Goal: Task Accomplishment & Management: Manage account settings

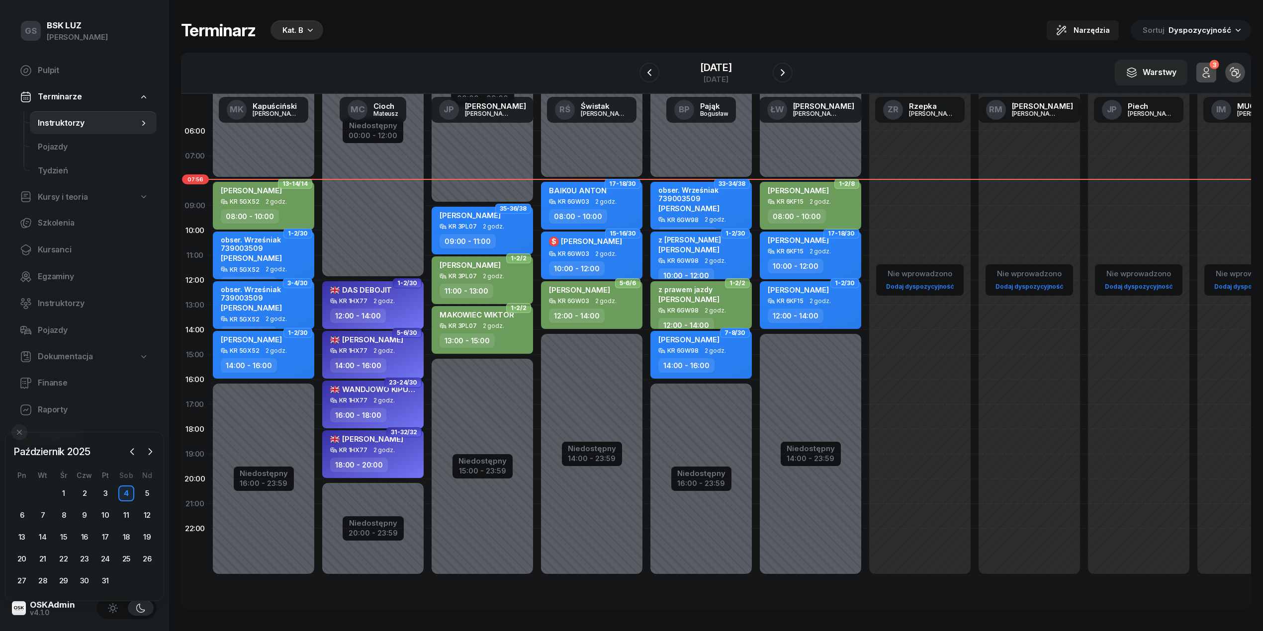
click at [521, 196] on div "[PERSON_NAME]" at bounding box center [798, 192] width 61 height 12
select select "08"
select select "10"
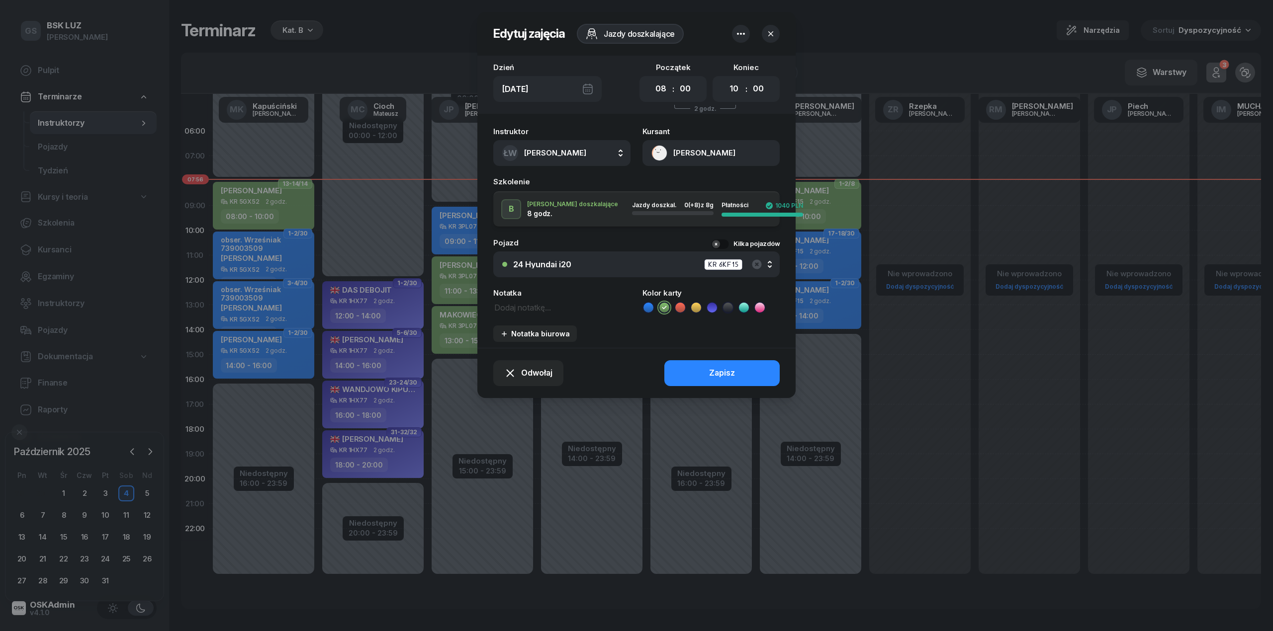
click at [521, 158] on button "[PERSON_NAME]" at bounding box center [710, 153] width 137 height 26
click at [521, 37] on icon "button" at bounding box center [771, 34] width 10 height 10
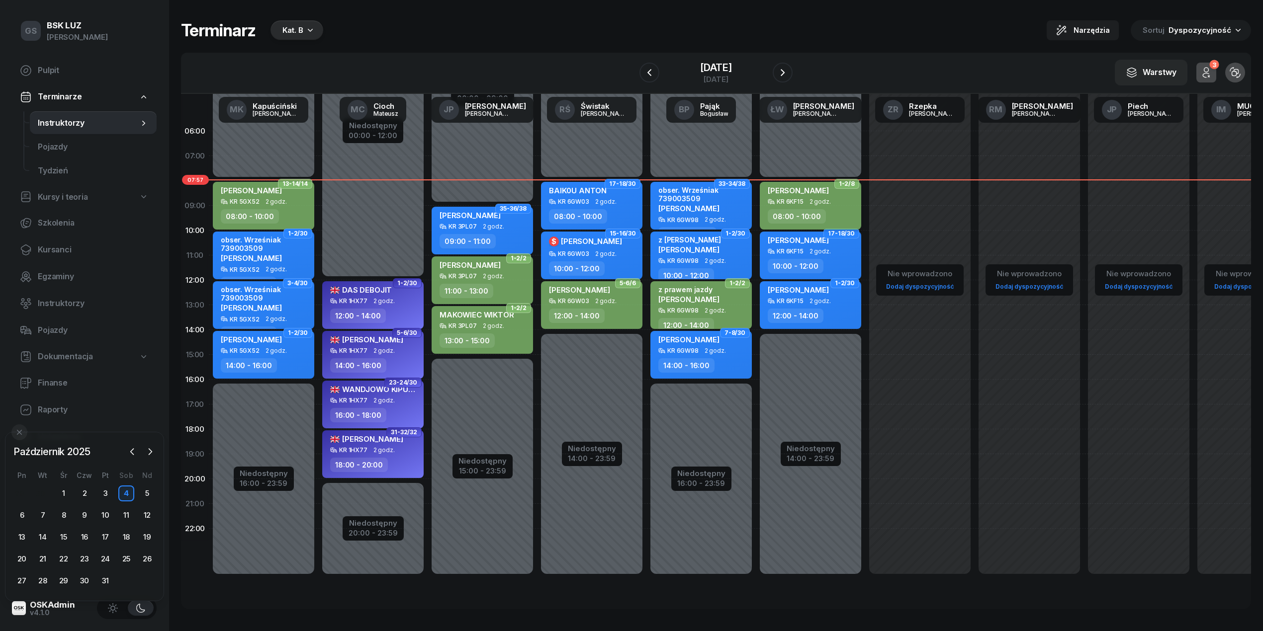
click at [521, 211] on div "08:00 - 10:00" at bounding box center [797, 216] width 58 height 14
select select "08"
select select "10"
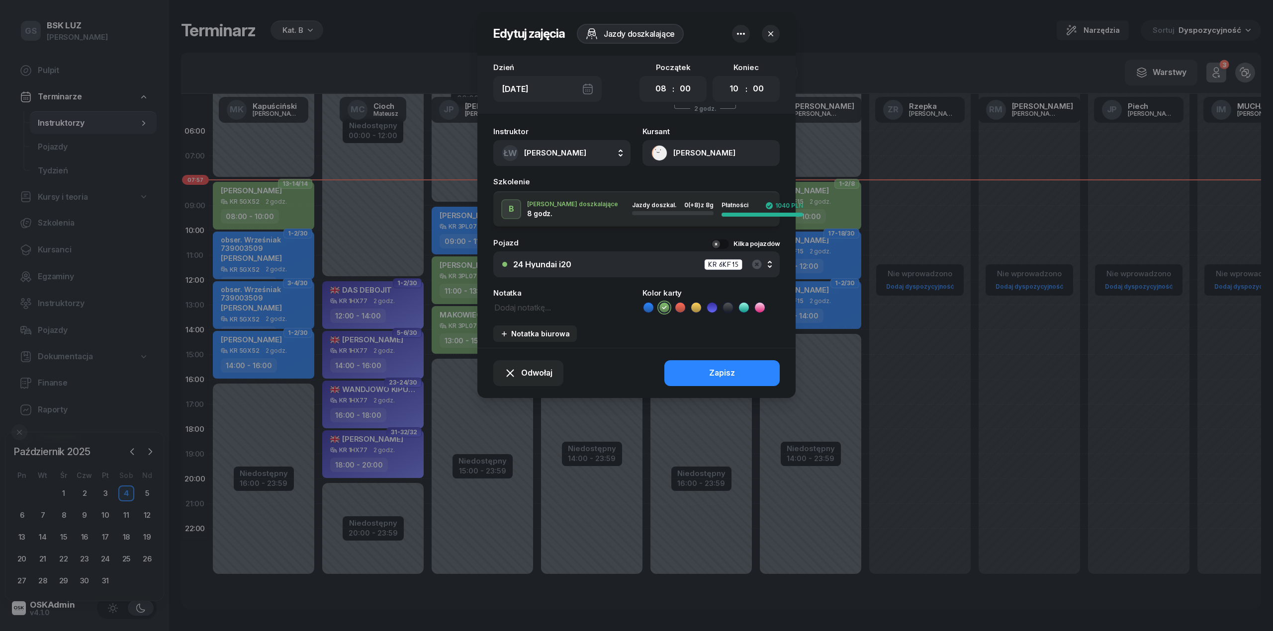
click at [521, 157] on button "[PERSON_NAME]" at bounding box center [710, 153] width 137 height 26
click at [521, 179] on link "Otwórz profil" at bounding box center [710, 187] width 130 height 25
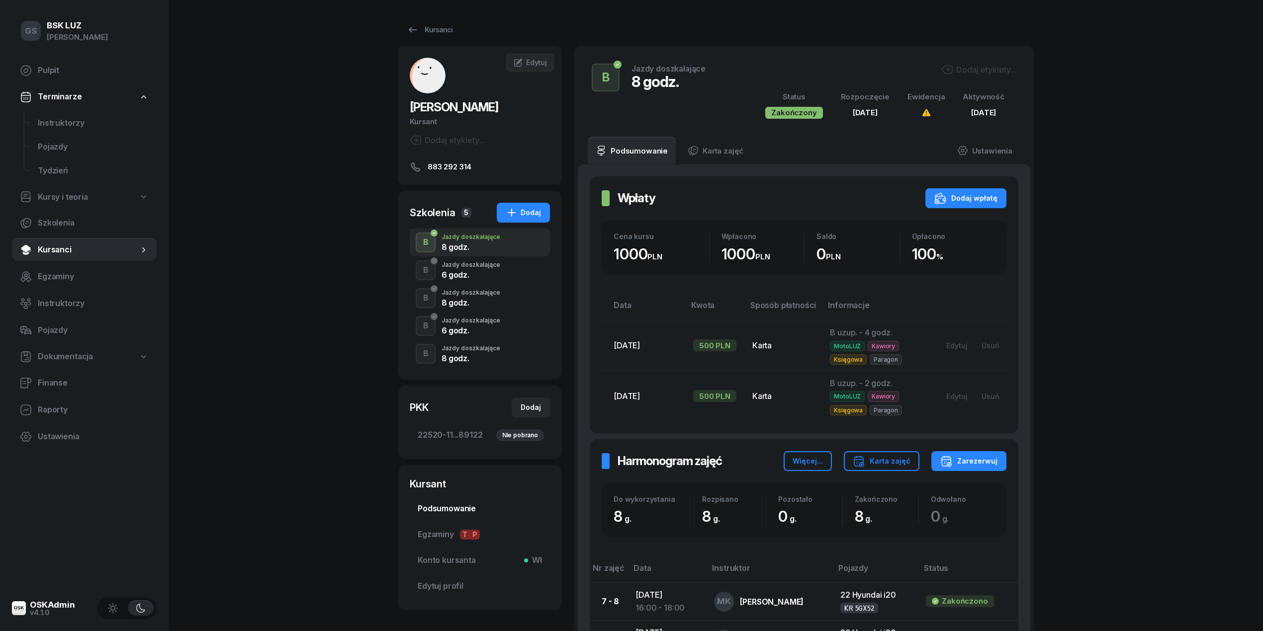
click at [446, 516] on span "Podsumowanie" at bounding box center [480, 509] width 124 height 13
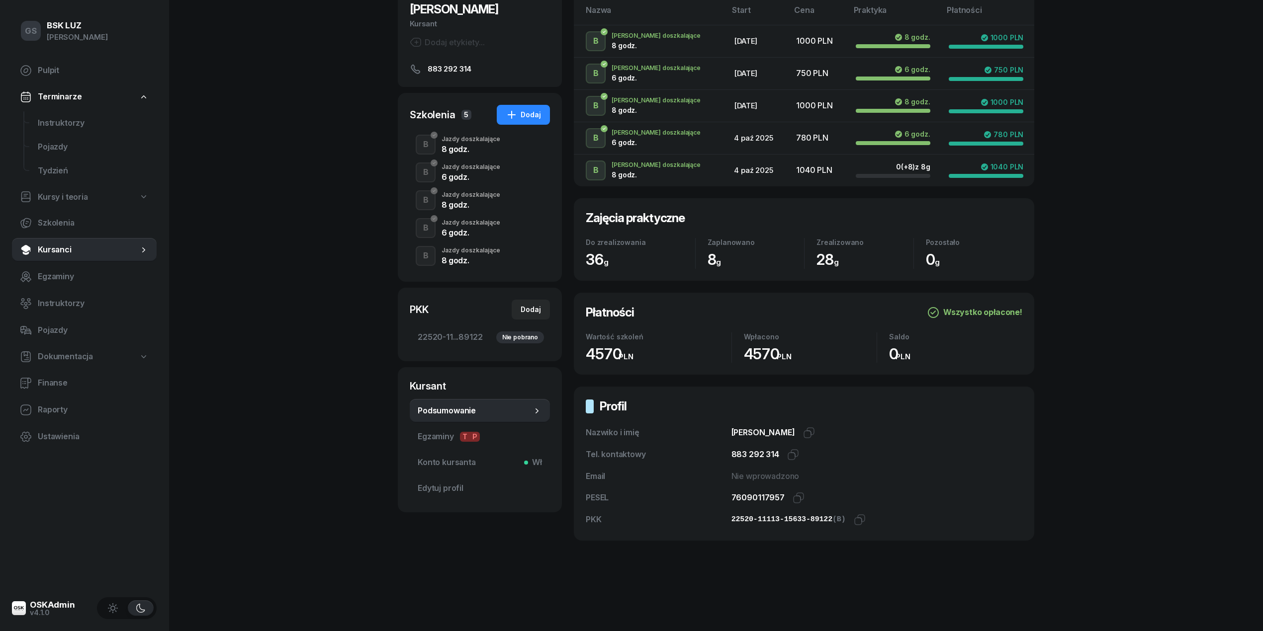
scroll to position [100, 0]
click at [57, 118] on span "Instruktorzy" at bounding box center [93, 123] width 111 height 13
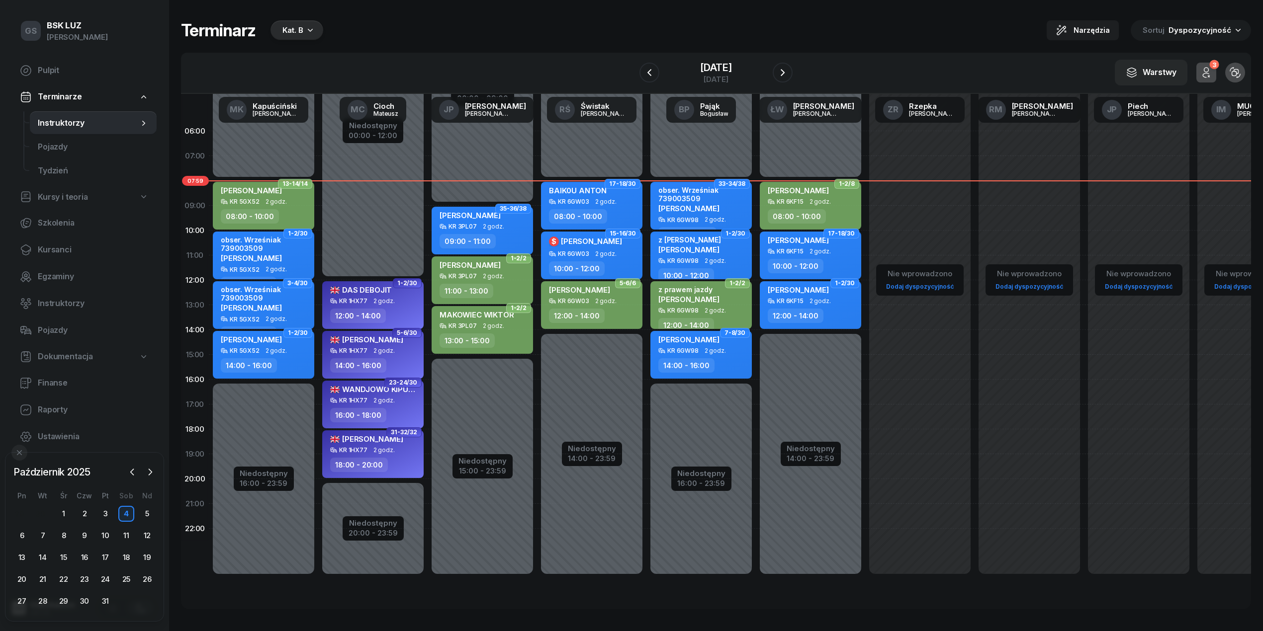
click at [521, 189] on div "obser. Wrześniak 739003509" at bounding box center [702, 194] width 88 height 17
select select "08"
select select "10"
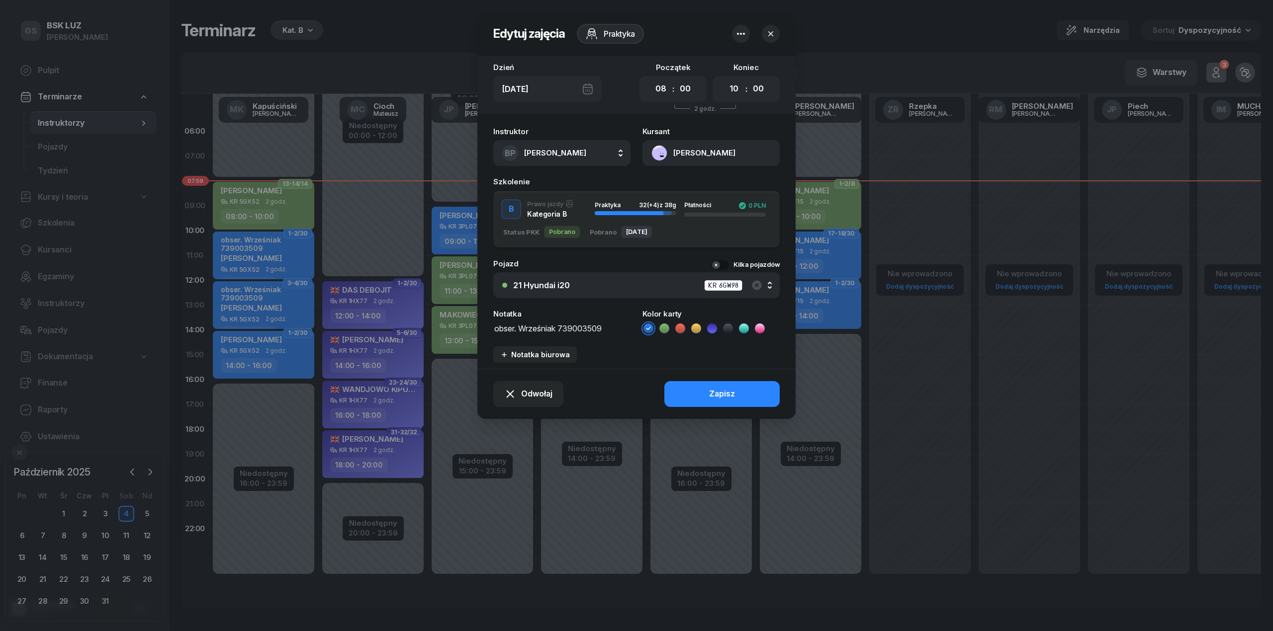
click at [521, 158] on button "[PERSON_NAME]" at bounding box center [710, 153] width 137 height 26
click at [521, 33] on icon "button" at bounding box center [770, 33] width 5 height 5
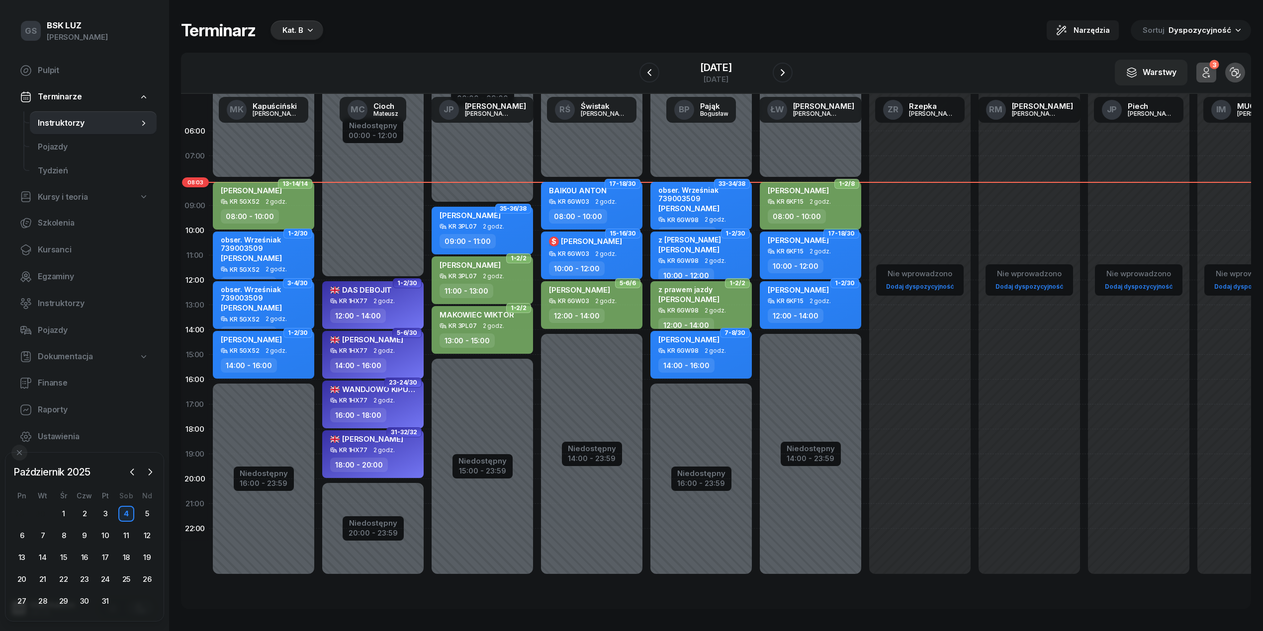
click at [521, 198] on div "KR 6KF15" at bounding box center [790, 201] width 27 height 6
select select "08"
select select "10"
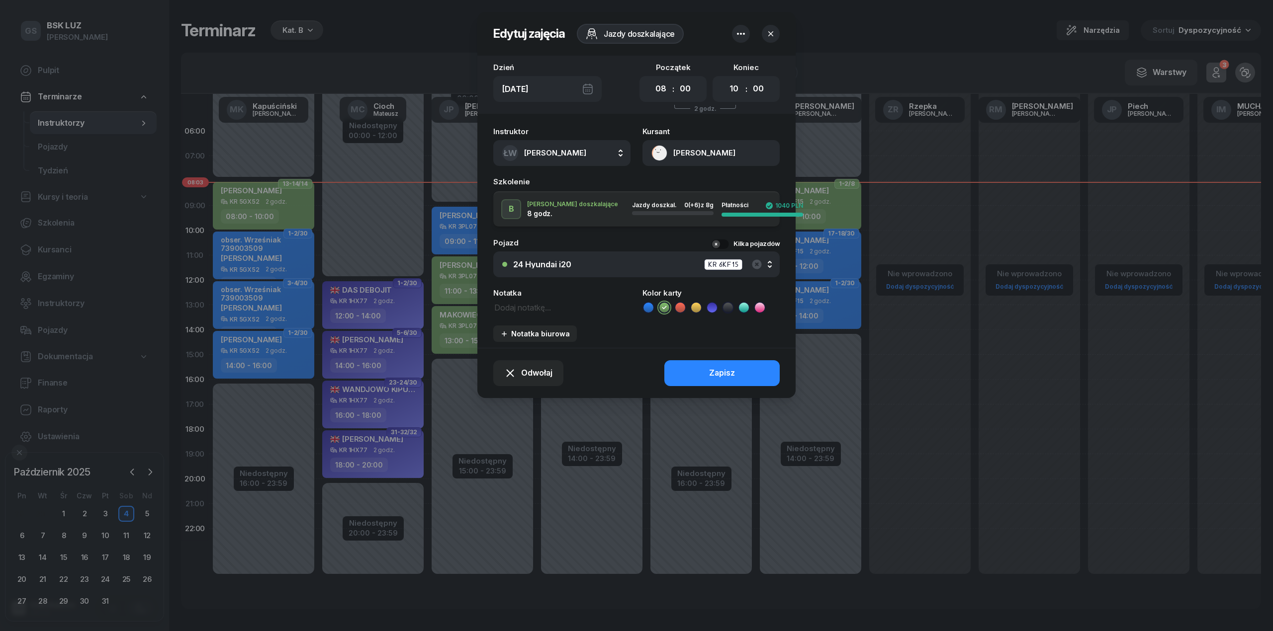
click at [521, 154] on button "[PERSON_NAME]" at bounding box center [710, 153] width 137 height 26
click at [521, 181] on link "Otwórz profil" at bounding box center [710, 187] width 130 height 25
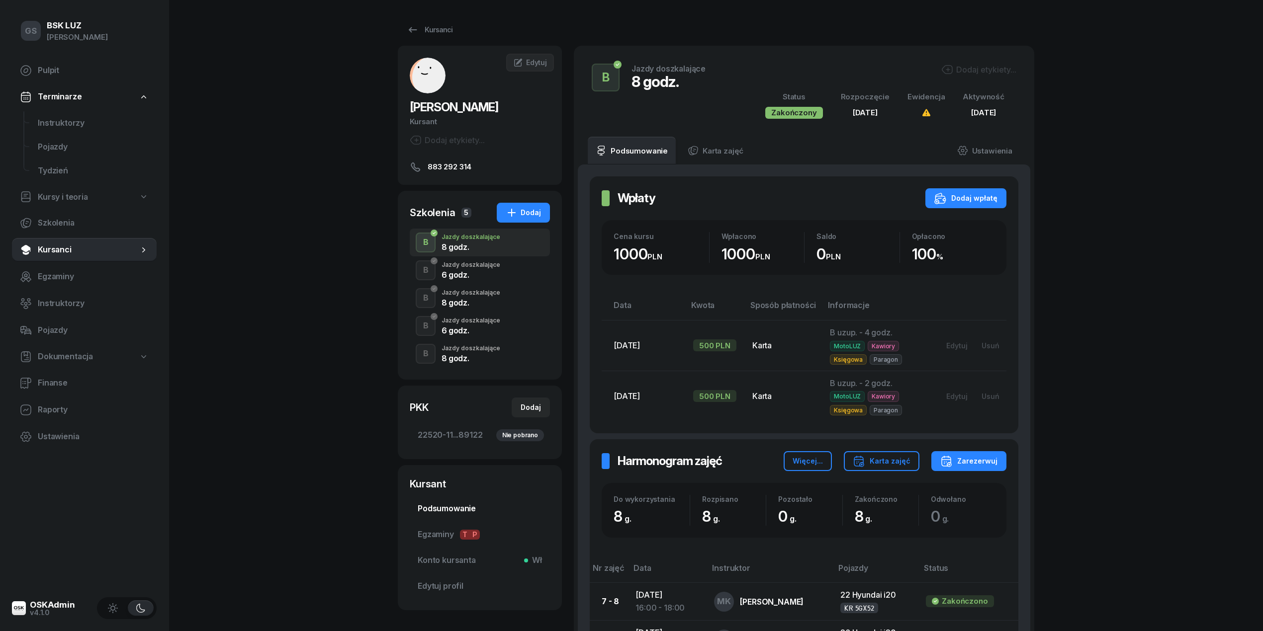
click at [460, 518] on link "Podsumowanie" at bounding box center [480, 509] width 140 height 24
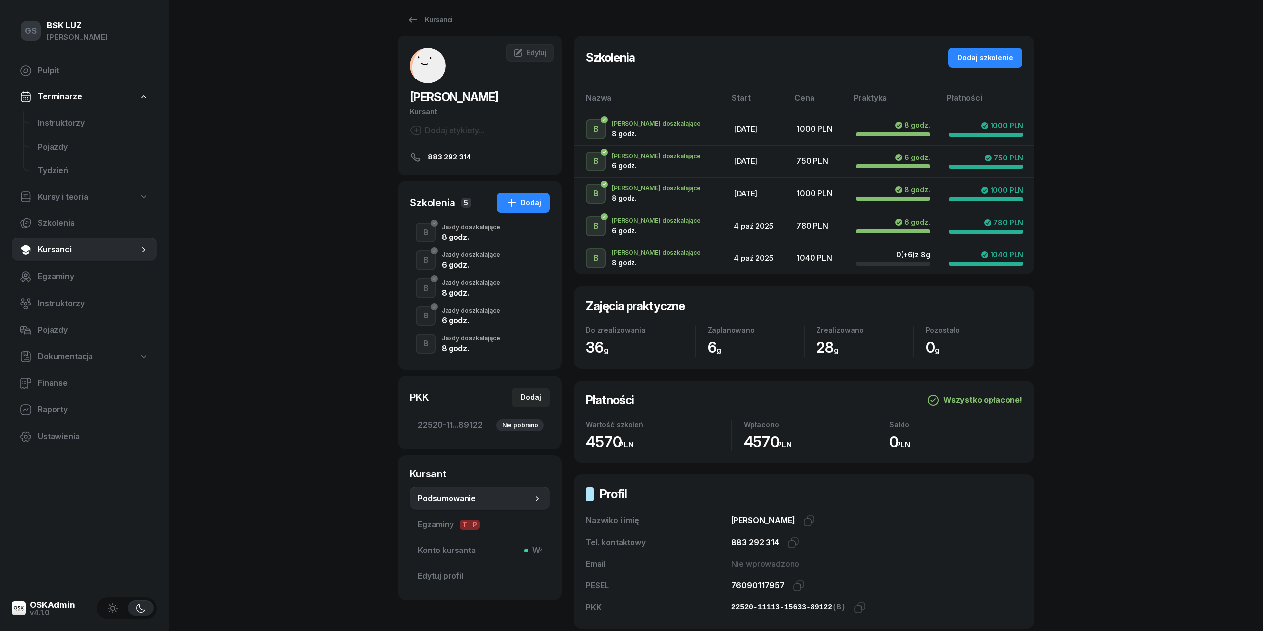
scroll to position [66, 0]
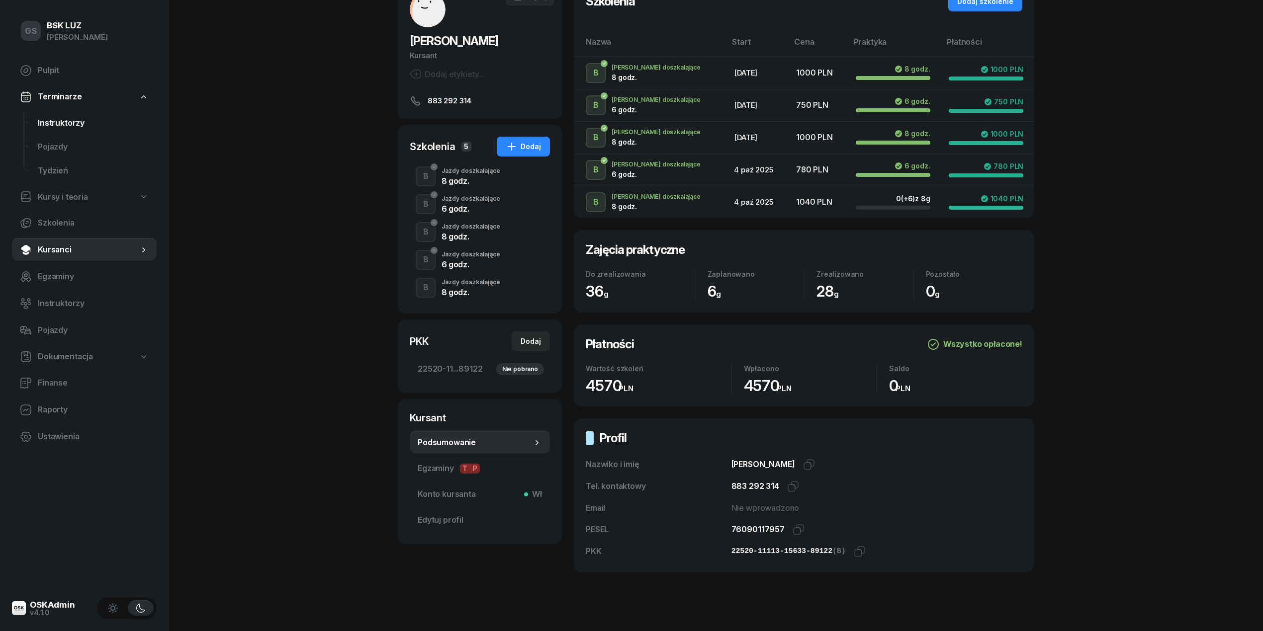
click at [101, 117] on span "Instruktorzy" at bounding box center [93, 123] width 111 height 13
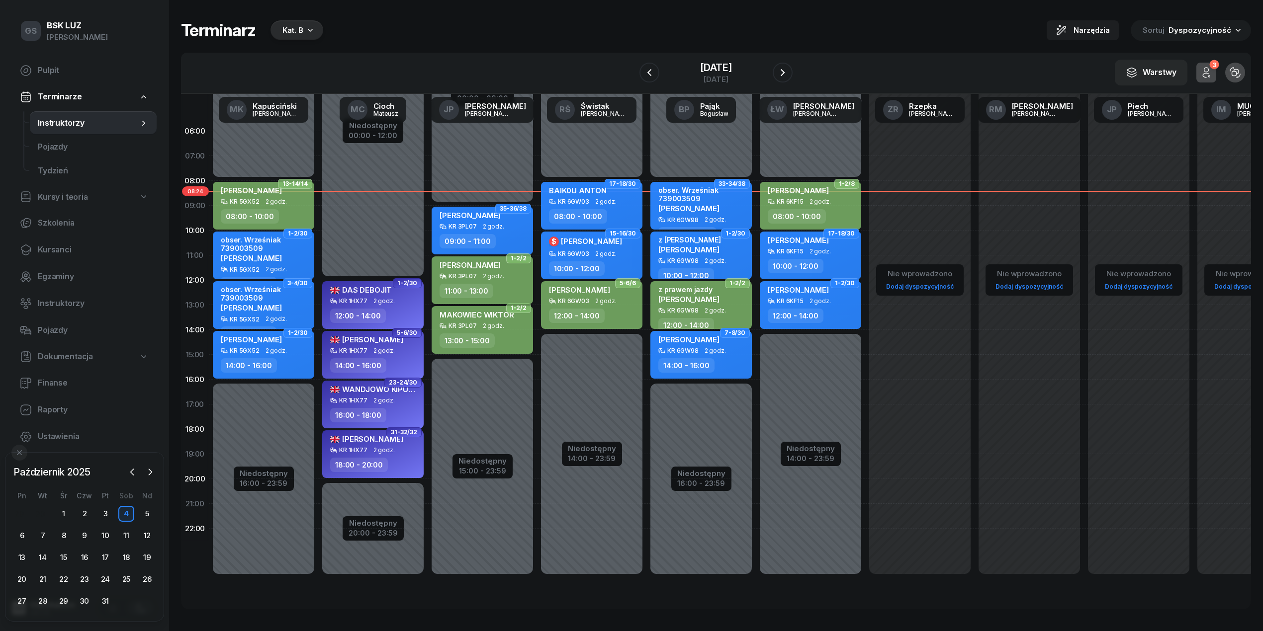
click at [472, 276] on div "KR 3PL07" at bounding box center [462, 276] width 28 height 6
select select "11"
select select "13"
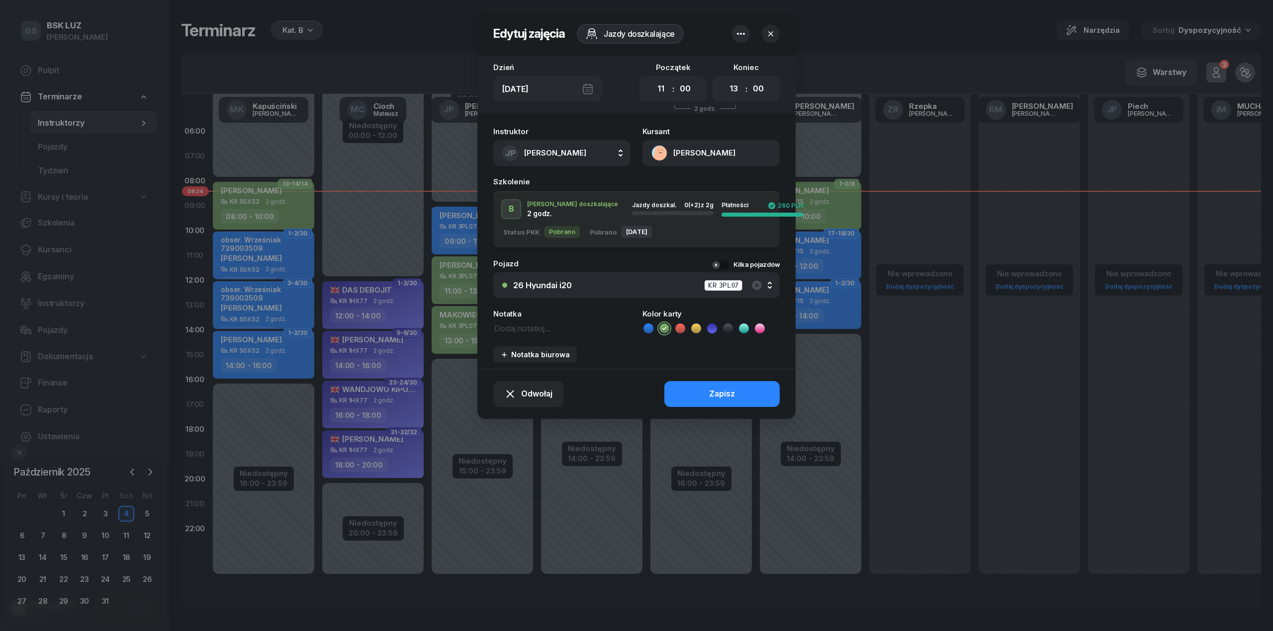
click at [521, 145] on button "[PERSON_NAME]" at bounding box center [710, 153] width 137 height 26
drag, startPoint x: 691, startPoint y: 174, endPoint x: 688, endPoint y: 181, distance: 7.4
click at [521, 180] on div "Otwórz profil 538 813 580 [EMAIL_ADDRESS][DOMAIN_NAME]" at bounding box center [709, 207] width 139 height 72
click at [521, 181] on div "Otwórz profil" at bounding box center [675, 187] width 48 height 13
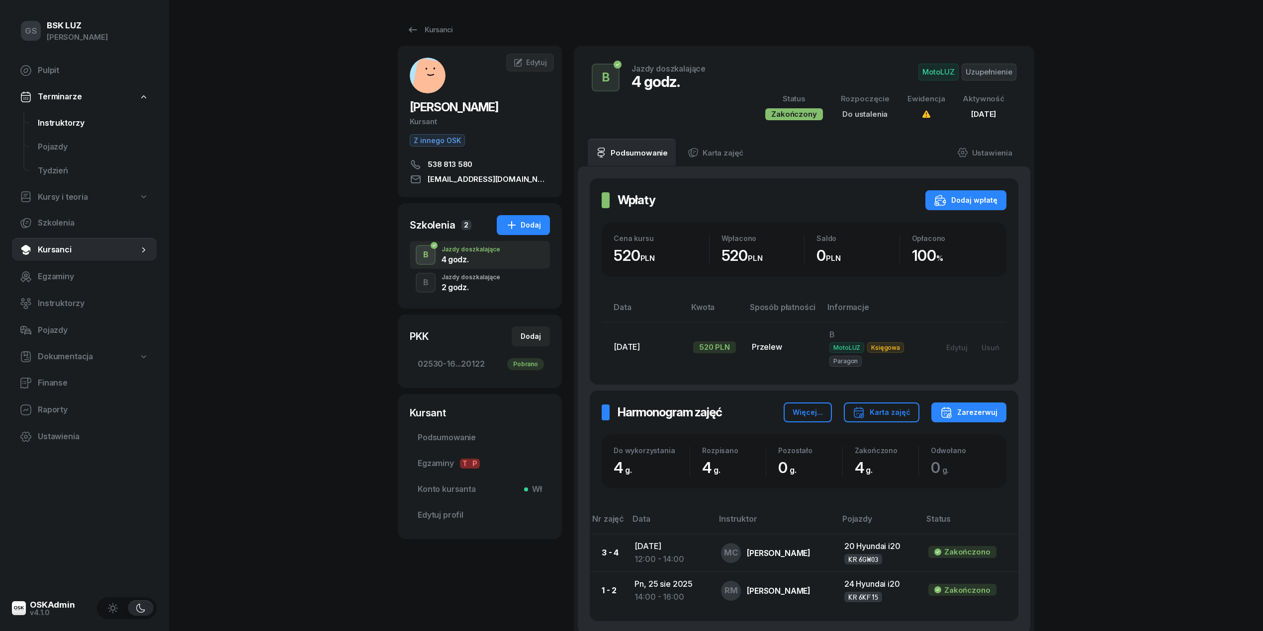
click at [102, 129] on link "Instruktorzy" at bounding box center [93, 123] width 127 height 24
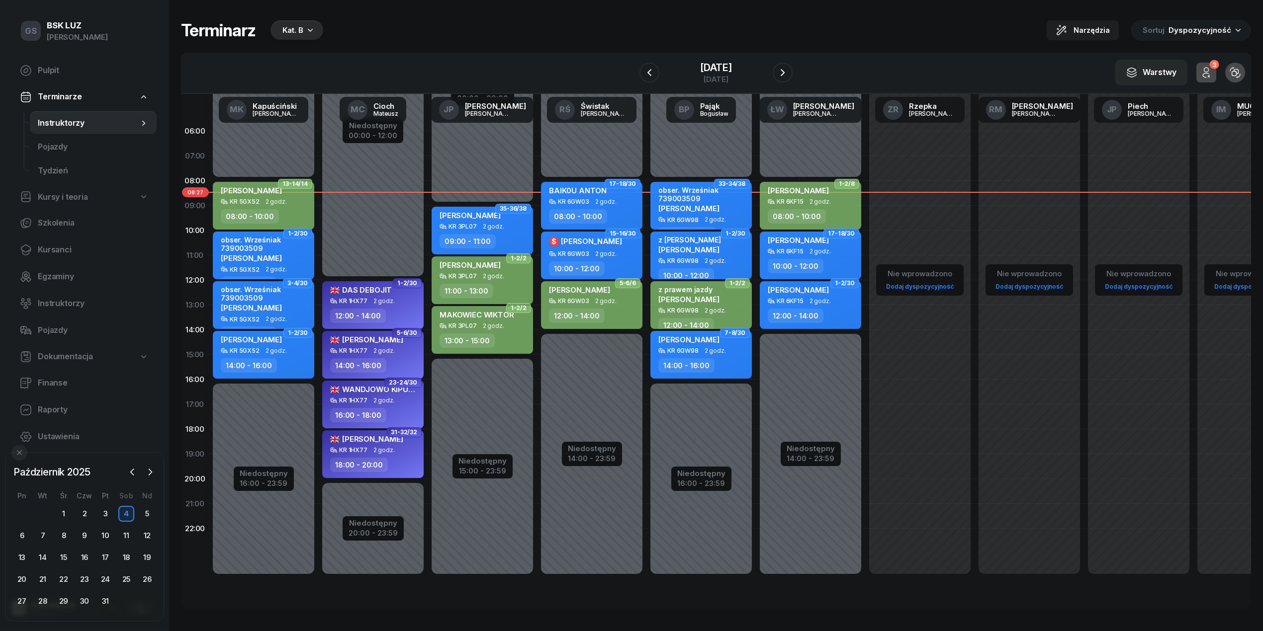
click at [488, 338] on div "13:00 - 15:00" at bounding box center [467, 341] width 55 height 14
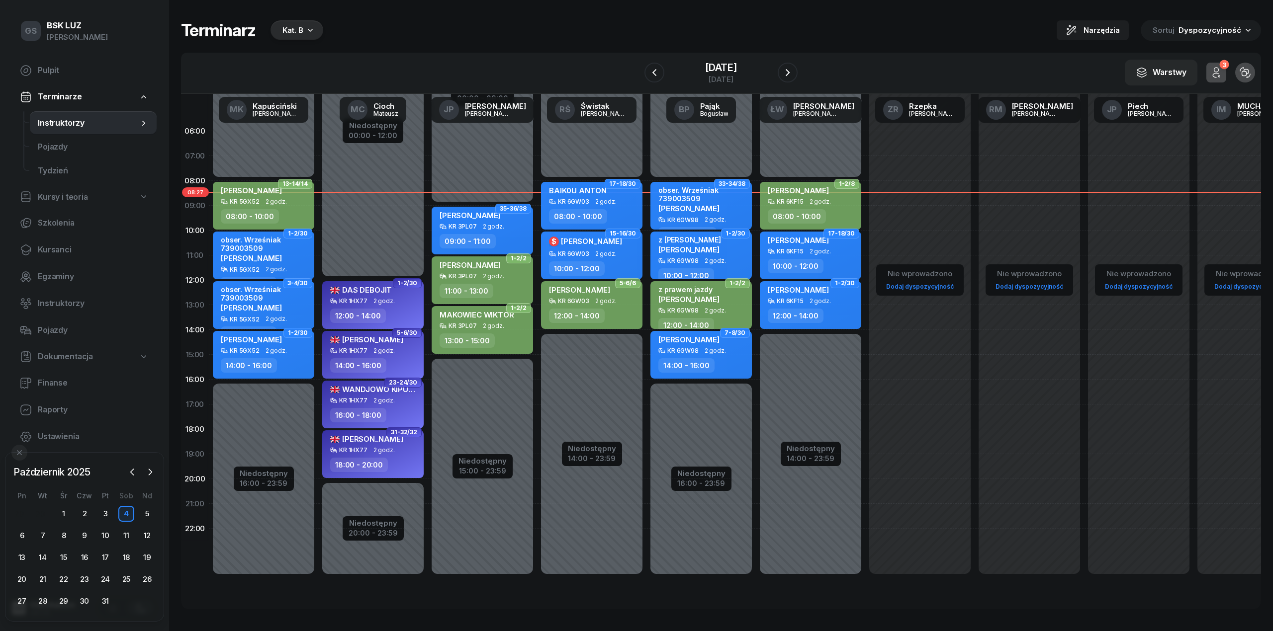
select select "13"
select select "15"
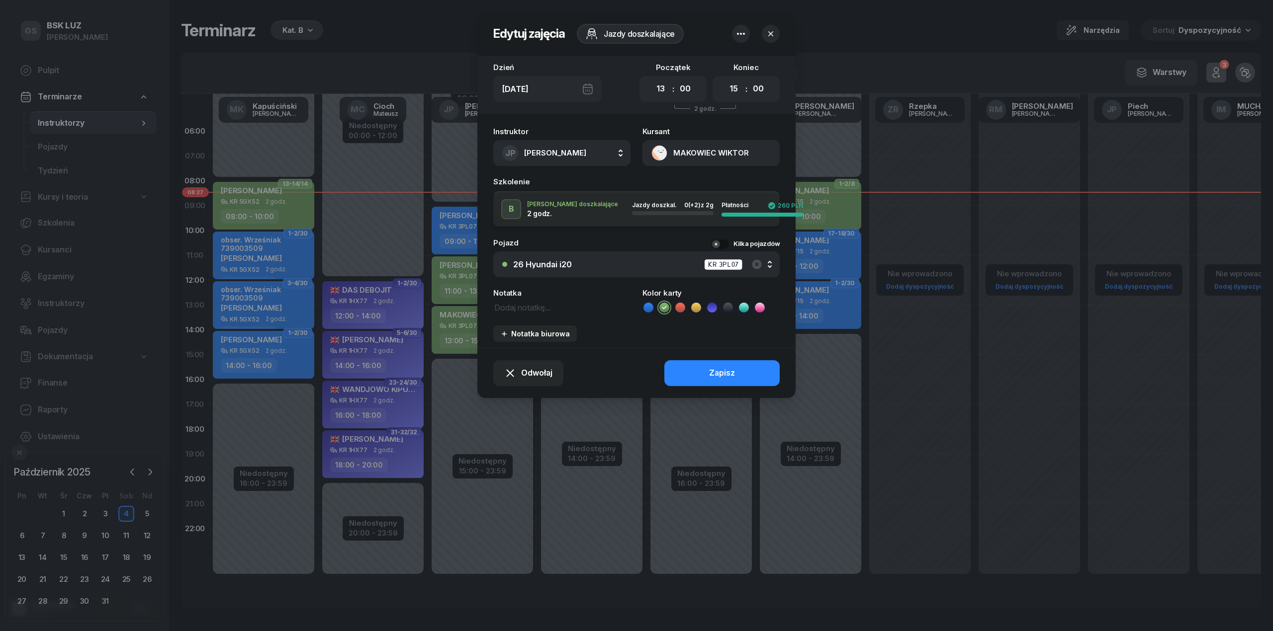
click at [521, 140] on button "MAKOWIEC WIKTOR" at bounding box center [710, 153] width 137 height 26
click at [521, 184] on link "Otwórz profil" at bounding box center [710, 187] width 130 height 25
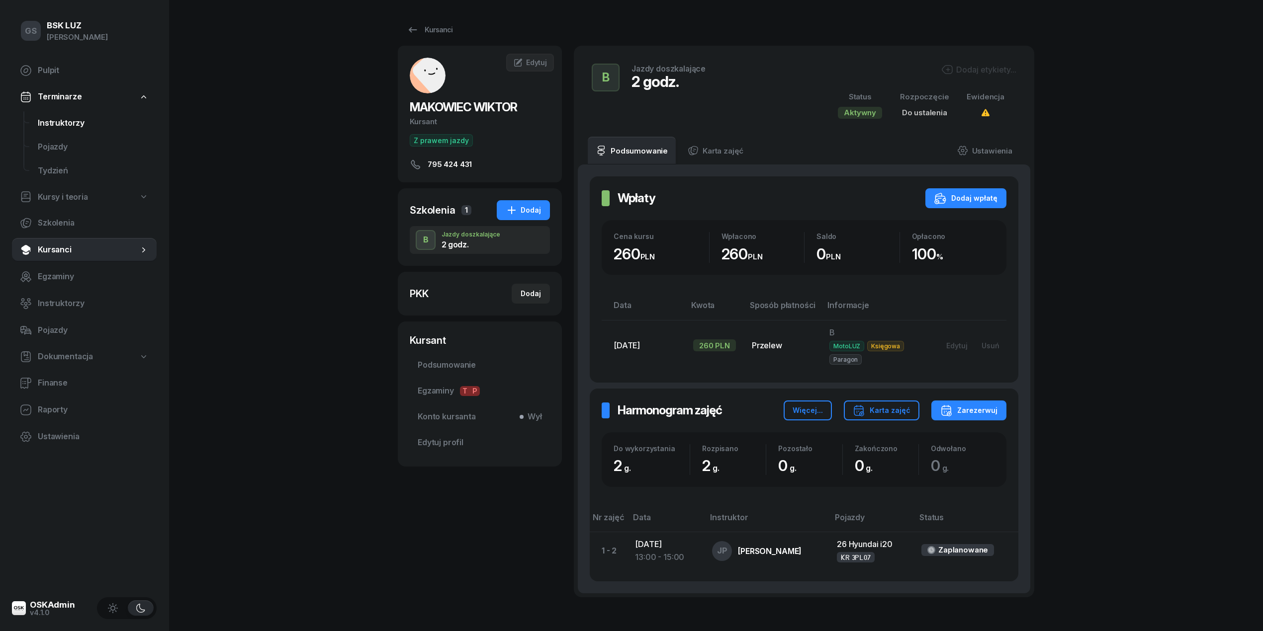
click at [51, 134] on link "Instruktorzy" at bounding box center [93, 123] width 127 height 24
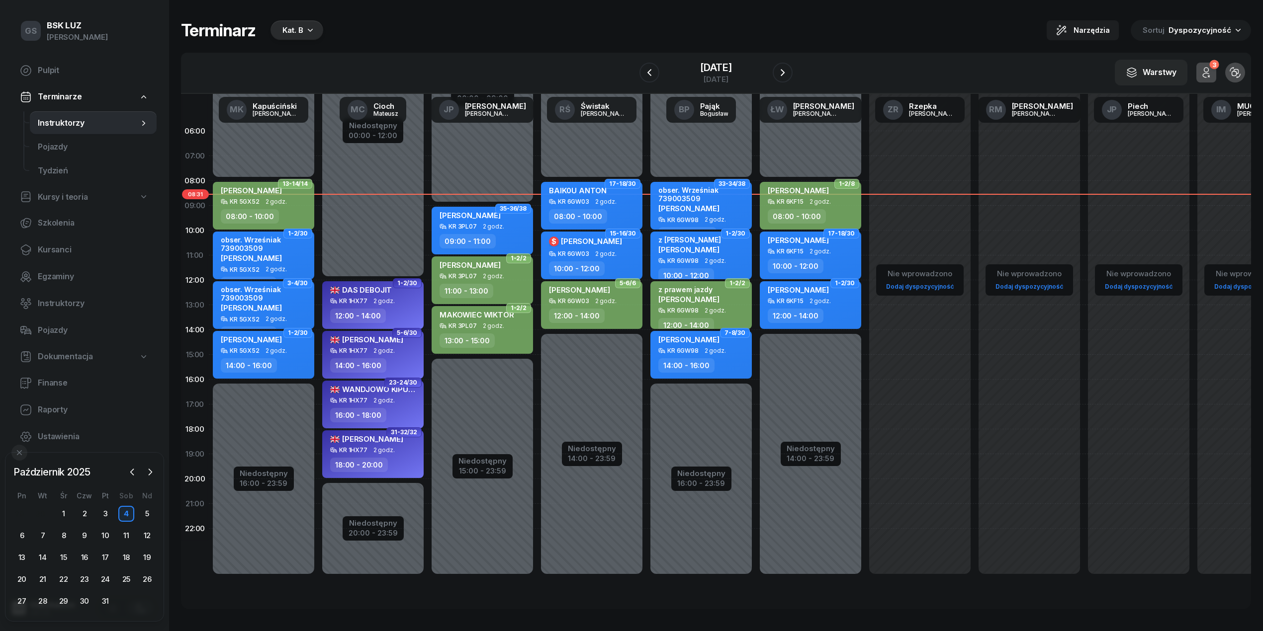
drag, startPoint x: 294, startPoint y: 27, endPoint x: 298, endPoint y: 31, distance: 5.6
click at [295, 27] on div "Kat. B" at bounding box center [292, 30] width 21 height 12
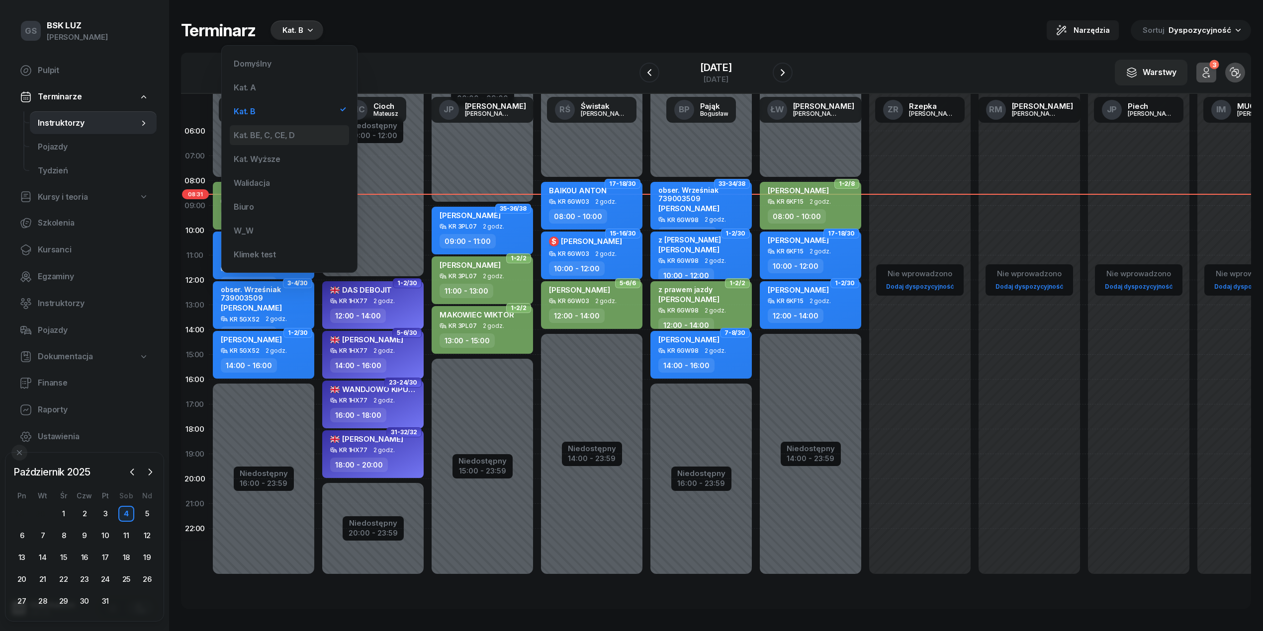
click at [260, 128] on div "Kat. BE, C, CE, D" at bounding box center [289, 135] width 119 height 20
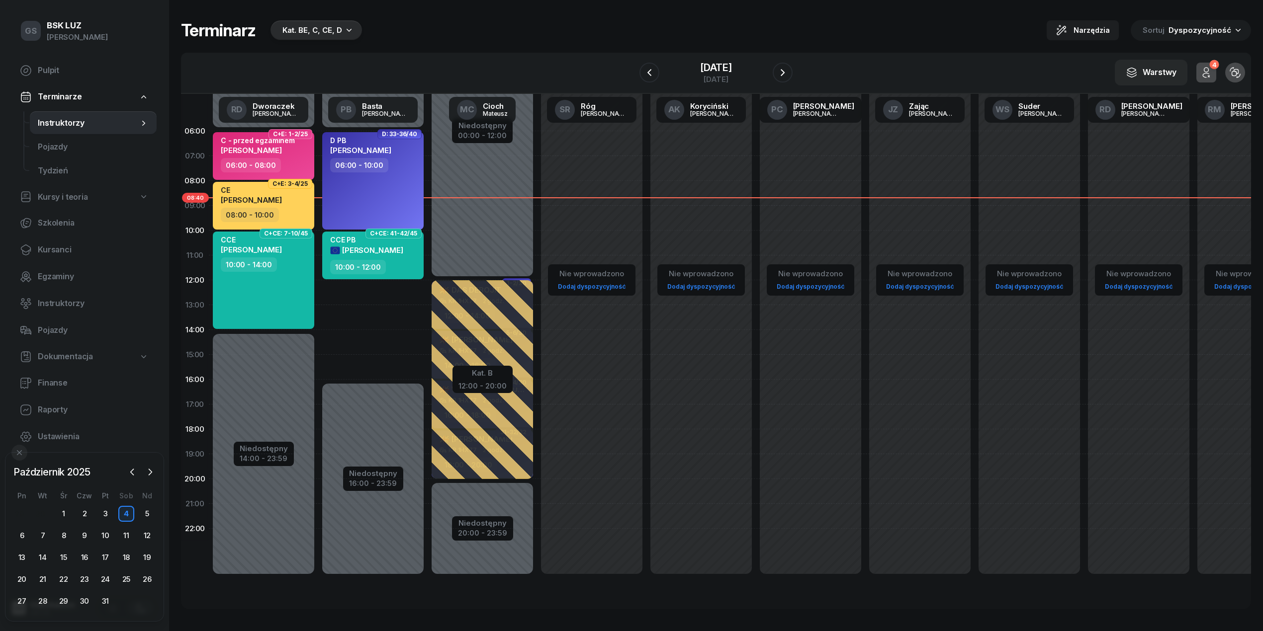
click at [309, 27] on div "Kat. BE, C, CE, D" at bounding box center [312, 30] width 60 height 12
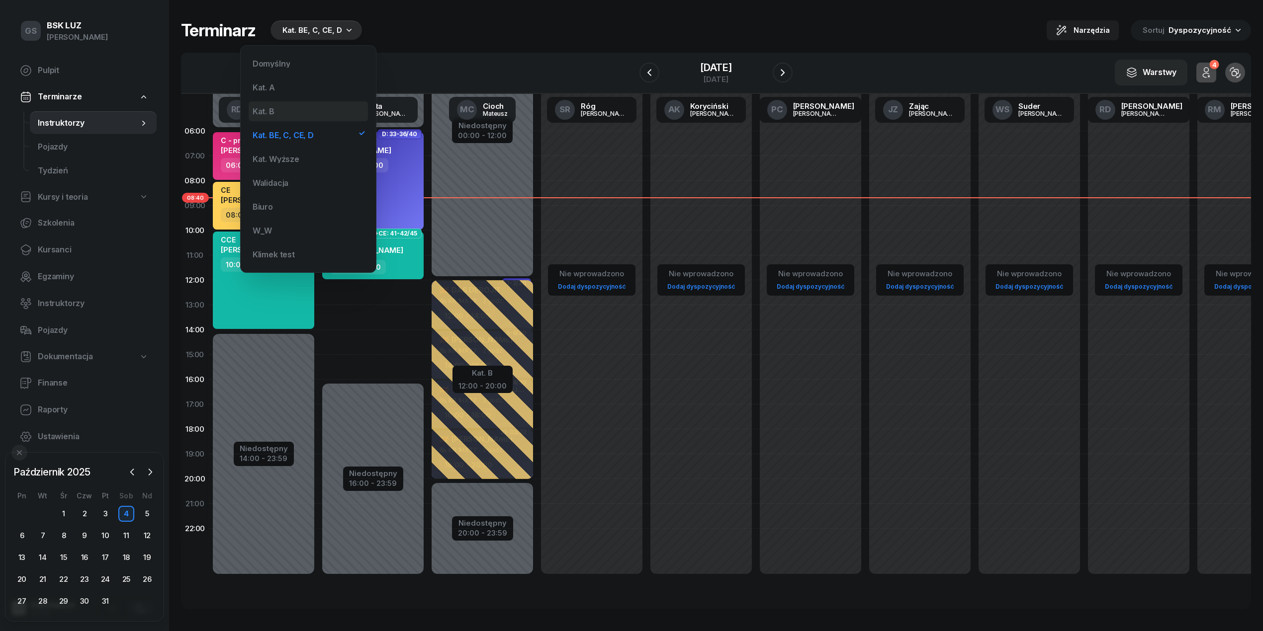
click at [273, 109] on div "Kat. B" at bounding box center [264, 111] width 22 height 8
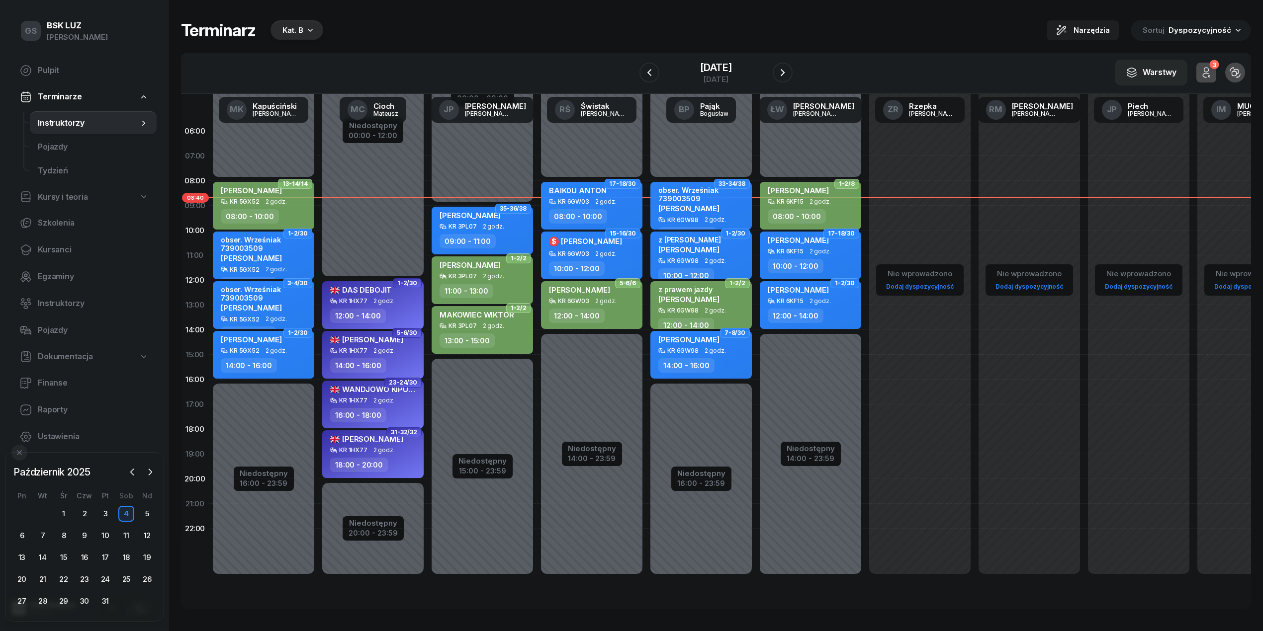
click at [511, 319] on div "MAKOWIEC WIKTOR" at bounding box center [477, 316] width 75 height 12
select select "13"
select select "15"
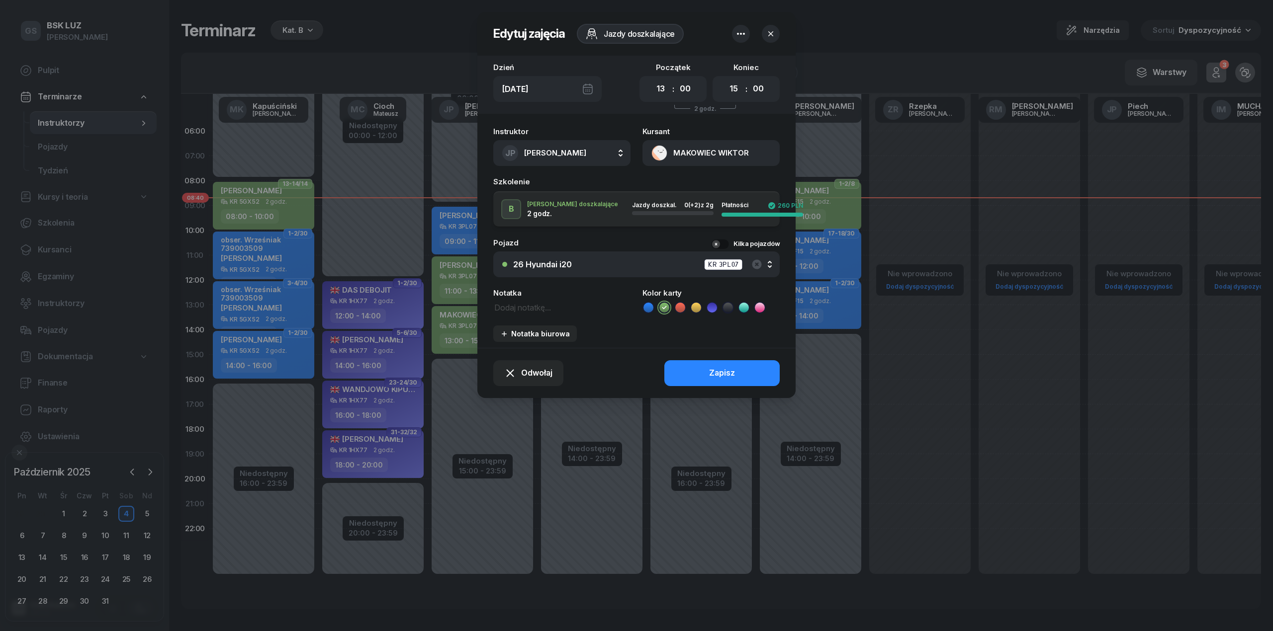
click at [521, 147] on button "MAKOWIEC WIKTOR" at bounding box center [710, 153] width 137 height 26
click at [521, 187] on link "Otwórz profil" at bounding box center [710, 187] width 130 height 25
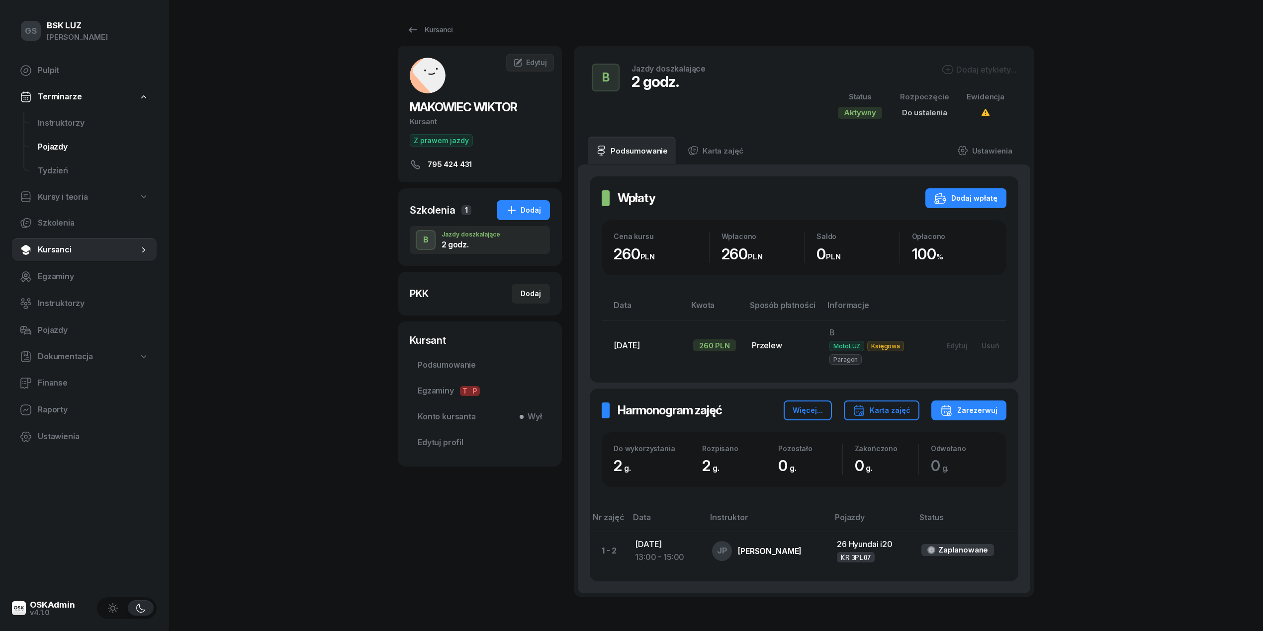
click at [48, 139] on link "Pojazdy" at bounding box center [93, 147] width 127 height 24
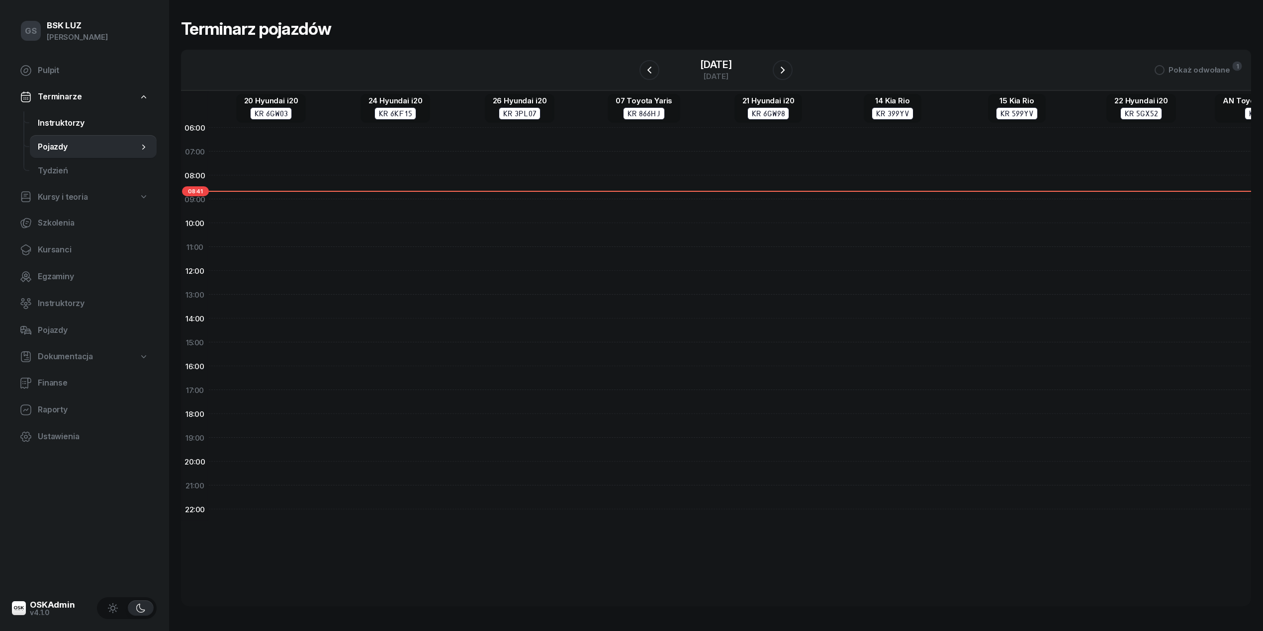
click at [62, 118] on span "Instruktorzy" at bounding box center [93, 123] width 111 height 13
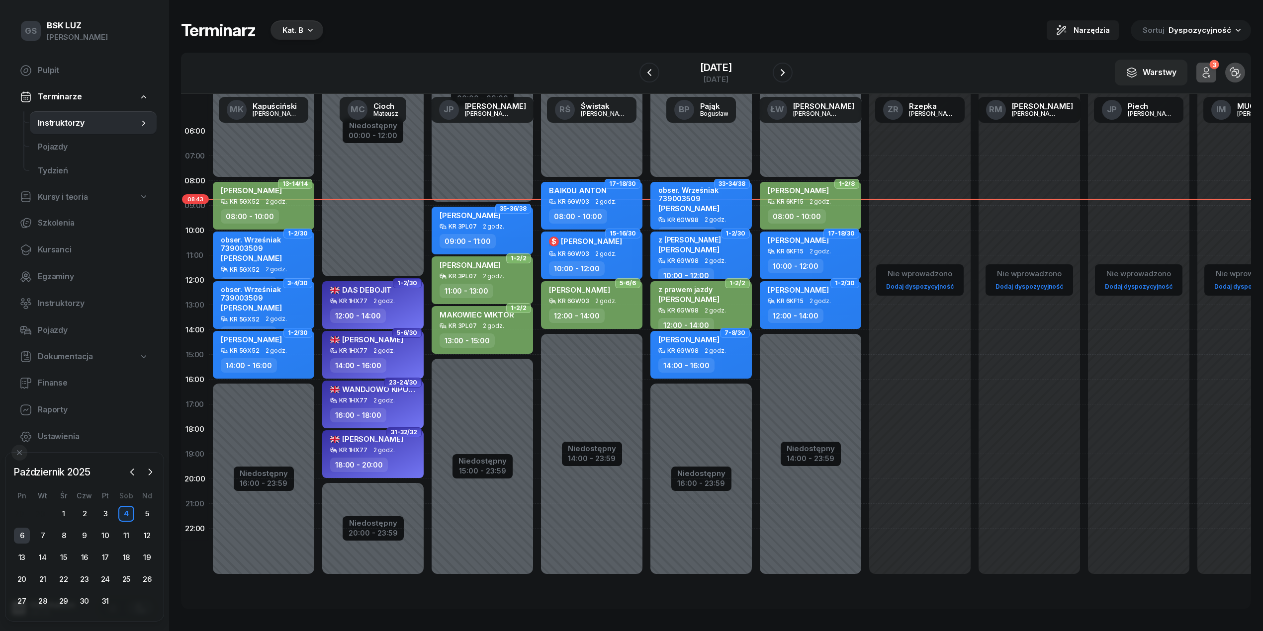
click at [20, 540] on div "6" at bounding box center [22, 536] width 16 height 16
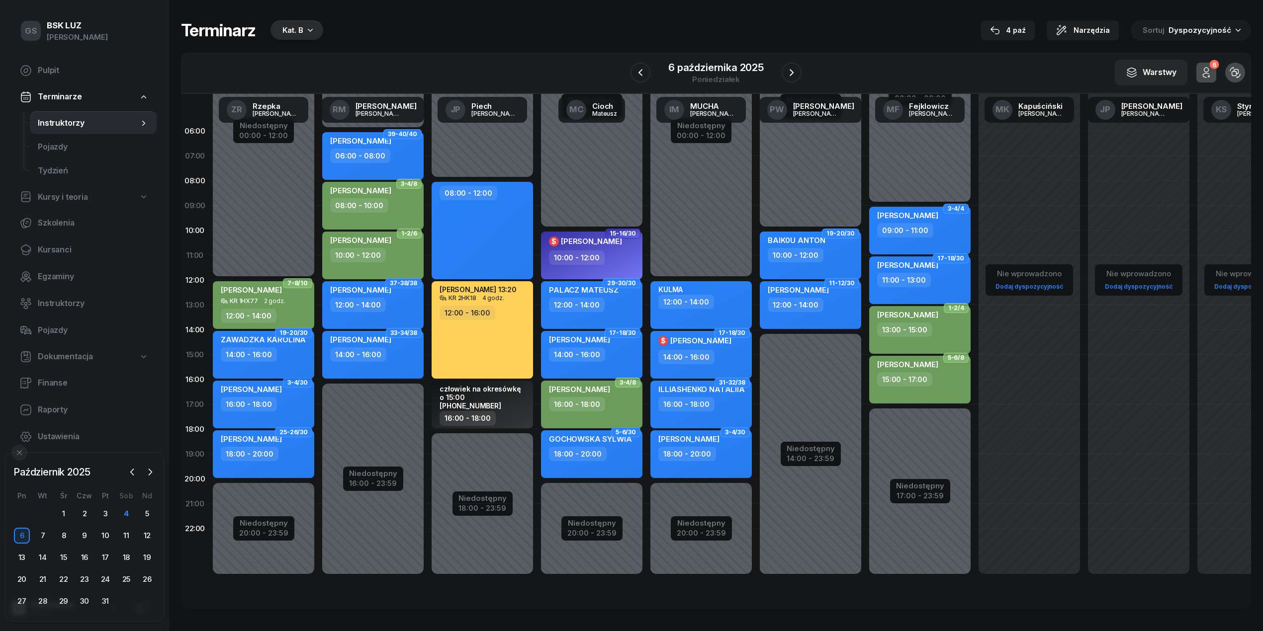
click at [270, 355] on div "14:00 - 16:00" at bounding box center [249, 355] width 56 height 14
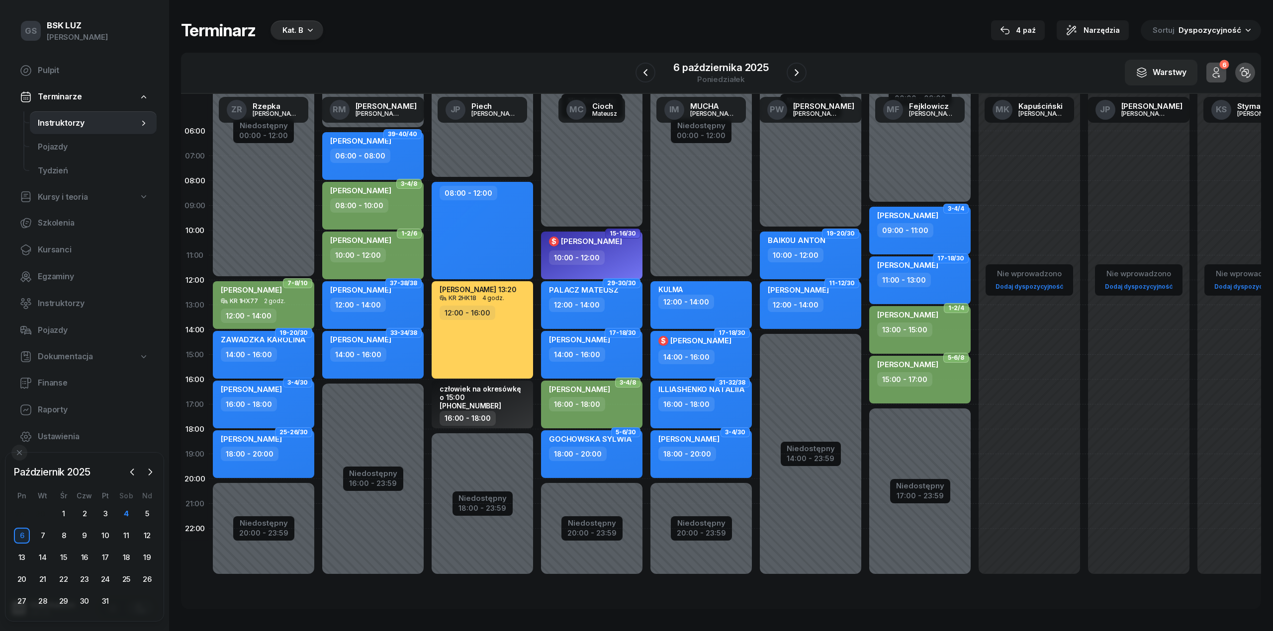
select select "14"
select select "16"
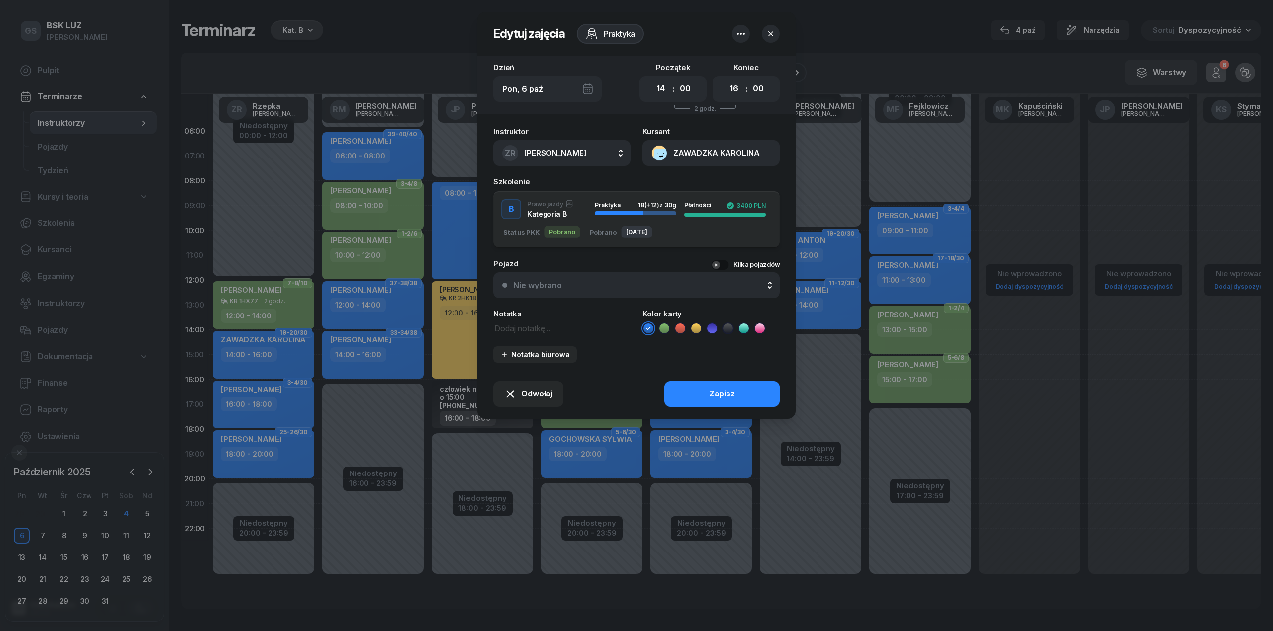
click at [518, 287] on div "Nie wybrano" at bounding box center [537, 285] width 49 height 8
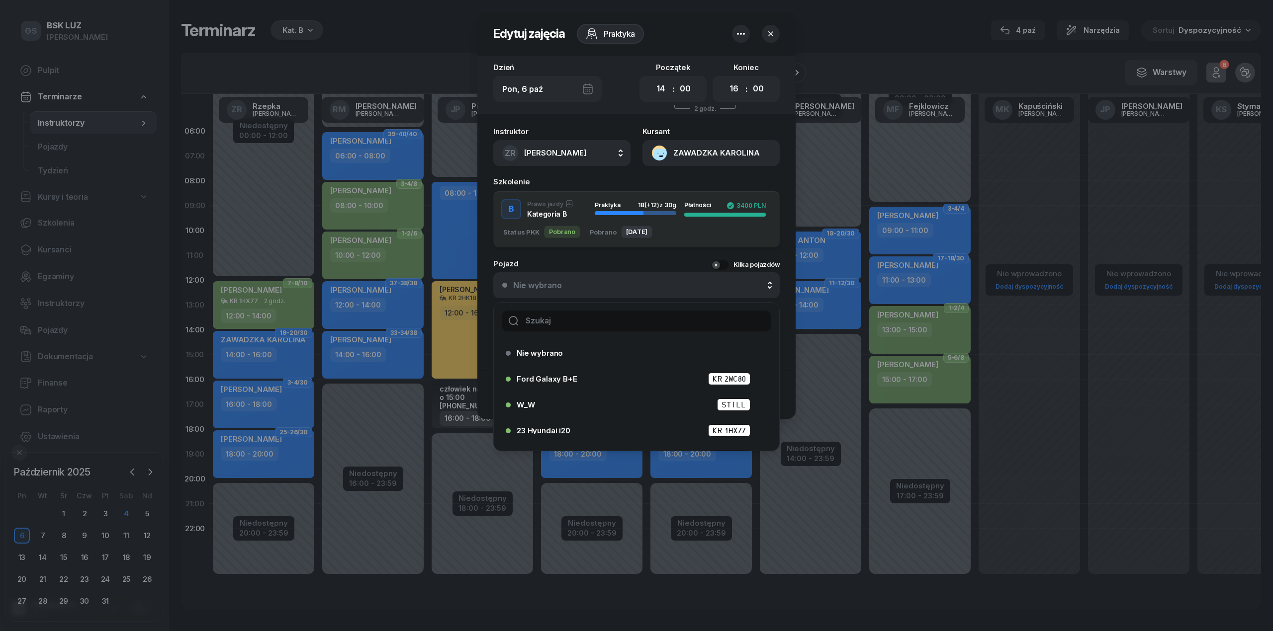
click at [521, 319] on input "text" at bounding box center [636, 321] width 269 height 21
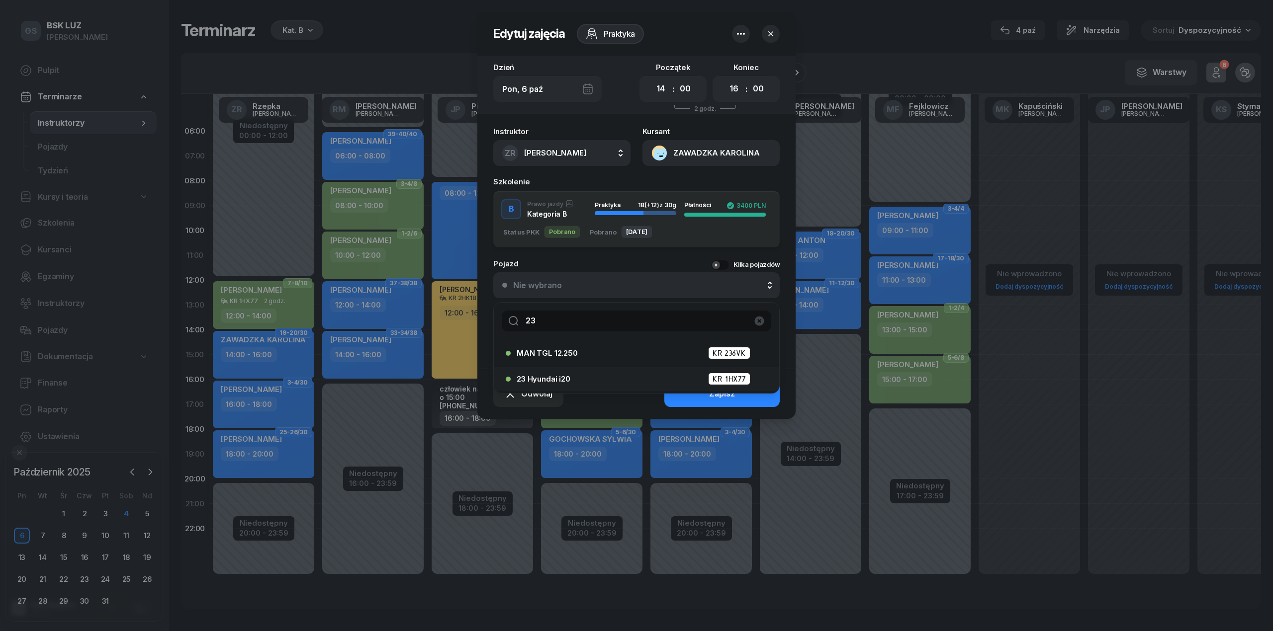
type input "23"
click at [521, 383] on div "23 Hyundai i20 KR 1HX77" at bounding box center [639, 379] width 245 height 12
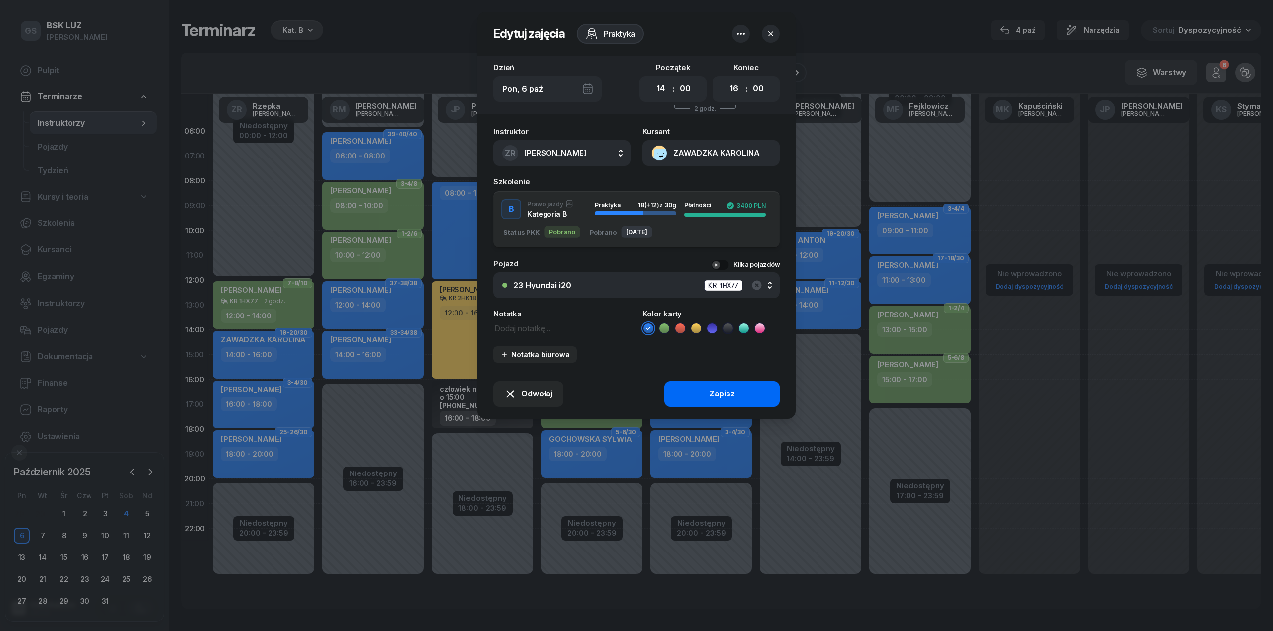
click at [521, 382] on button "Zapisz" at bounding box center [721, 394] width 115 height 26
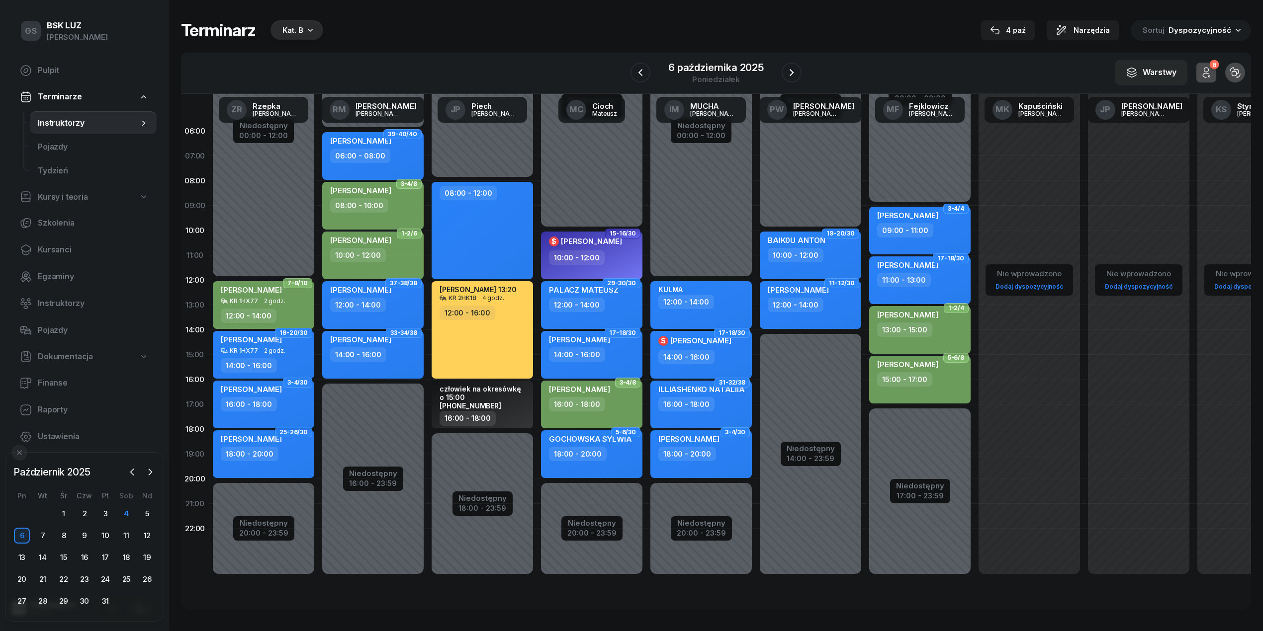
click at [297, 396] on div "[PERSON_NAME]" at bounding box center [265, 391] width 88 height 12
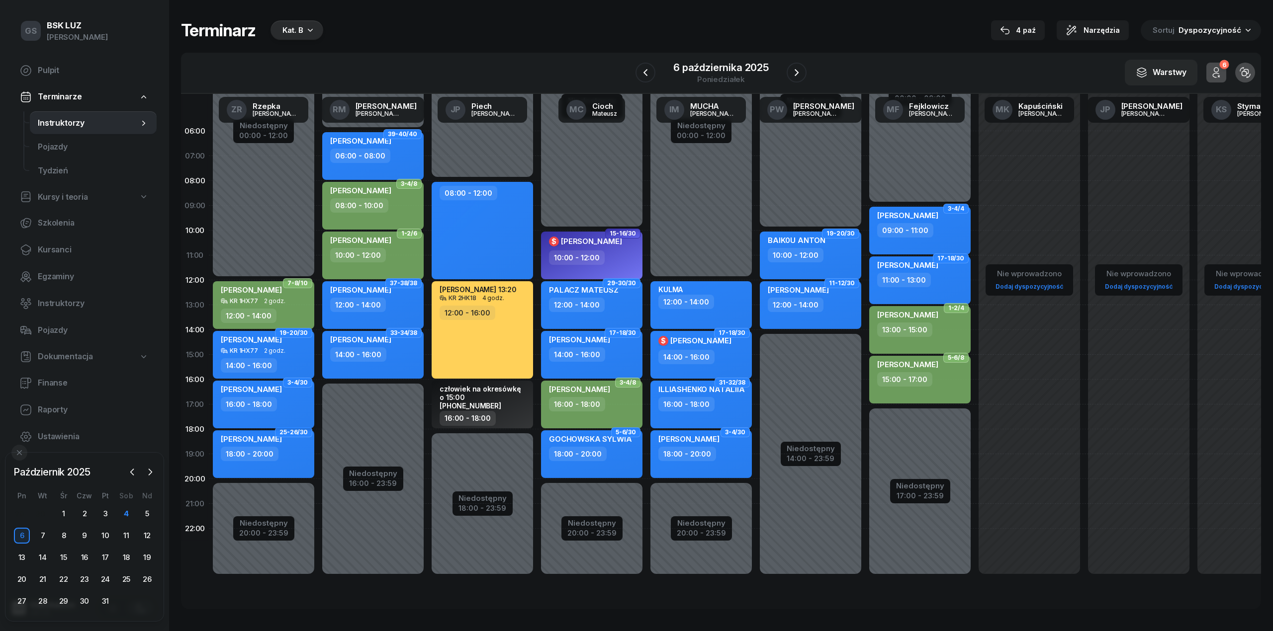
select select "16"
select select "18"
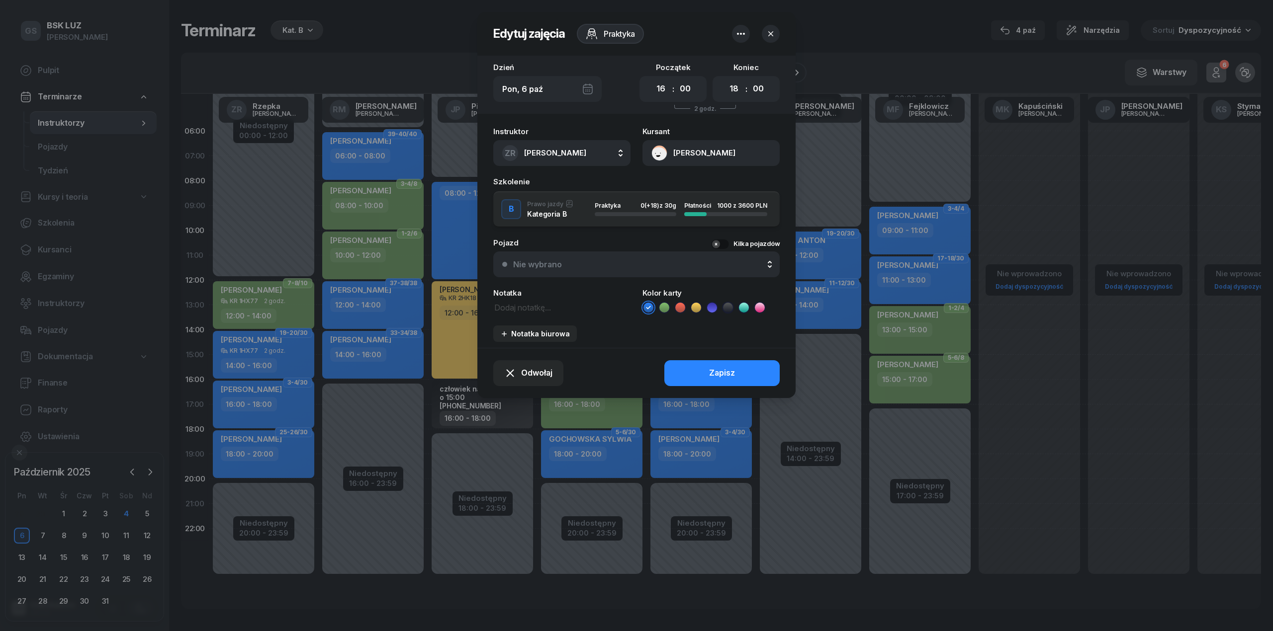
click at [521, 281] on div "Instruktor ZR [PERSON_NAME] AK [PERSON_NAME] BP [PERSON_NAME] DP [PERSON_NAME] …" at bounding box center [636, 235] width 318 height 226
click at [521, 269] on button "Nie wybrano" at bounding box center [636, 265] width 286 height 26
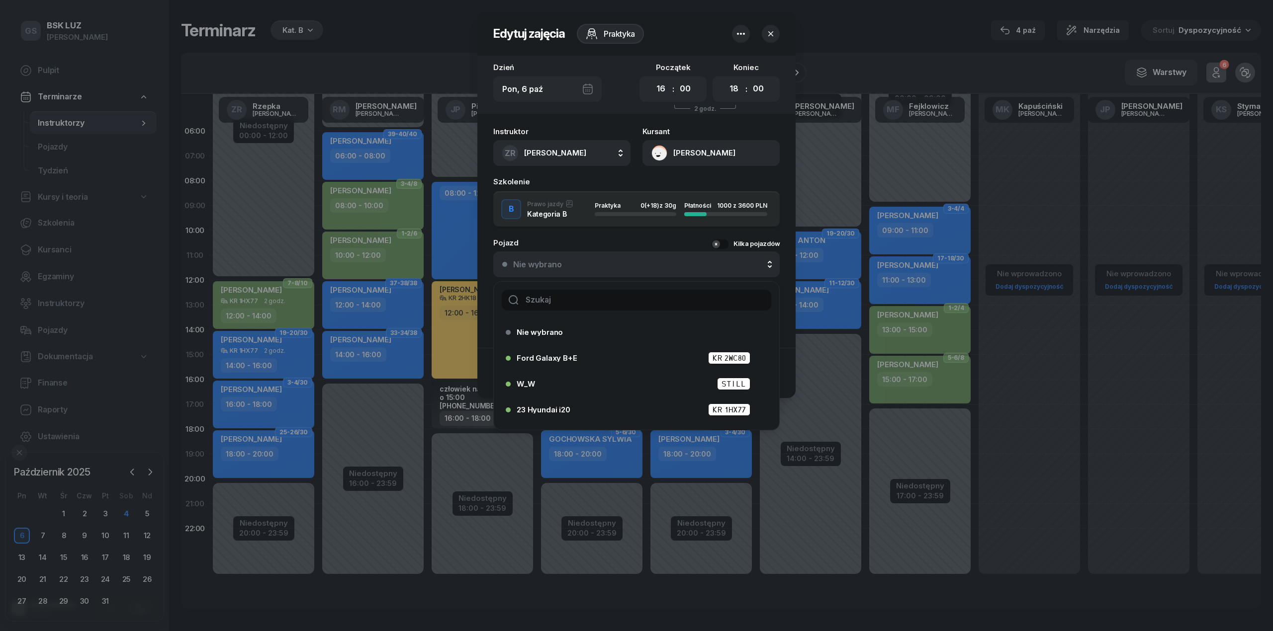
click at [521, 314] on div at bounding box center [636, 300] width 285 height 37
click at [521, 303] on input "text" at bounding box center [636, 300] width 269 height 21
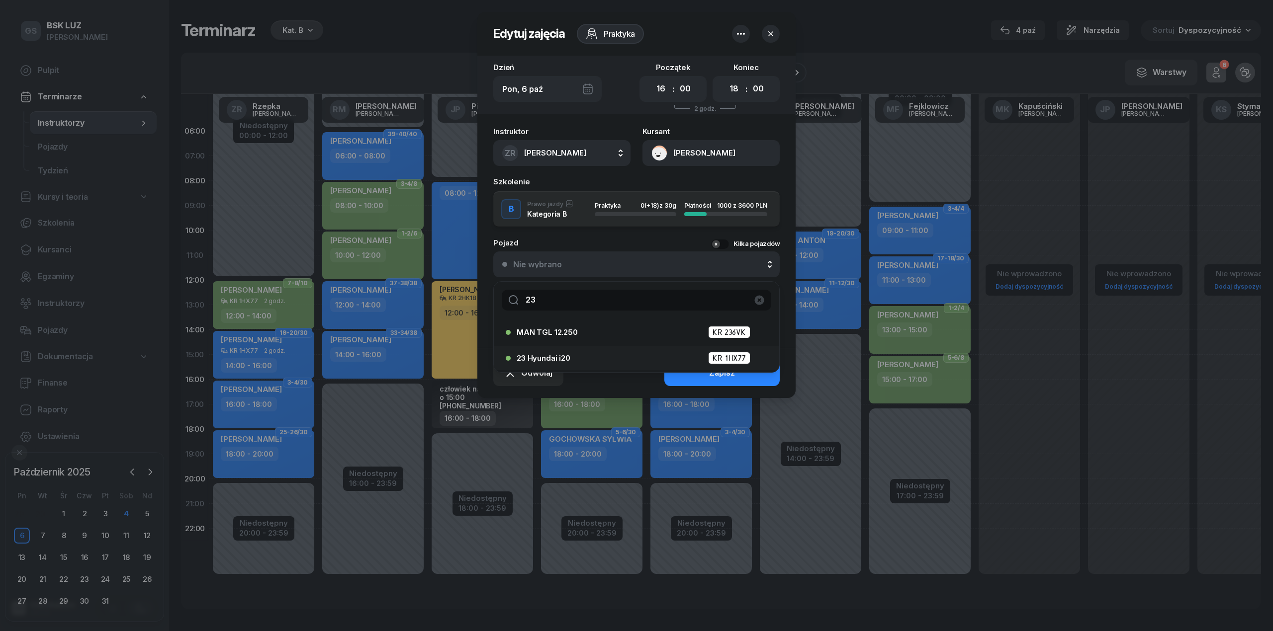
type input "23"
click at [521, 359] on span "23 Hyundai i20" at bounding box center [544, 358] width 54 height 7
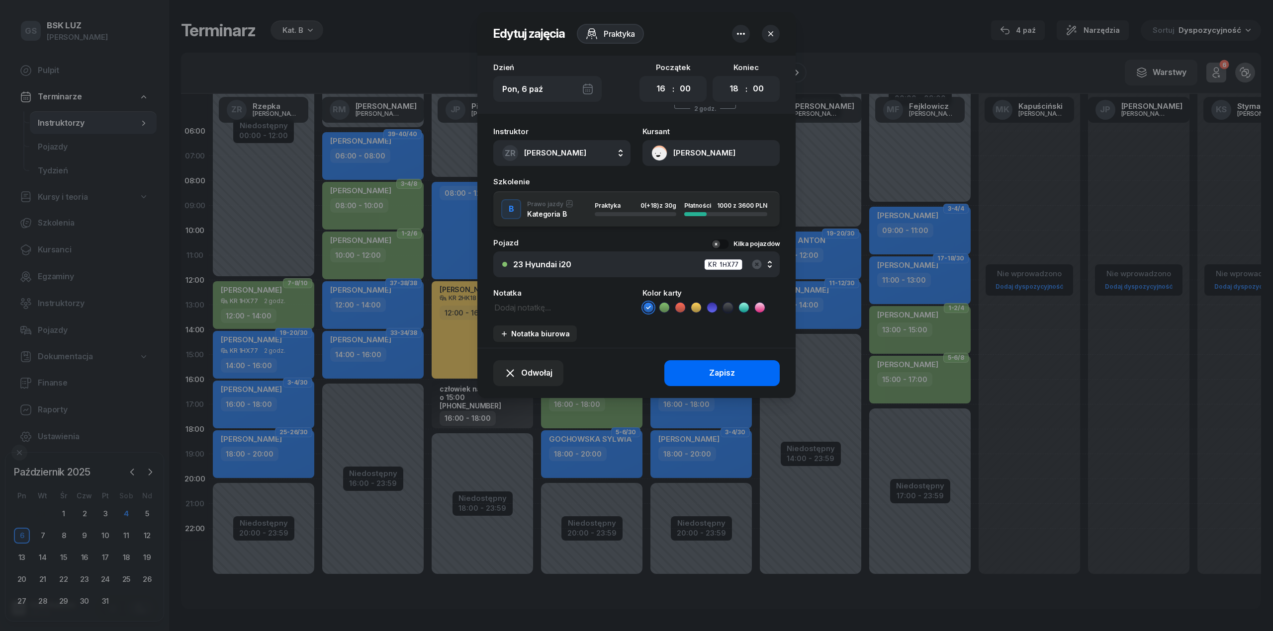
click at [521, 373] on button "Zapisz" at bounding box center [721, 373] width 115 height 26
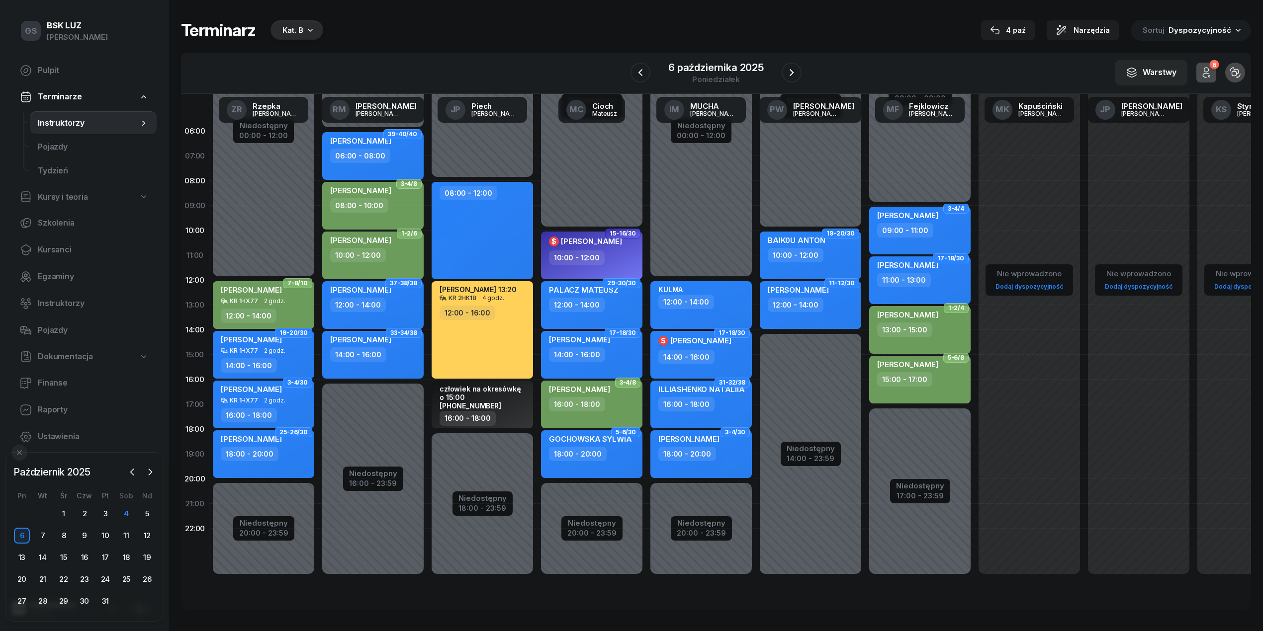
click at [290, 457] on div "18:00 - 20:00" at bounding box center [265, 454] width 88 height 14
select select "18"
select select "20"
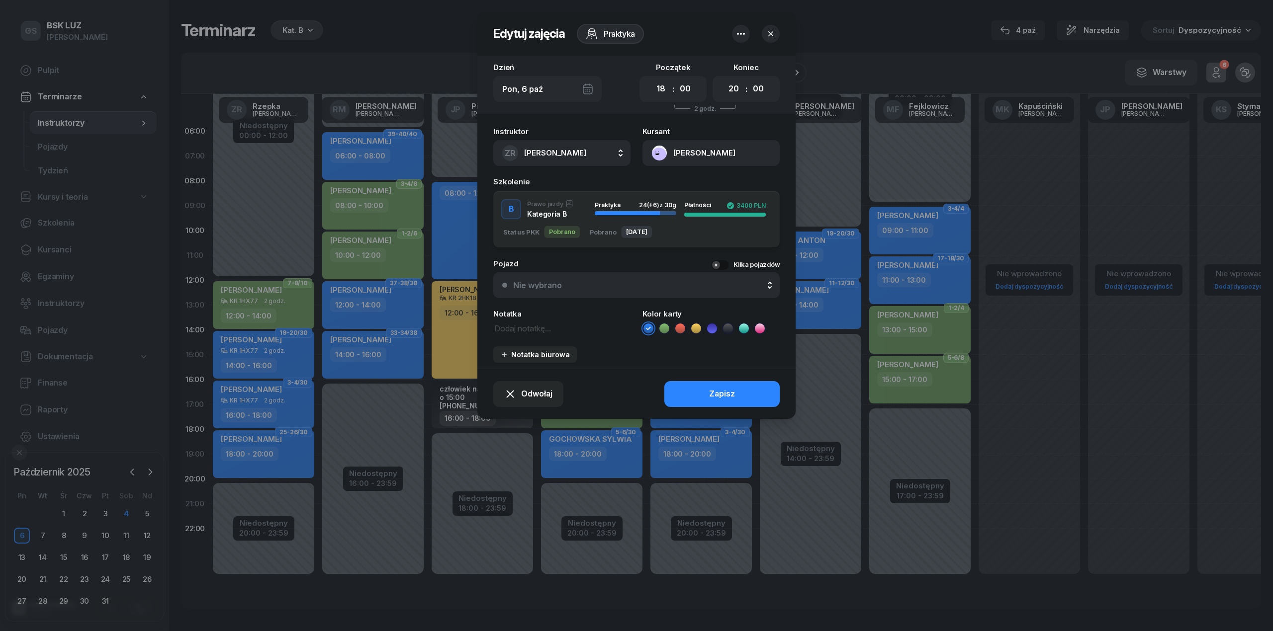
click at [521, 279] on button "Nie wybrano" at bounding box center [636, 285] width 286 height 26
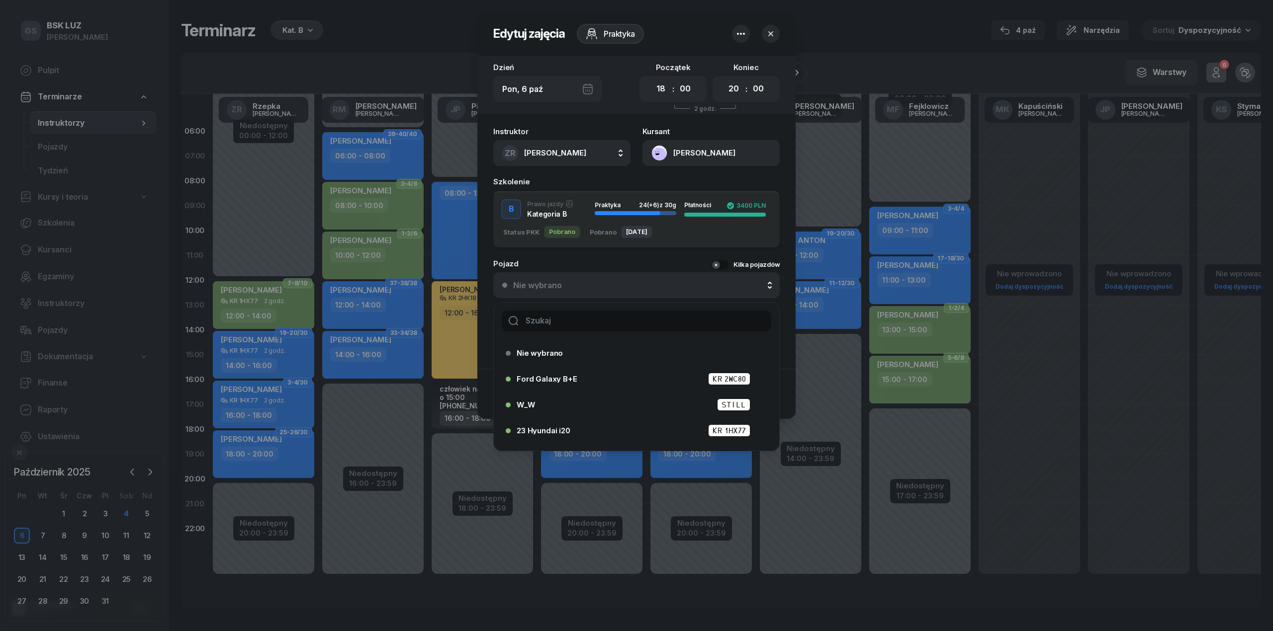
click at [521, 311] on input "text" at bounding box center [636, 321] width 269 height 21
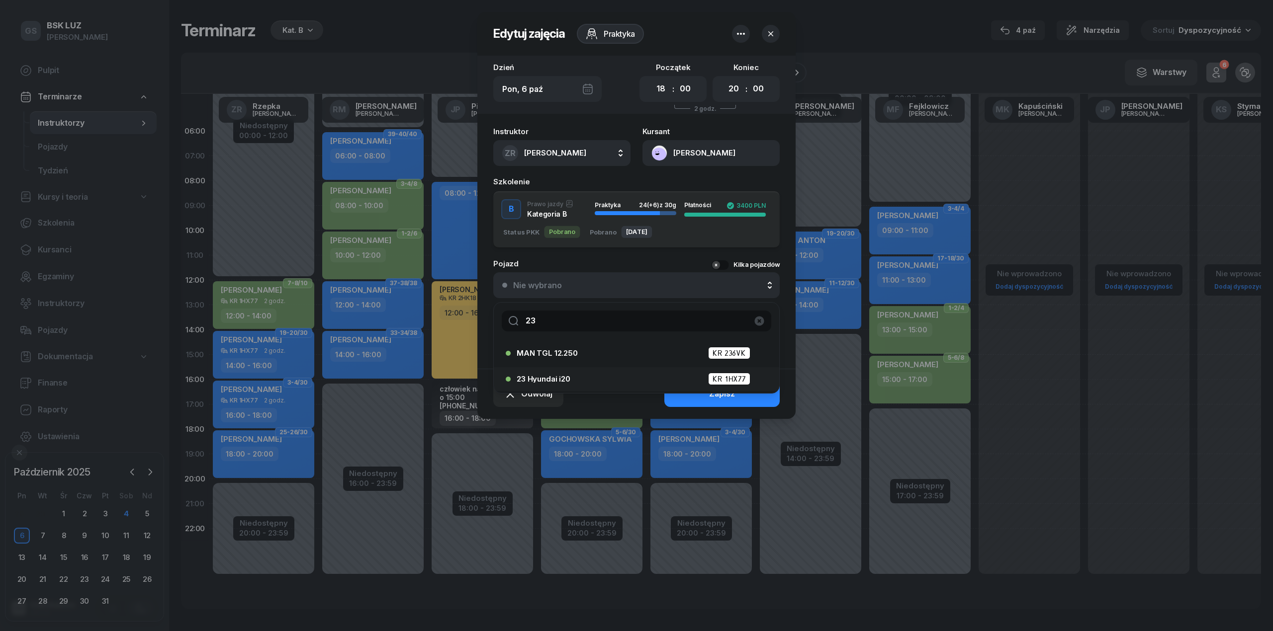
type input "23"
click at [521, 373] on div "23 Hyundai i20 KR 1HX77" at bounding box center [639, 379] width 245 height 12
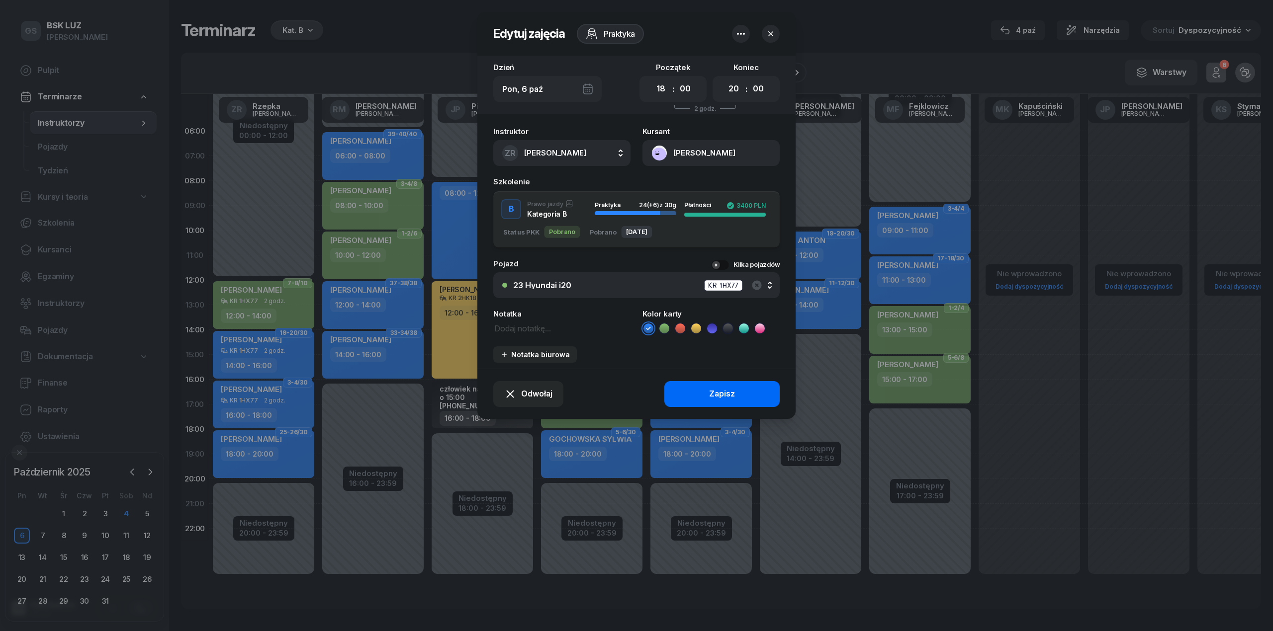
click at [521, 395] on button "Zapisz" at bounding box center [721, 394] width 115 height 26
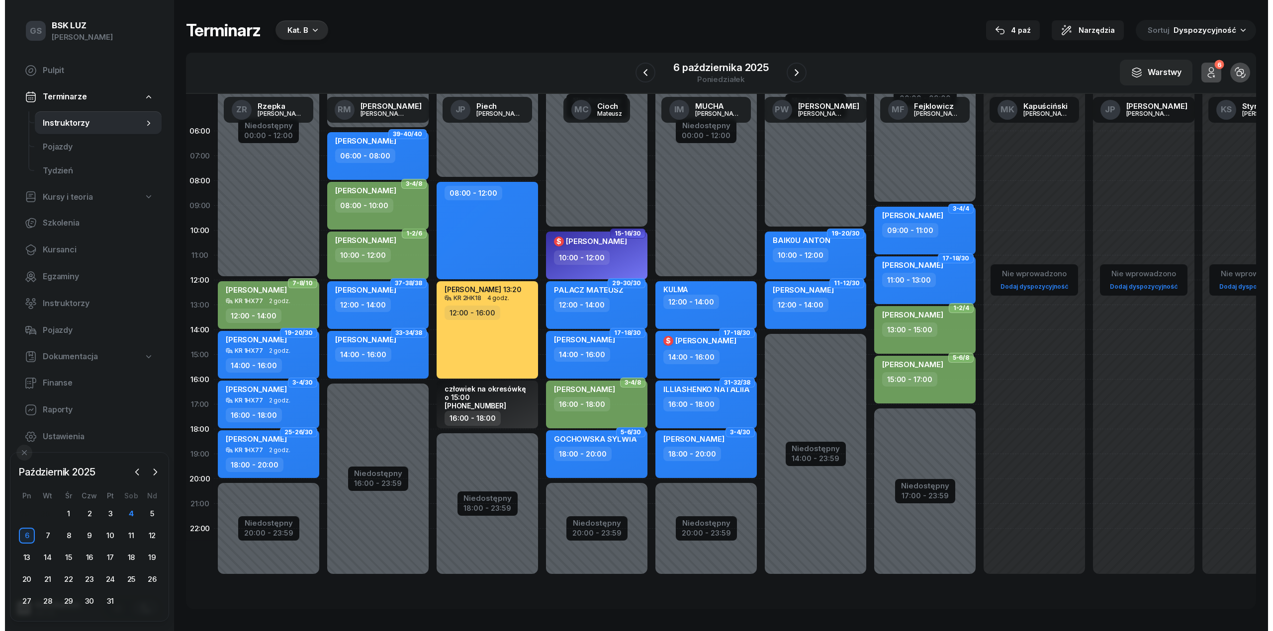
scroll to position [0, 0]
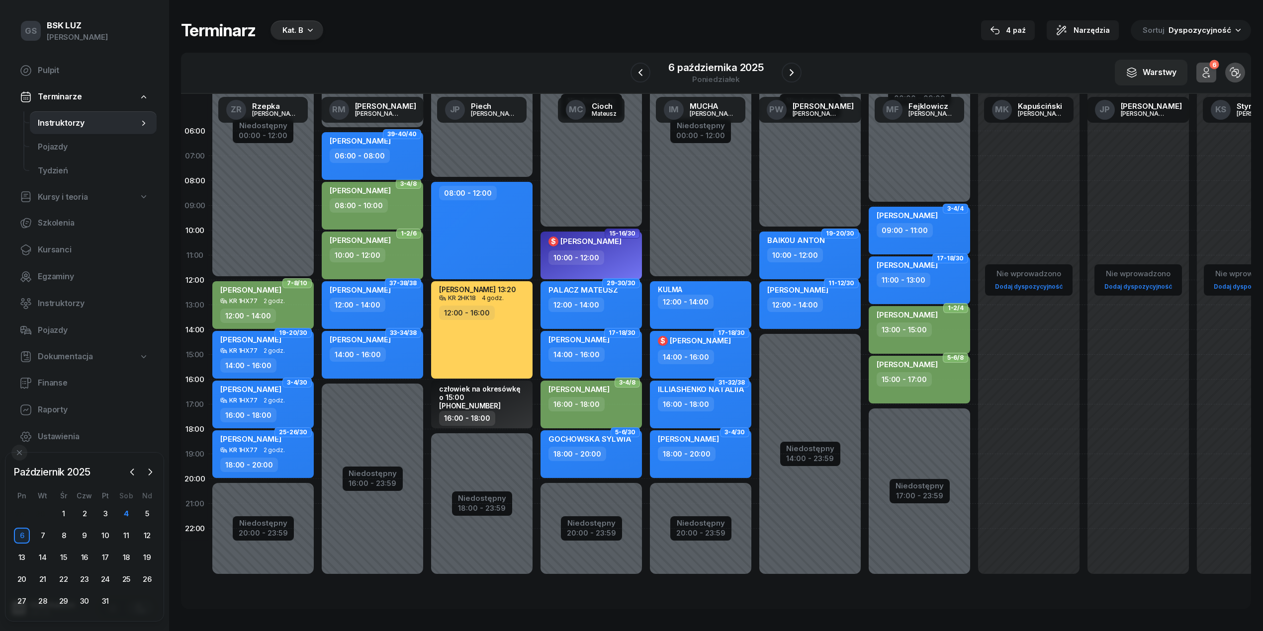
click at [394, 168] on div "[PERSON_NAME] 06:00 - 08:00" at bounding box center [372, 156] width 101 height 48
click at [391, 145] on div "[PERSON_NAME]" at bounding box center [360, 142] width 61 height 12
select select "06"
select select "08"
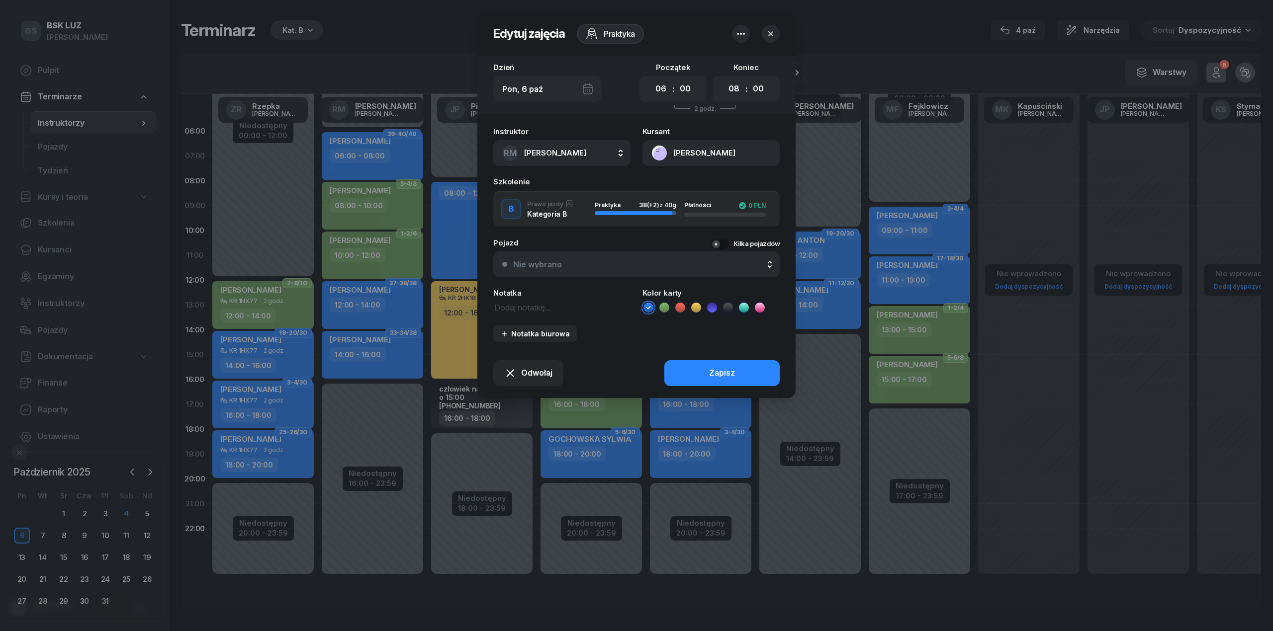
click at [521, 249] on div "Pojazd Kilka pojazdów Nie wybrano Nie wybrano Ford Galaxy B+E KR 2WC80 W_W STIL…" at bounding box center [636, 258] width 286 height 38
click at [521, 256] on button "Nie wybrano" at bounding box center [636, 265] width 286 height 26
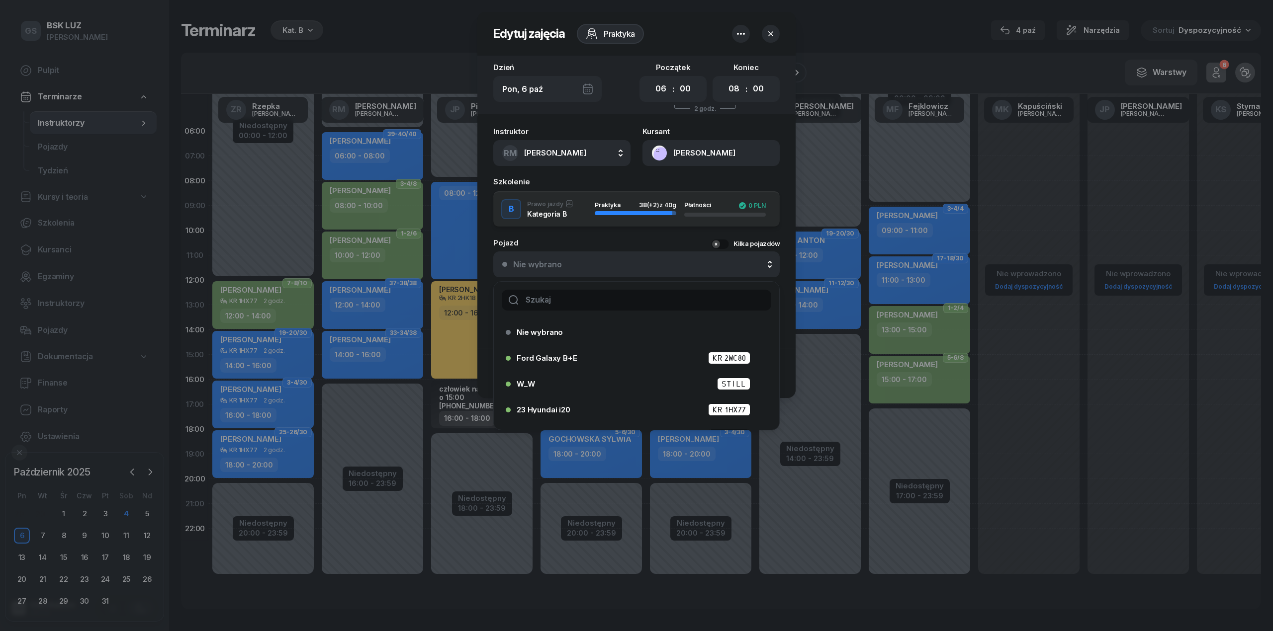
click at [521, 301] on input "text" at bounding box center [636, 300] width 269 height 21
type input "24"
click at [521, 400] on li "24 Hyundai i20 KR 6KF15" at bounding box center [636, 410] width 285 height 24
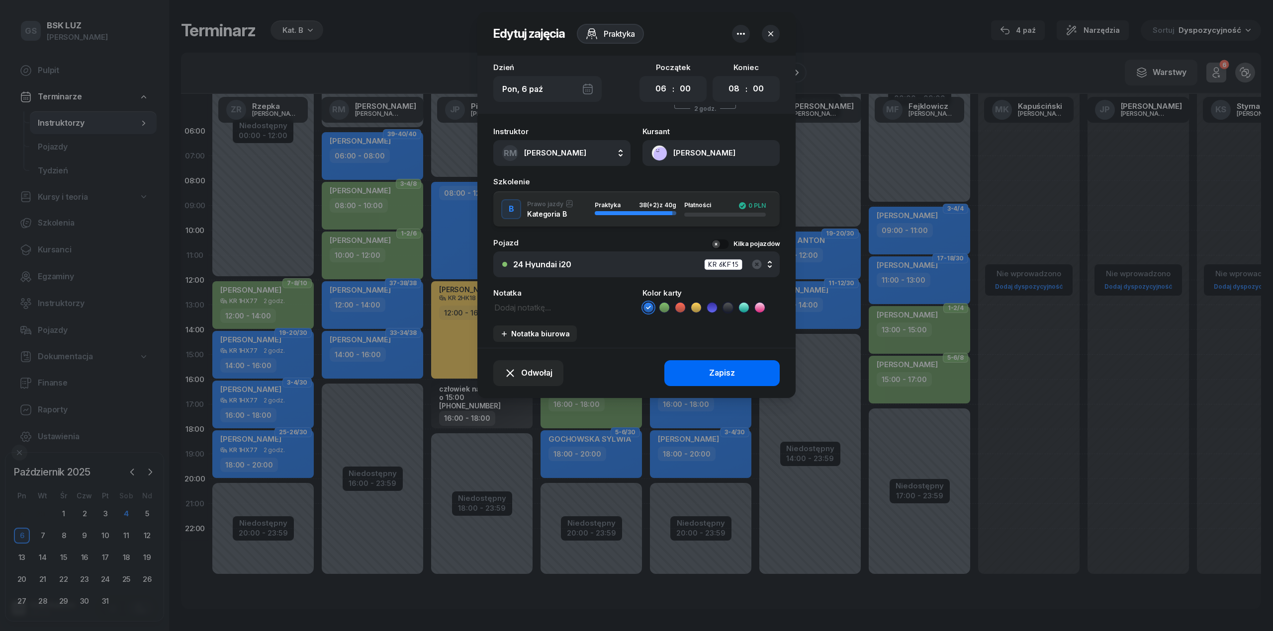
click at [521, 372] on button "Zapisz" at bounding box center [721, 373] width 115 height 26
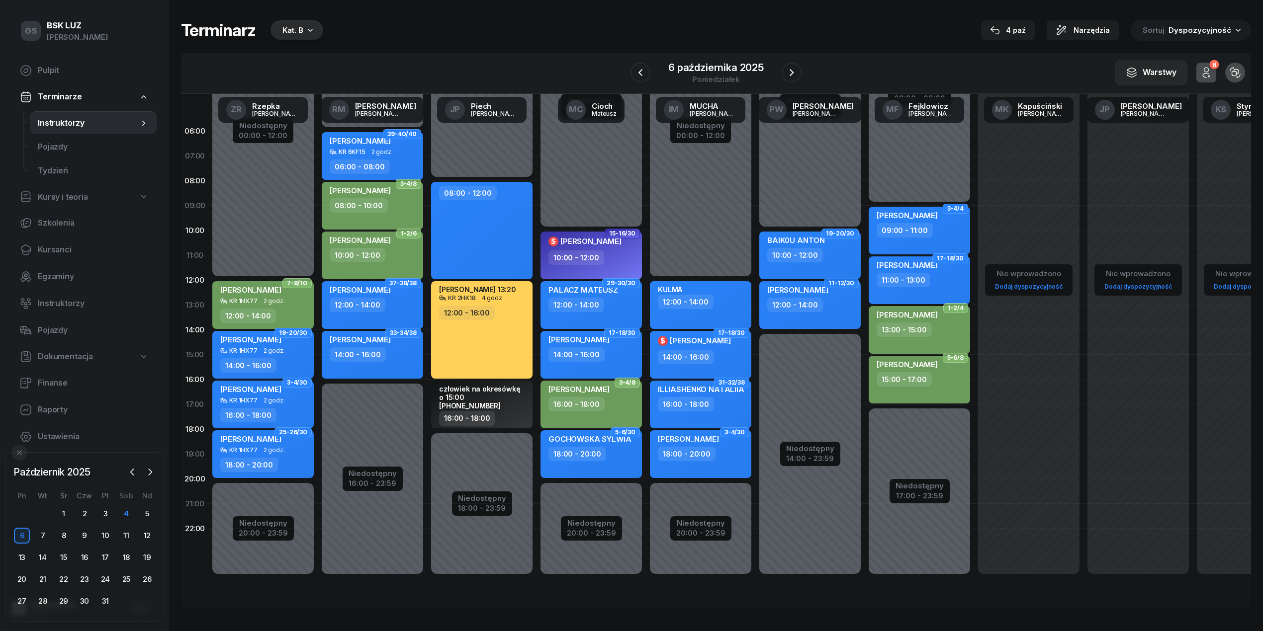
click at [521, 245] on div "BAIK0U ANTON" at bounding box center [796, 242] width 58 height 12
select select "10"
select select "12"
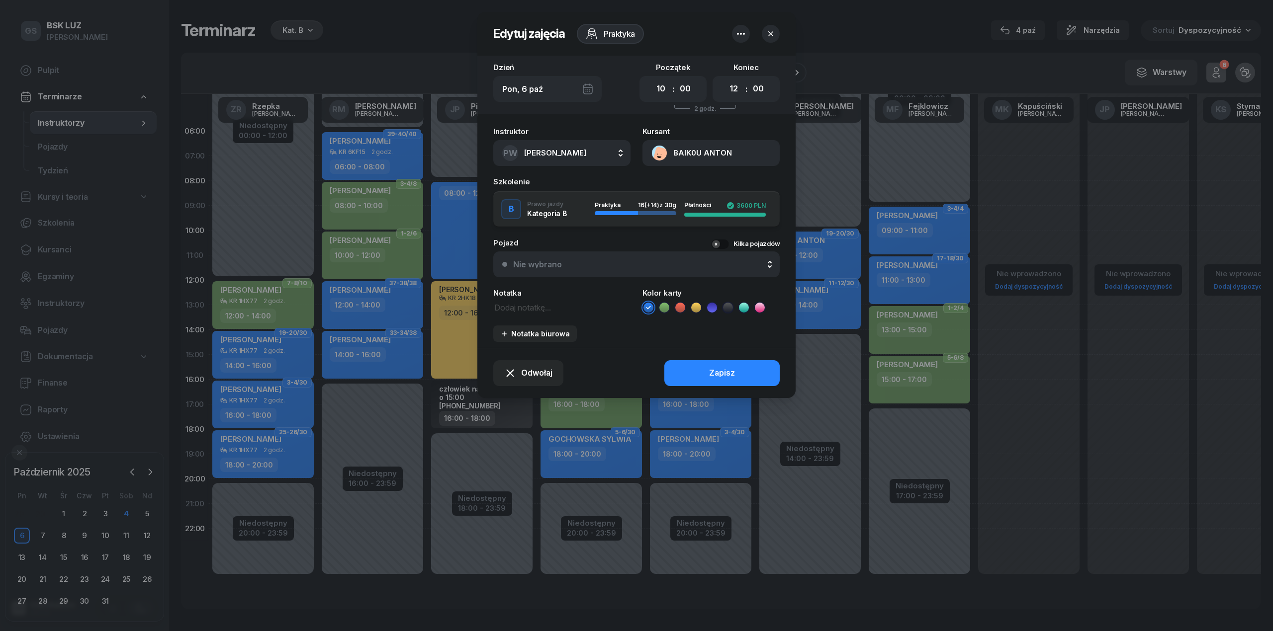
click at [521, 272] on button "Nie wybrano" at bounding box center [636, 265] width 286 height 26
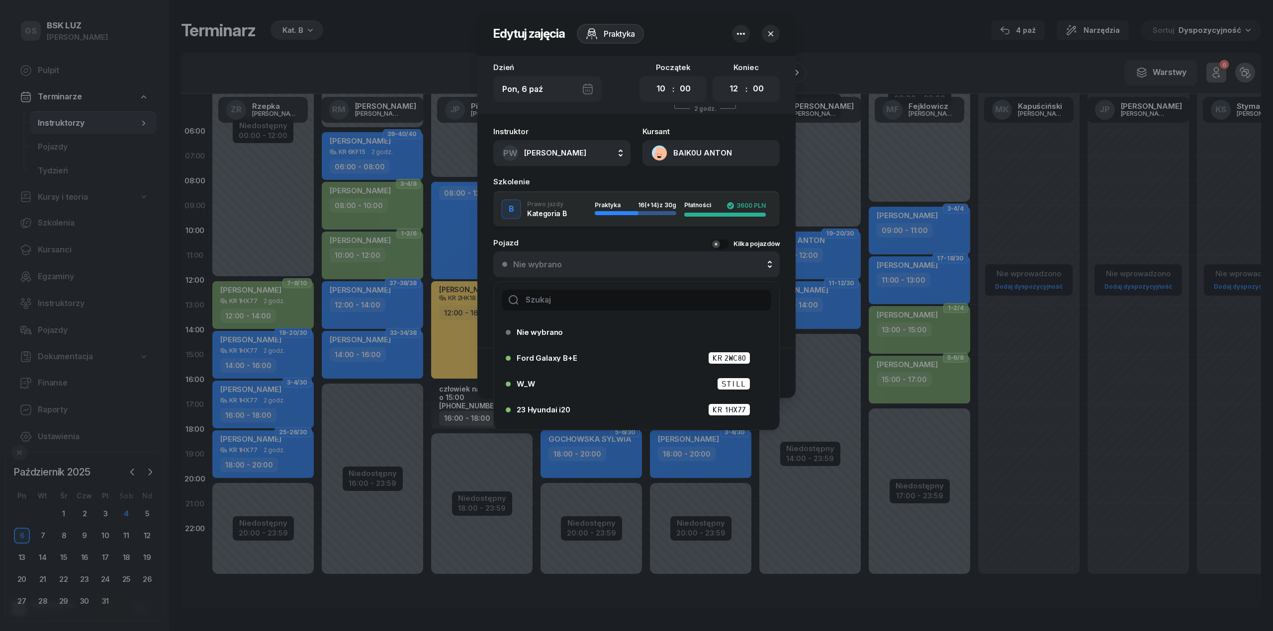
click at [521, 298] on input "text" at bounding box center [636, 300] width 269 height 21
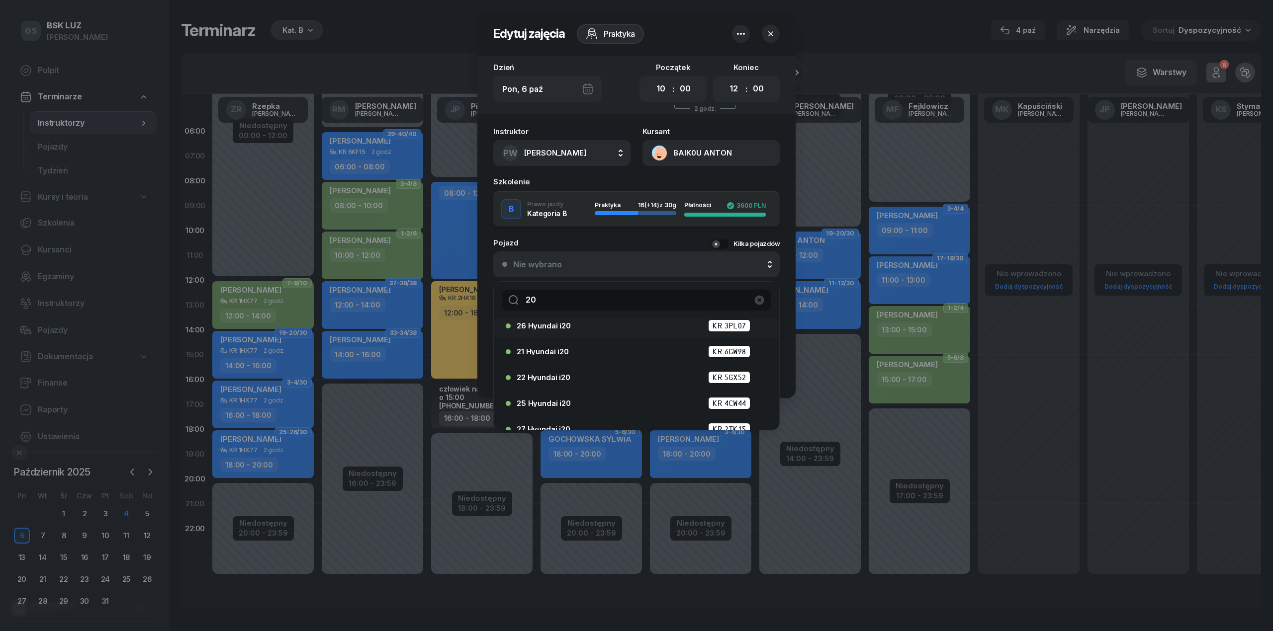
scroll to position [97, 0]
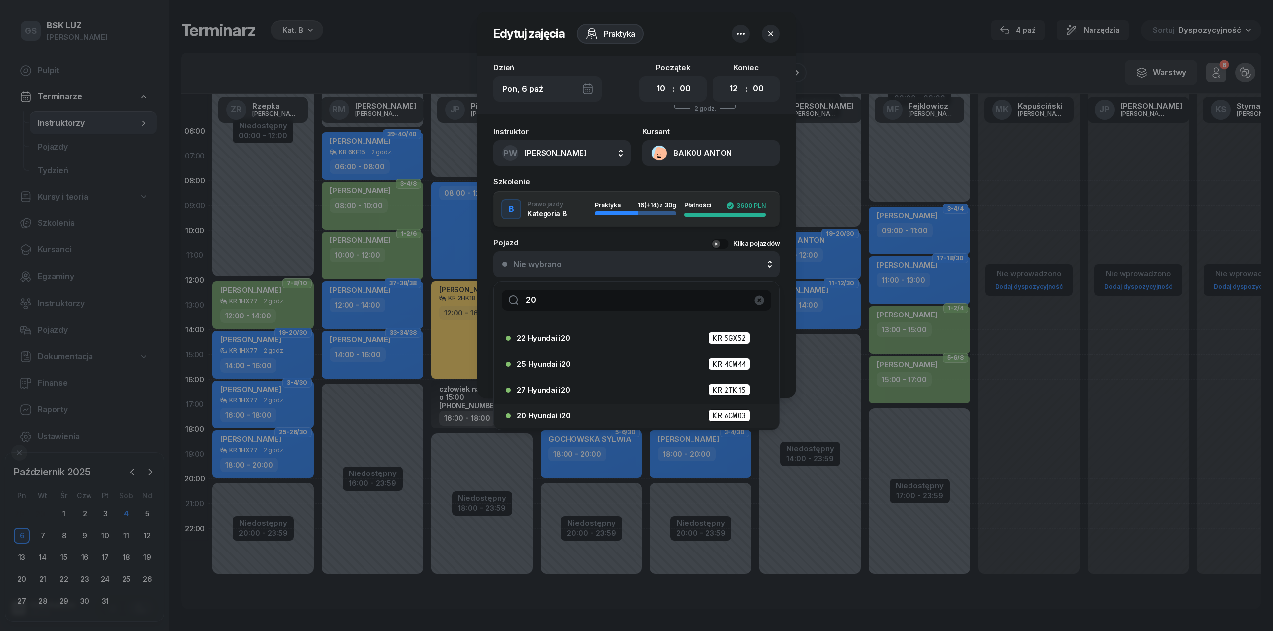
type input "20"
click at [521, 416] on span "20 Hyundai i20" at bounding box center [544, 415] width 54 height 7
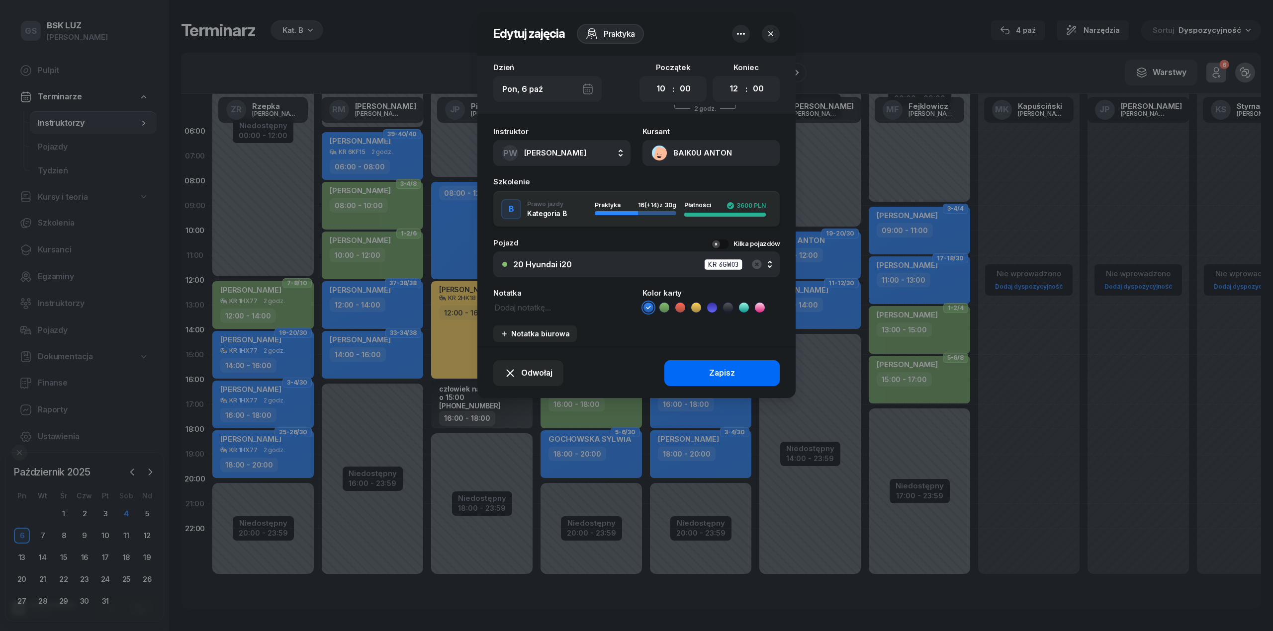
click at [521, 363] on button "Zapisz" at bounding box center [721, 373] width 115 height 26
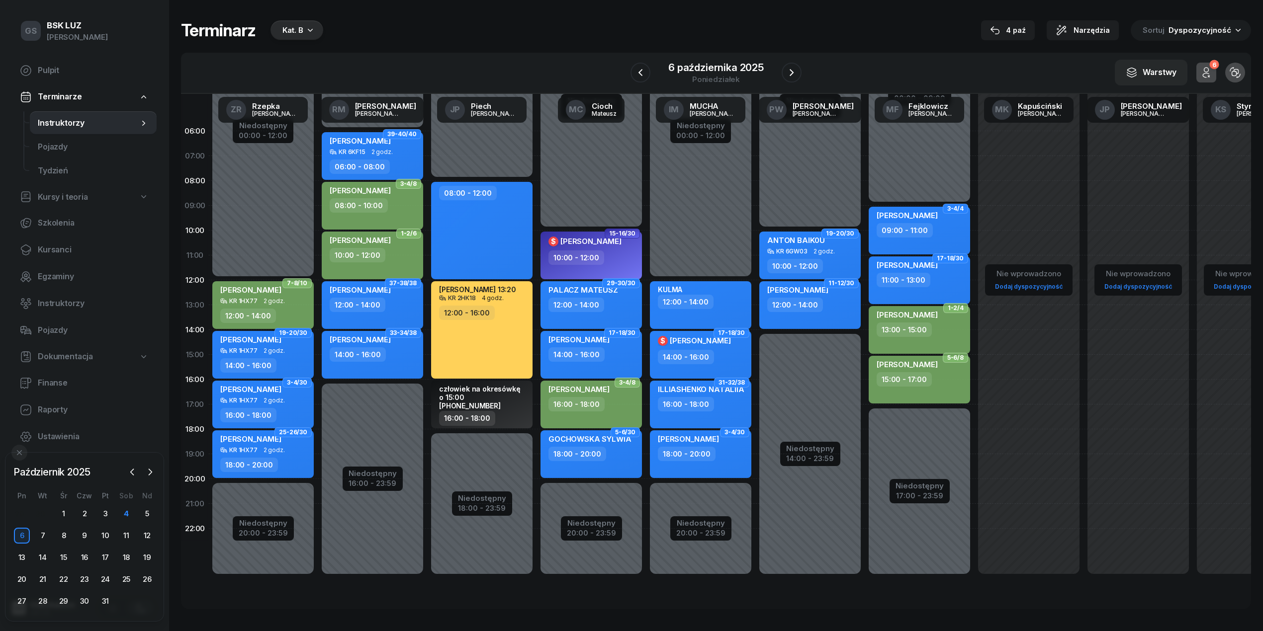
click at [521, 318] on div "[PERSON_NAME] 12:00 - 14:00" at bounding box center [809, 305] width 101 height 48
select select "12"
select select "14"
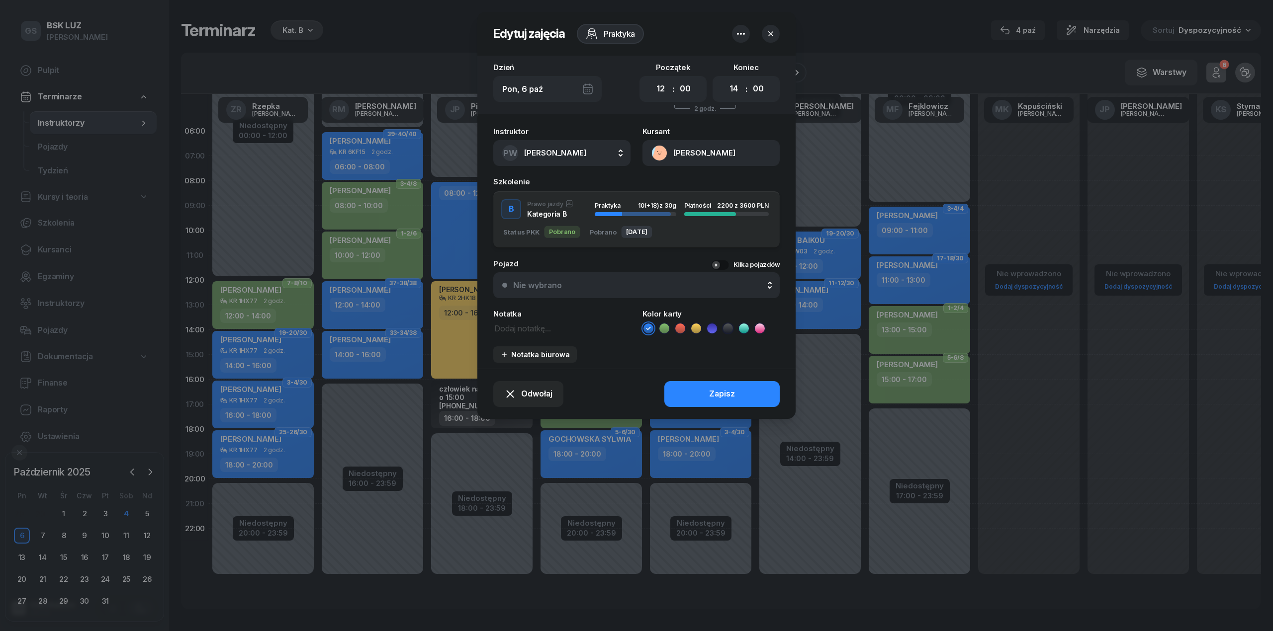
click at [521, 291] on button "Nie wybrano" at bounding box center [636, 285] width 286 height 26
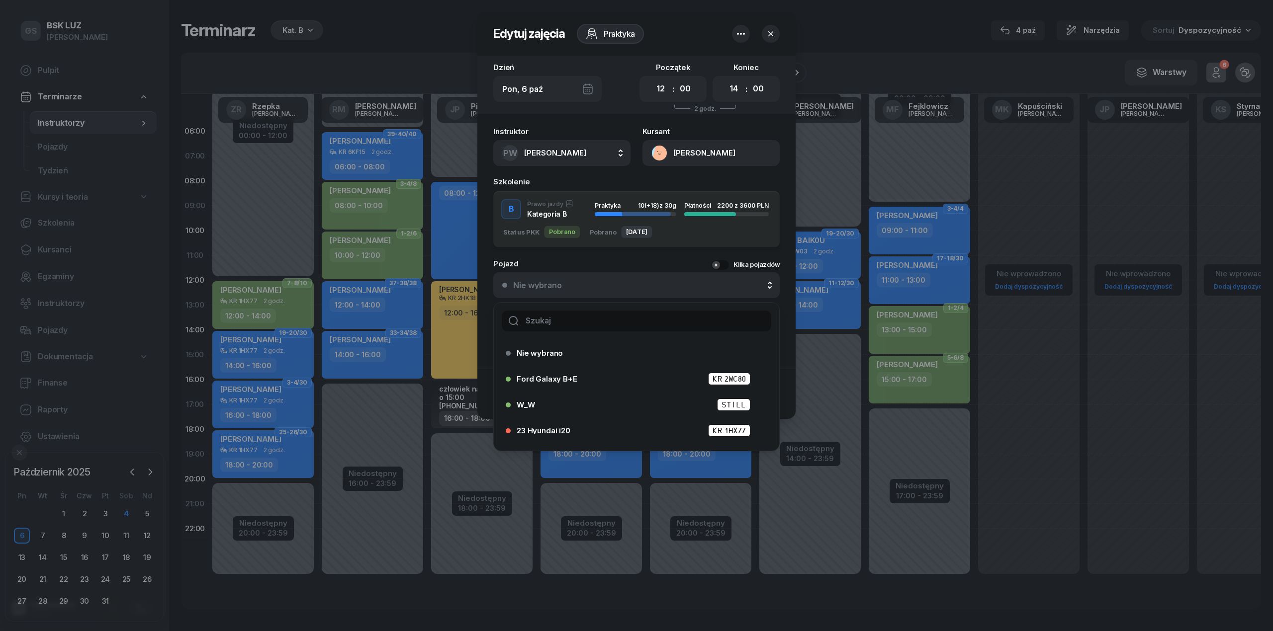
click at [521, 319] on input "text" at bounding box center [636, 321] width 269 height 21
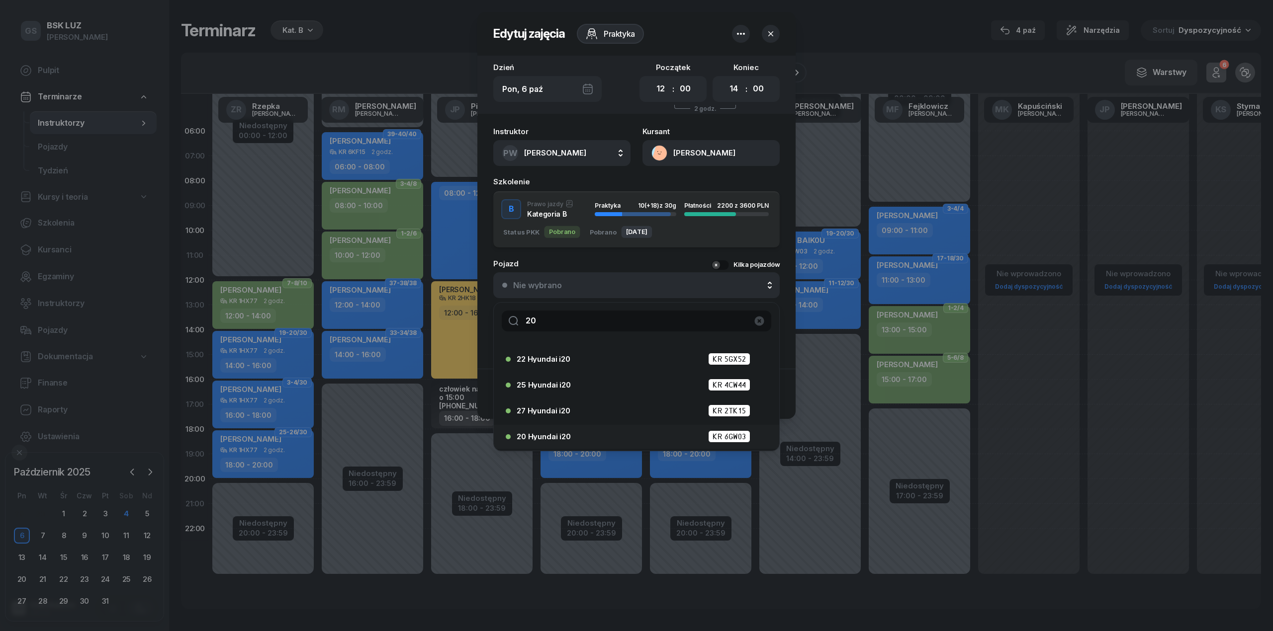
type input "20"
click at [521, 431] on div "20 Hyundai i20 KR 6GW03" at bounding box center [639, 437] width 245 height 12
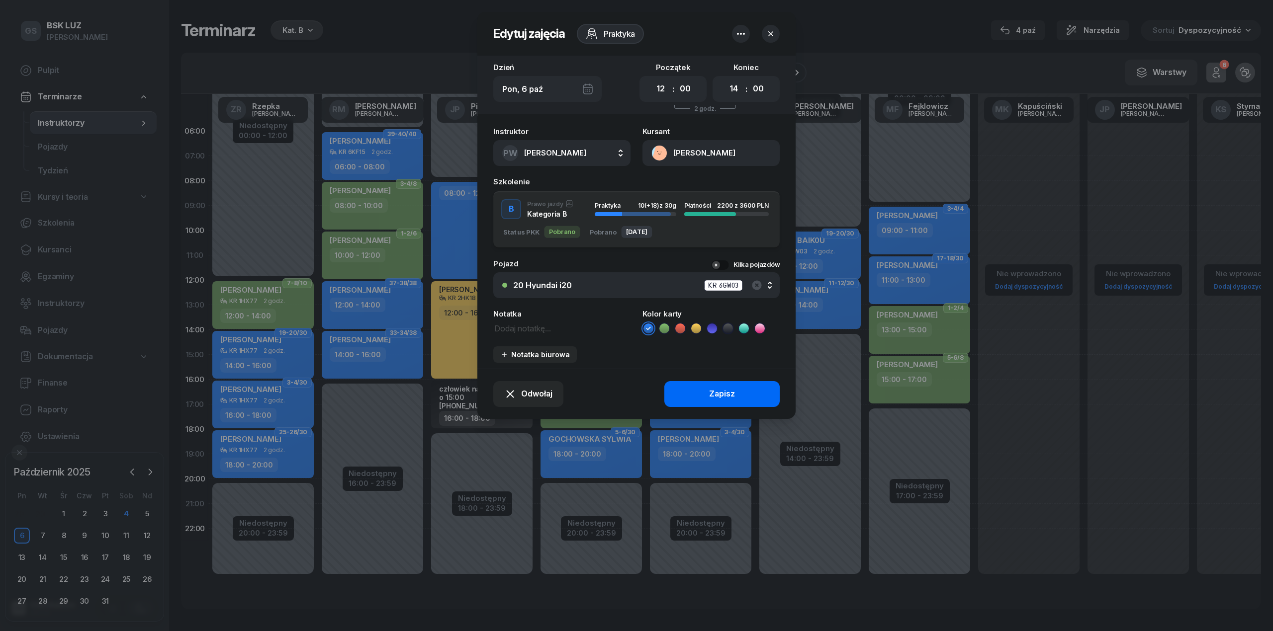
click at [521, 396] on button "Zapisz" at bounding box center [721, 394] width 115 height 26
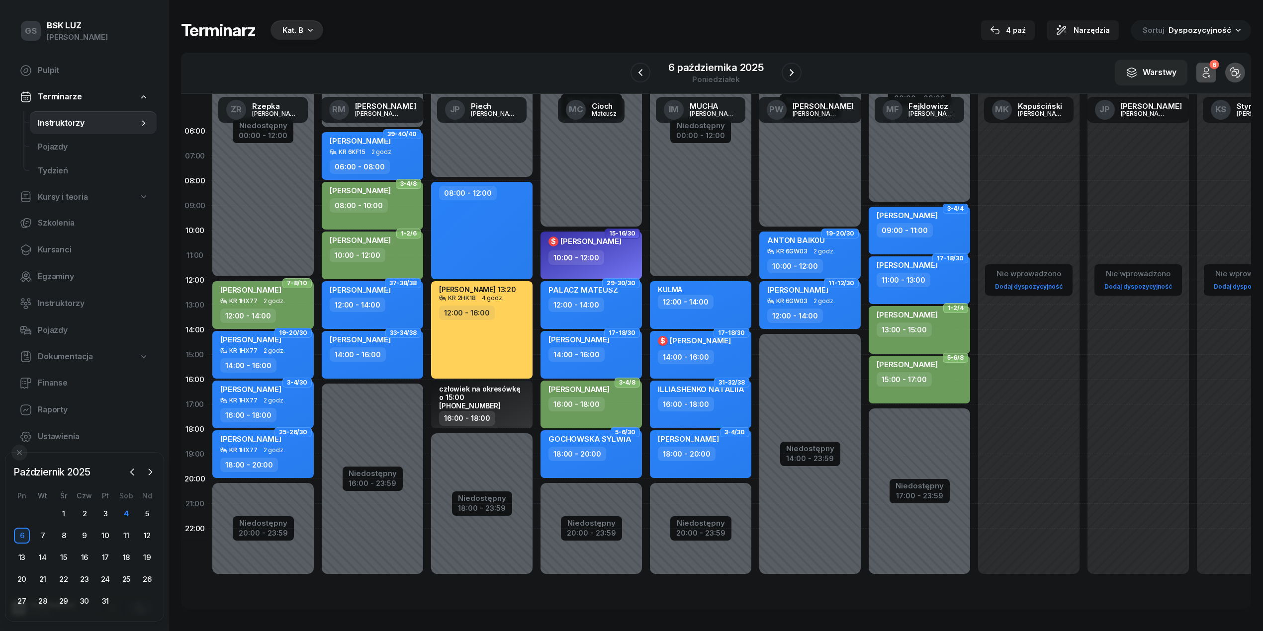
click at [307, 26] on icon "button" at bounding box center [310, 30] width 10 height 10
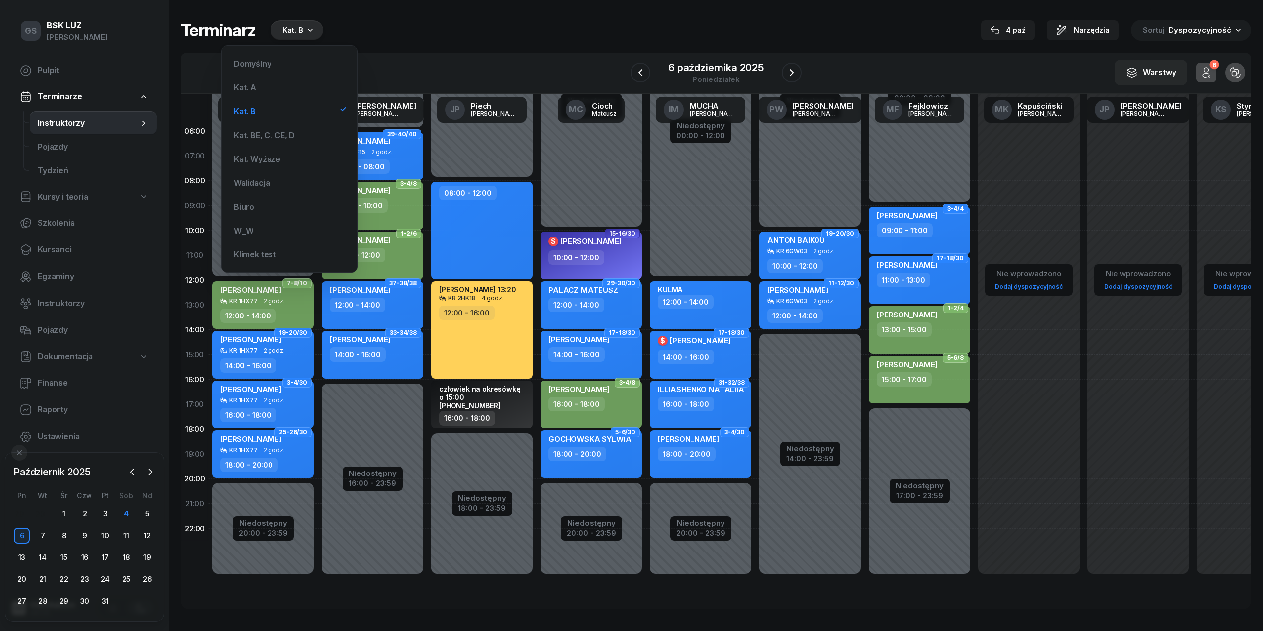
click at [285, 25] on div "Kat. B" at bounding box center [292, 30] width 21 height 12
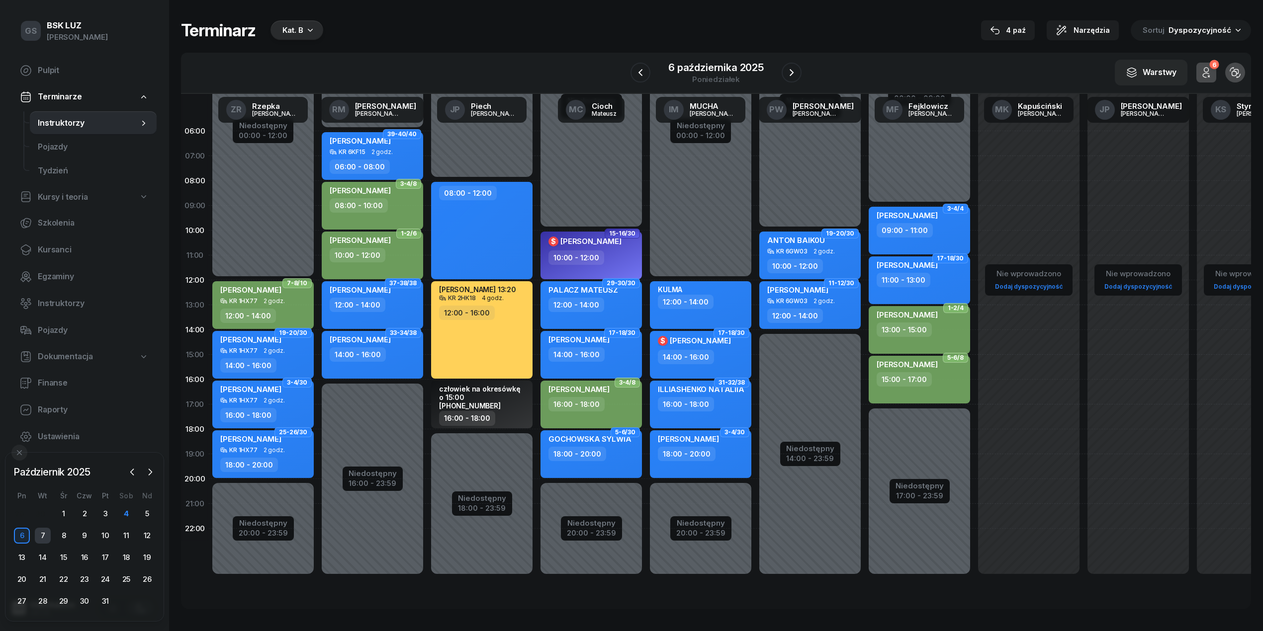
click at [45, 543] on div "7" at bounding box center [43, 536] width 16 height 16
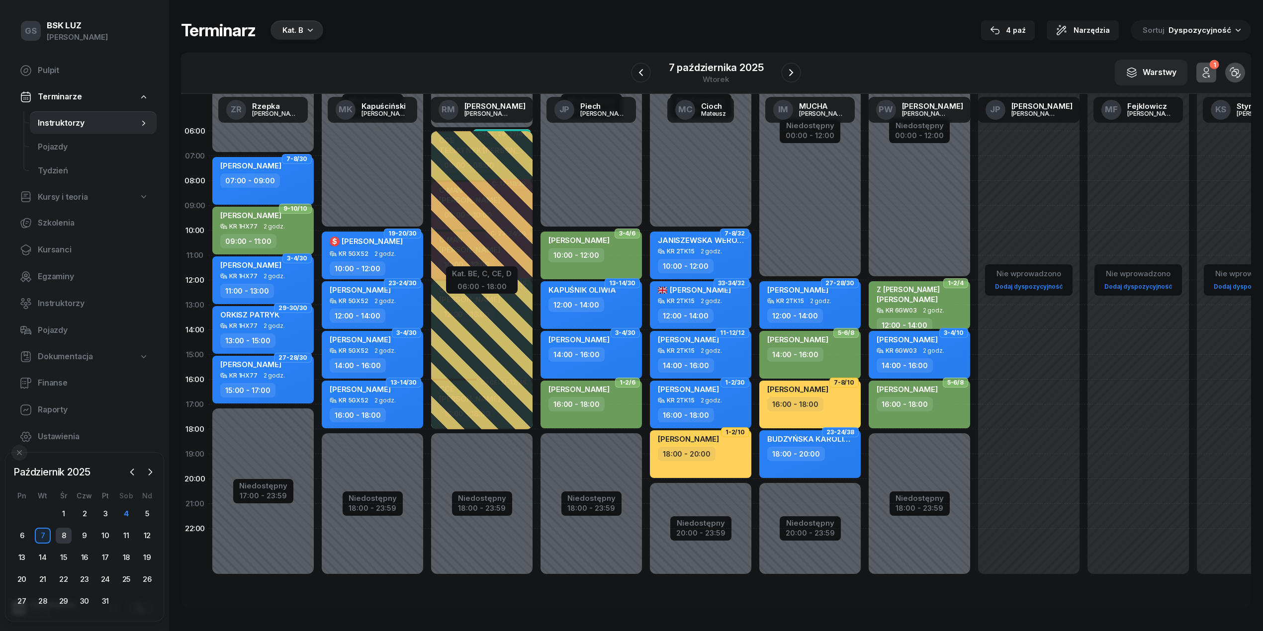
click at [66, 539] on div "8" at bounding box center [64, 536] width 16 height 16
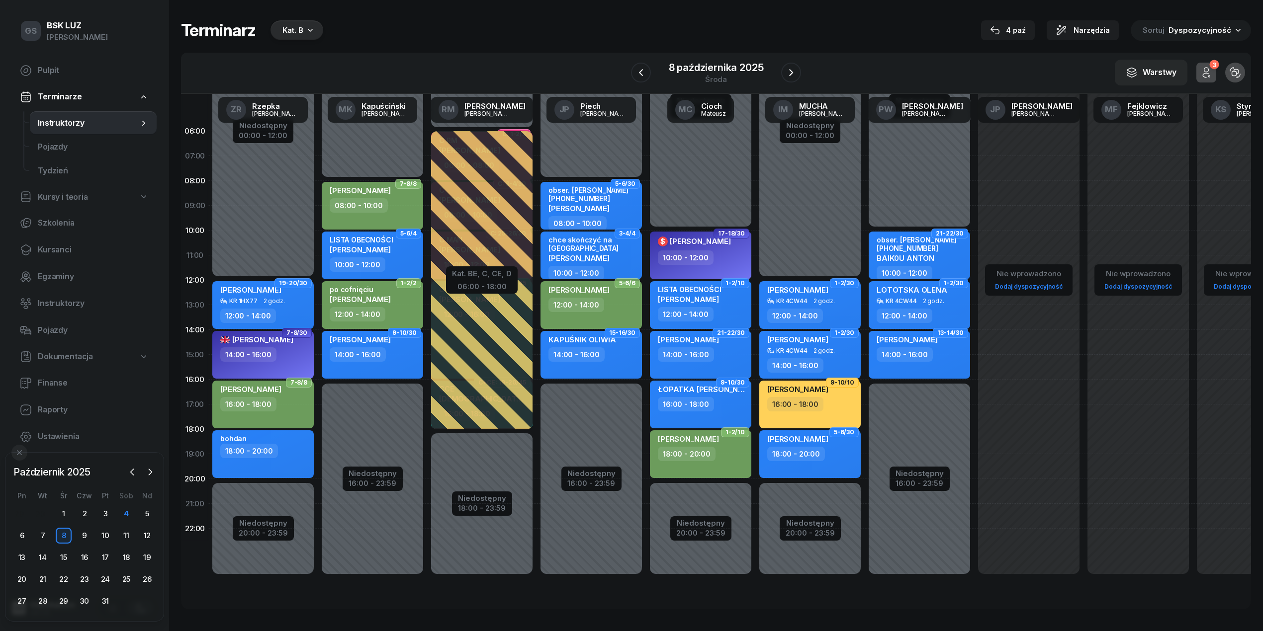
click at [114, 535] on div "10" at bounding box center [105, 536] width 21 height 16
click at [110, 537] on div "10" at bounding box center [105, 536] width 16 height 16
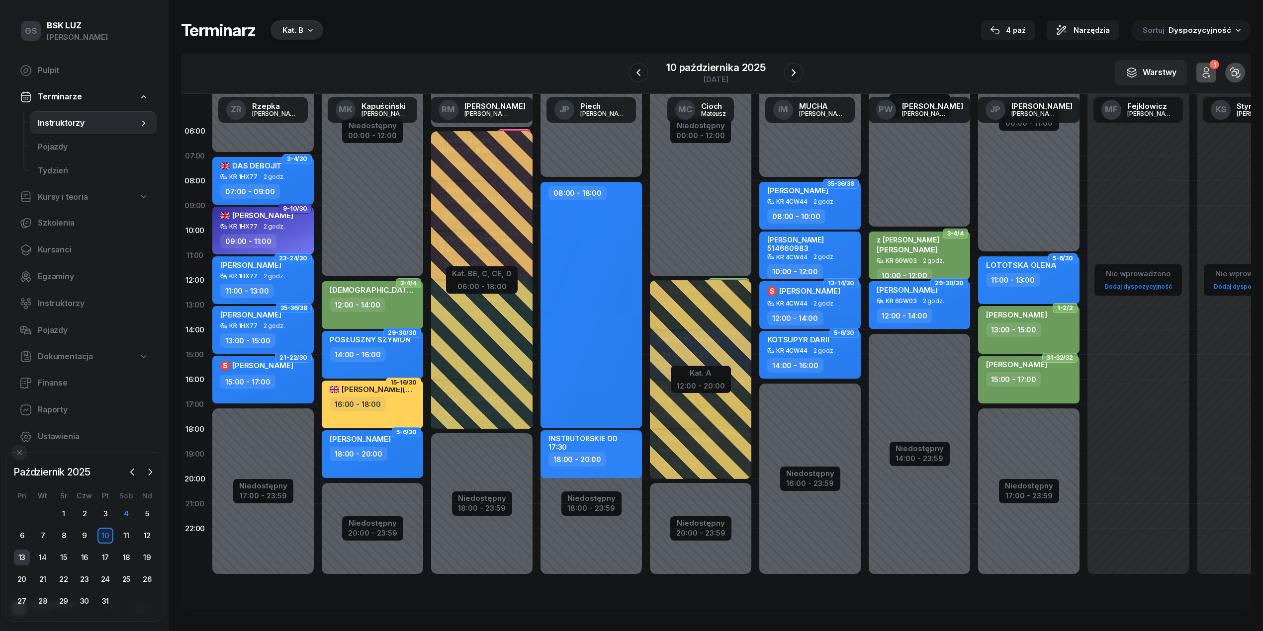
click at [14, 563] on div "13" at bounding box center [22, 558] width 16 height 16
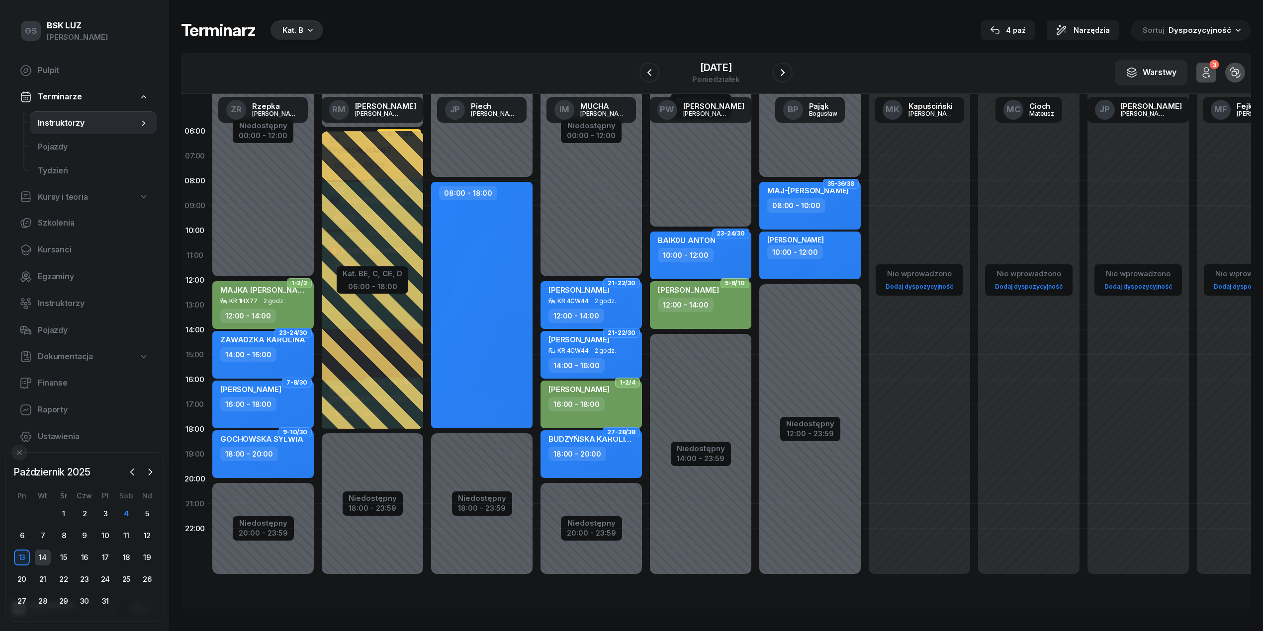
click at [43, 555] on div "14" at bounding box center [43, 558] width 16 height 16
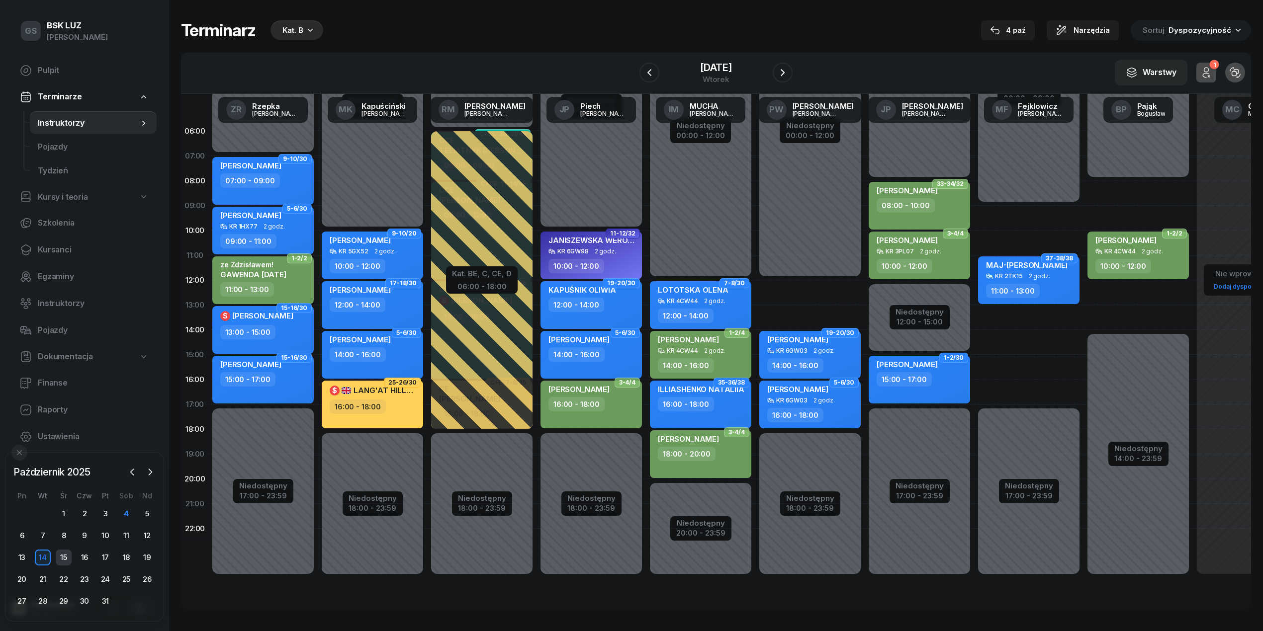
click at [63, 562] on div "15" at bounding box center [64, 558] width 16 height 16
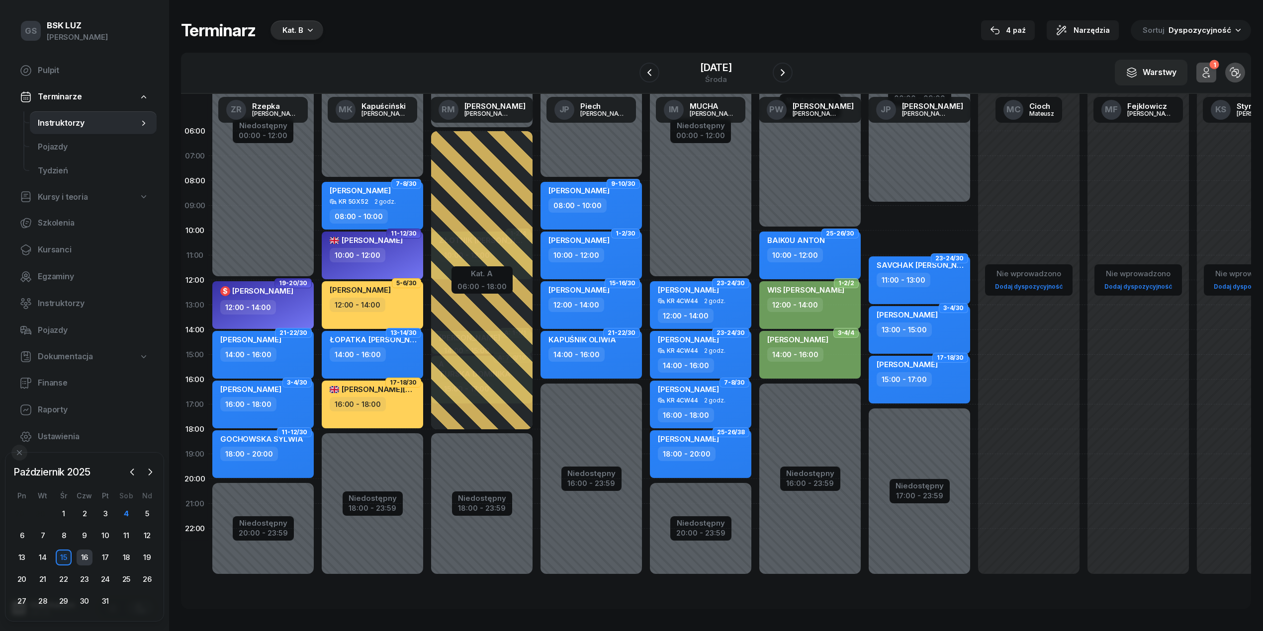
click at [81, 559] on div "16" at bounding box center [85, 558] width 16 height 16
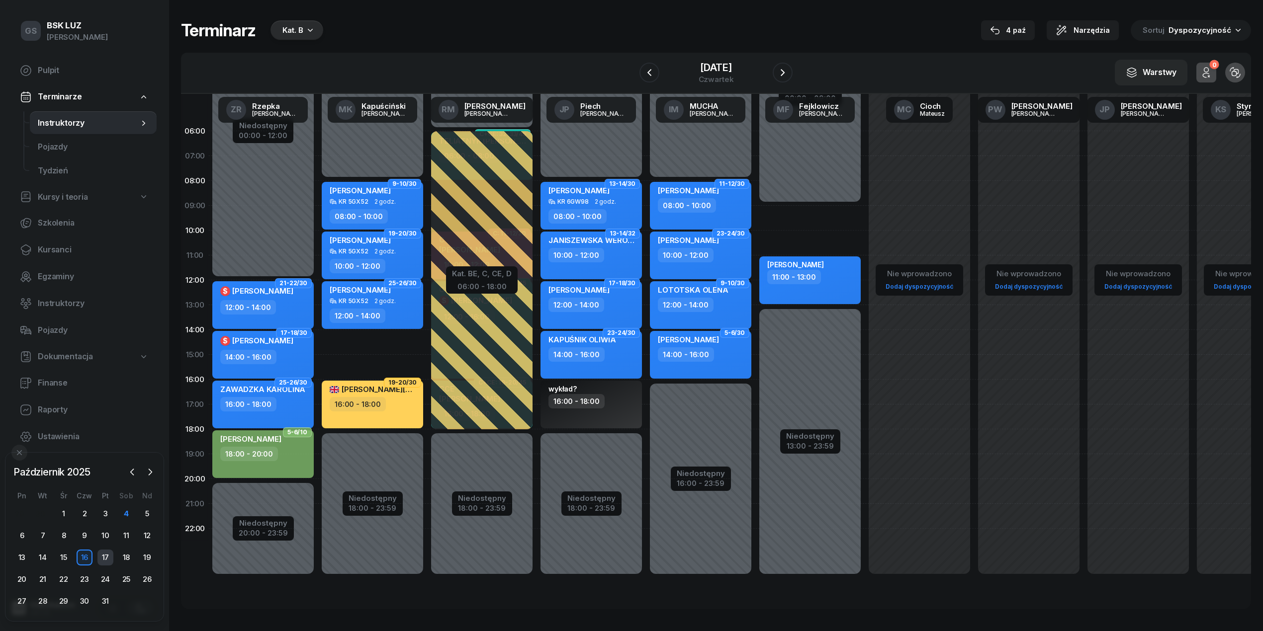
click at [106, 555] on div "17" at bounding box center [105, 558] width 16 height 16
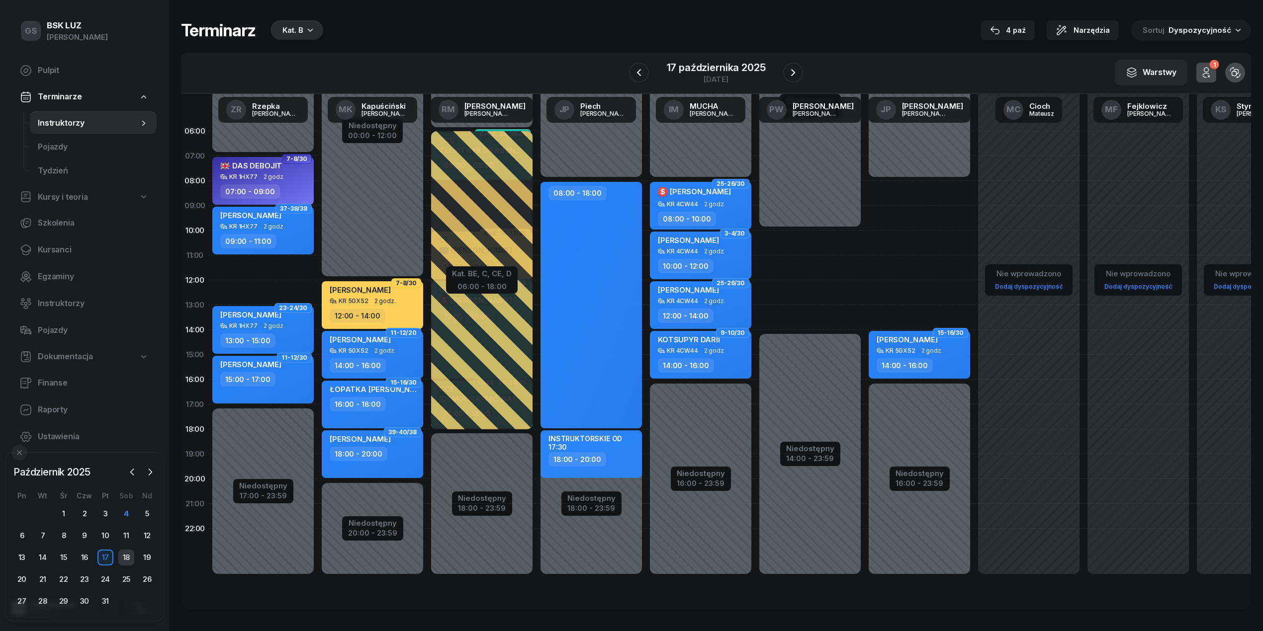
click at [119, 556] on div "18" at bounding box center [126, 558] width 16 height 16
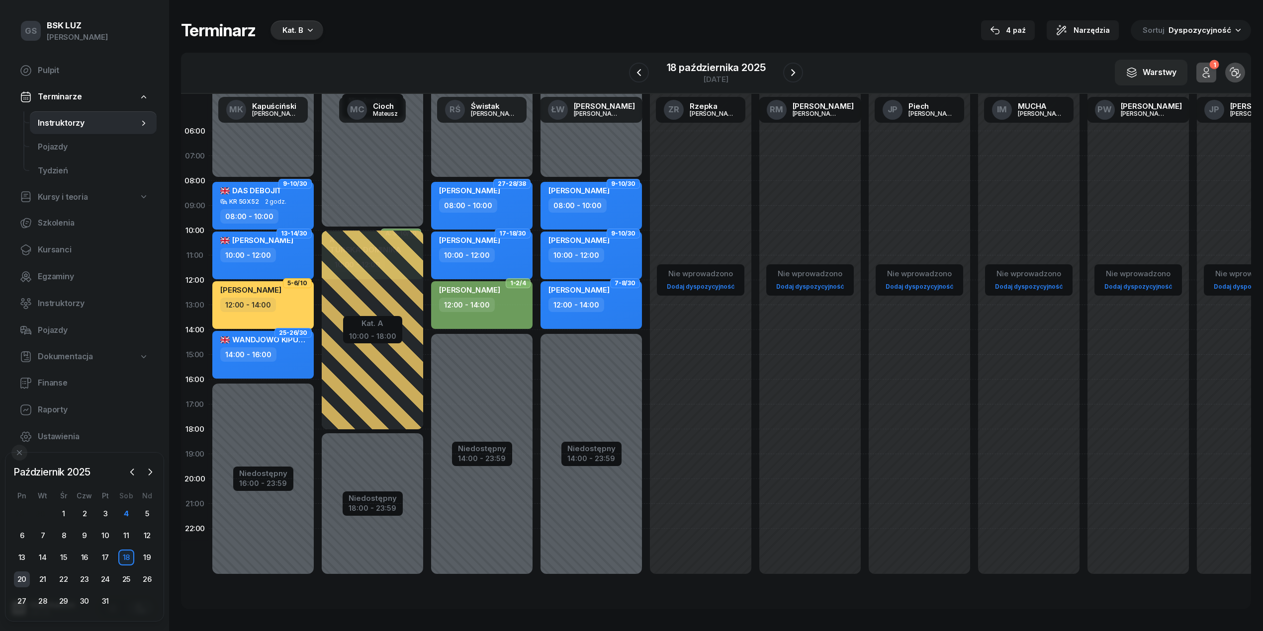
click at [14, 582] on div "20" at bounding box center [22, 580] width 16 height 16
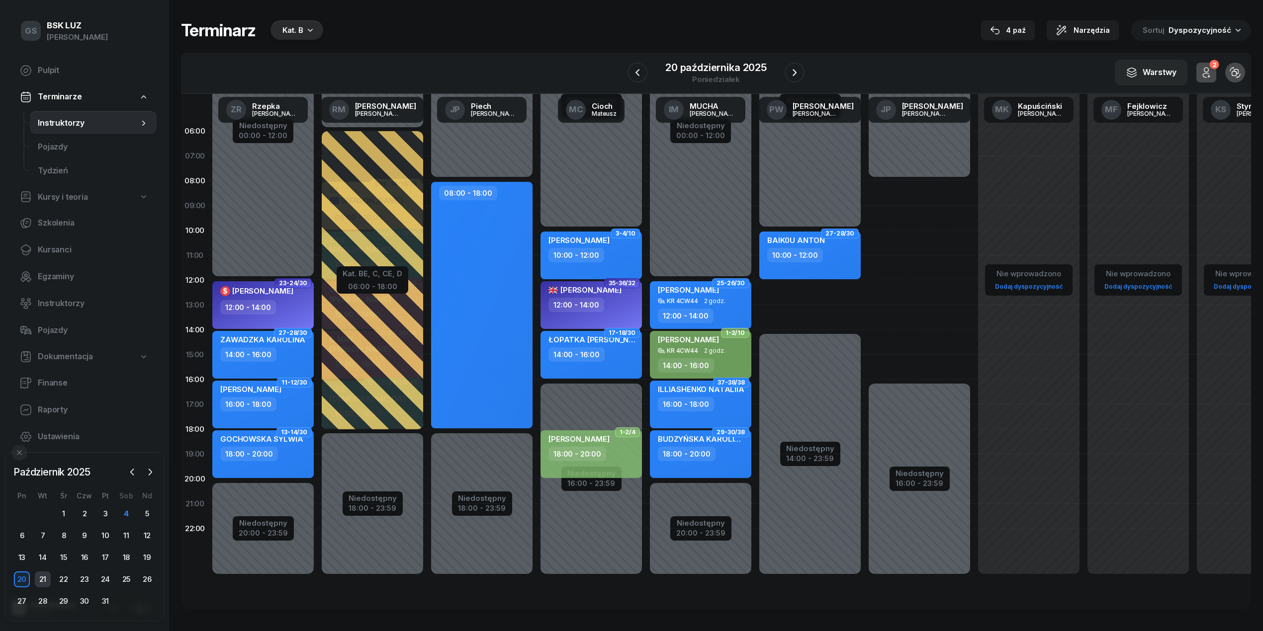
click at [43, 577] on div "21" at bounding box center [43, 580] width 16 height 16
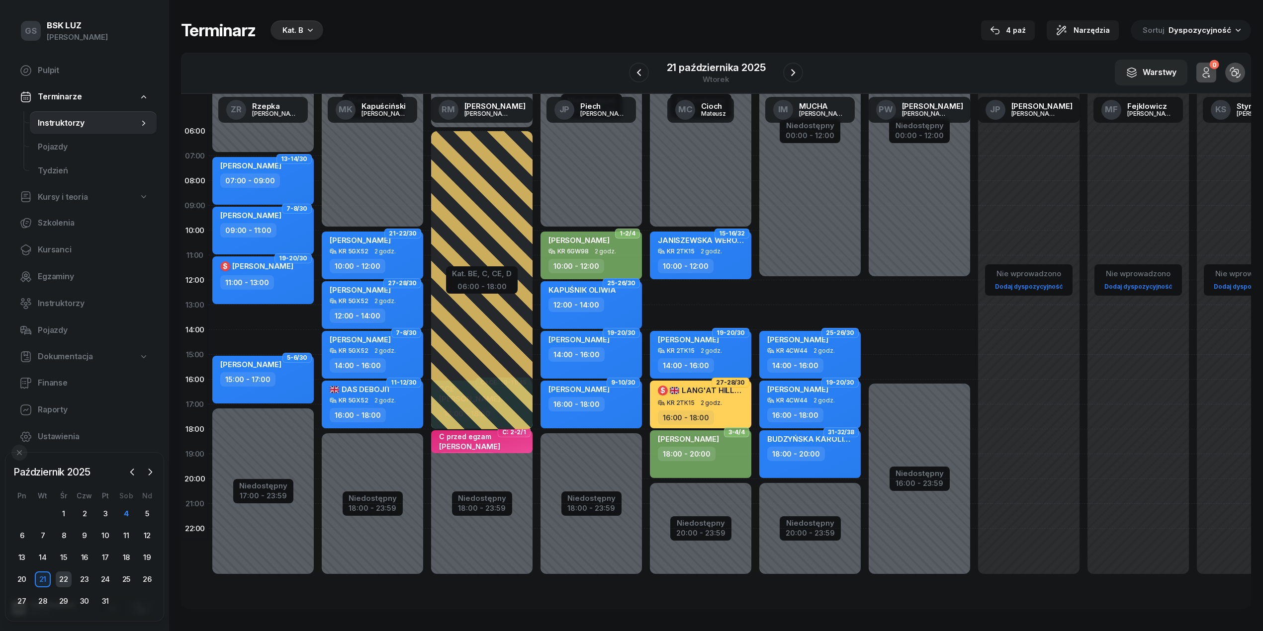
click at [71, 582] on div "22" at bounding box center [64, 580] width 16 height 16
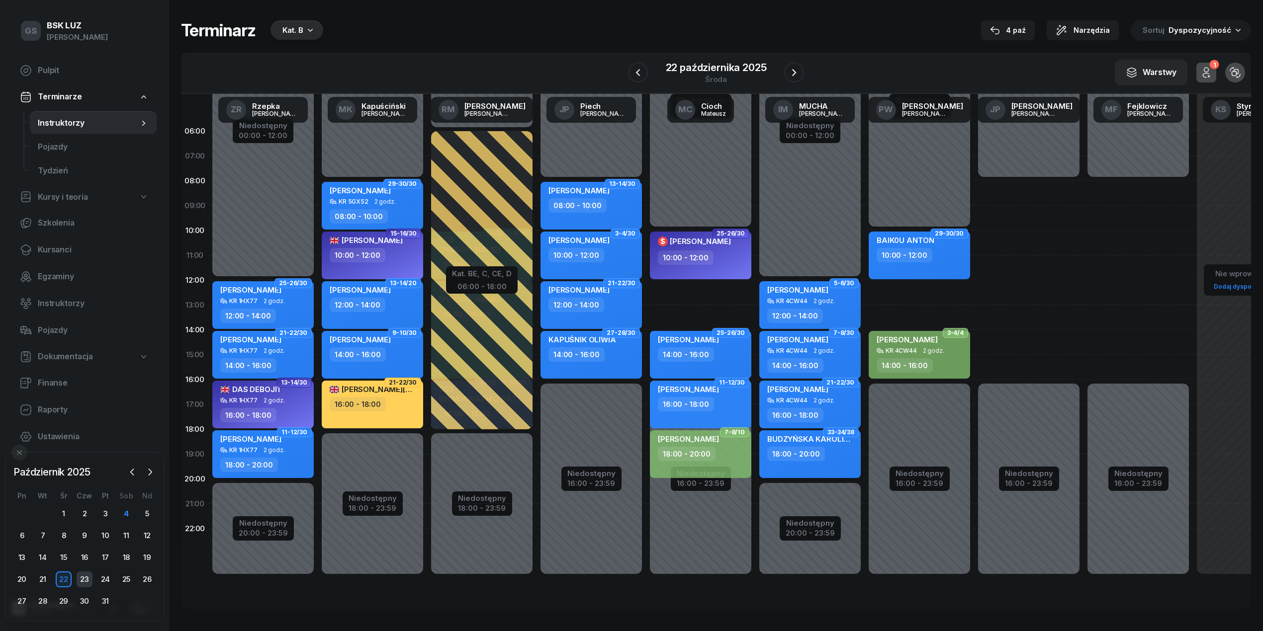
click at [83, 583] on div "23" at bounding box center [85, 580] width 16 height 16
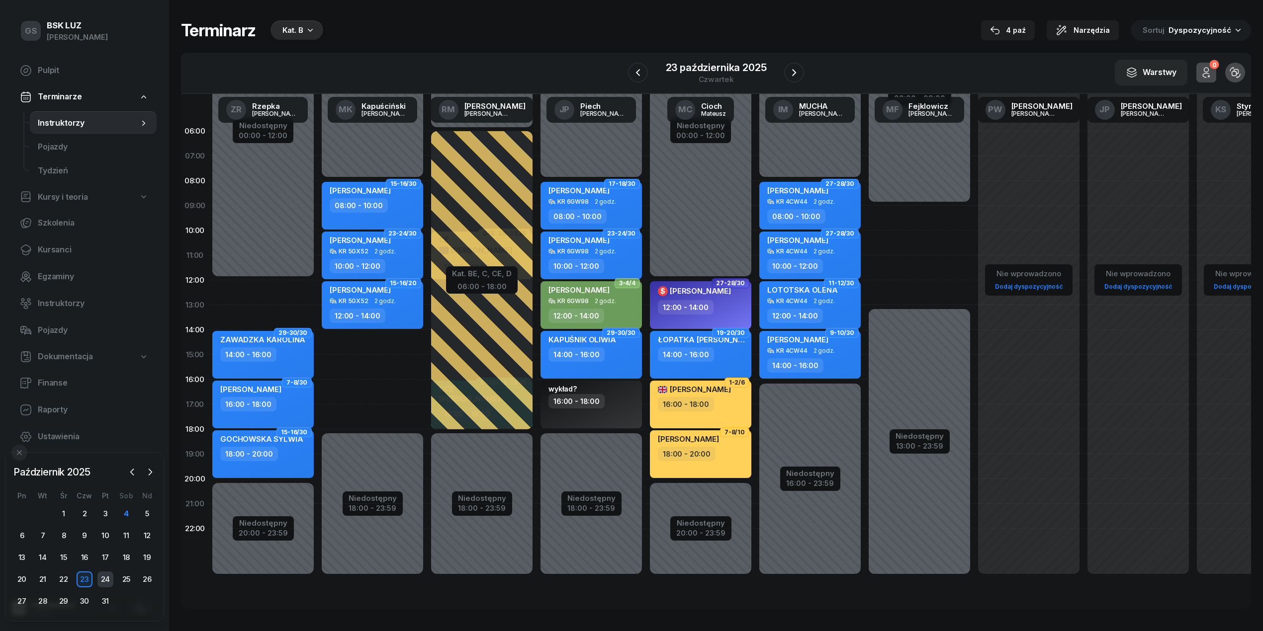
click at [107, 581] on div "24" at bounding box center [105, 580] width 16 height 16
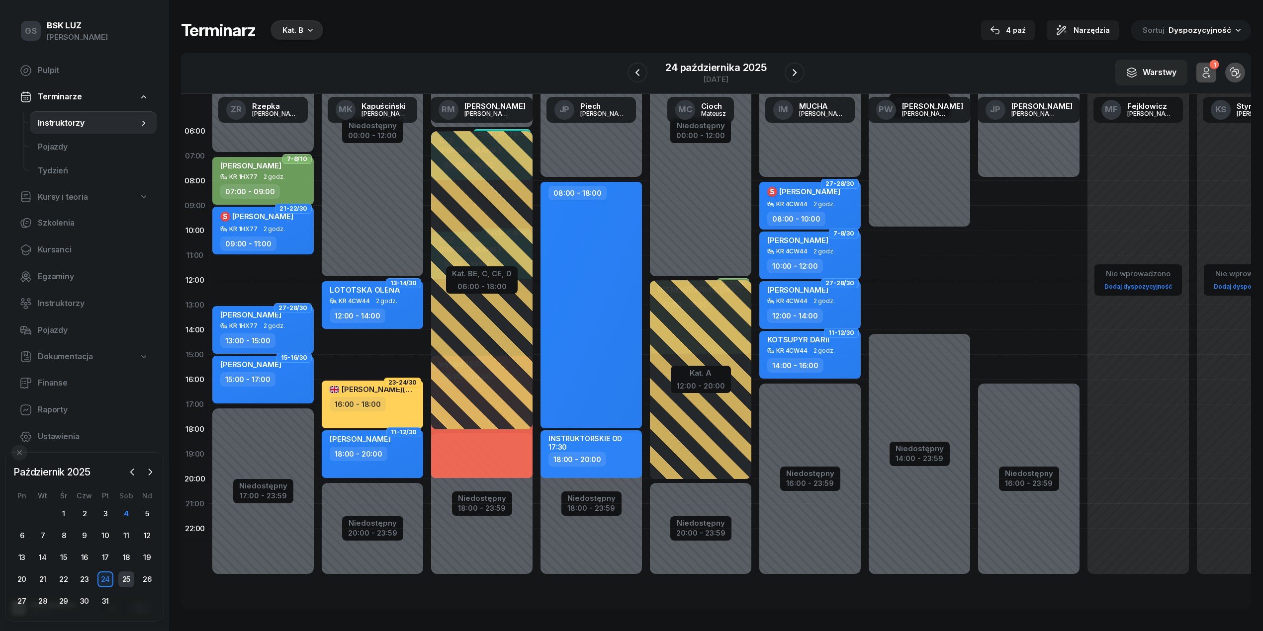
click at [122, 583] on div "25" at bounding box center [126, 580] width 16 height 16
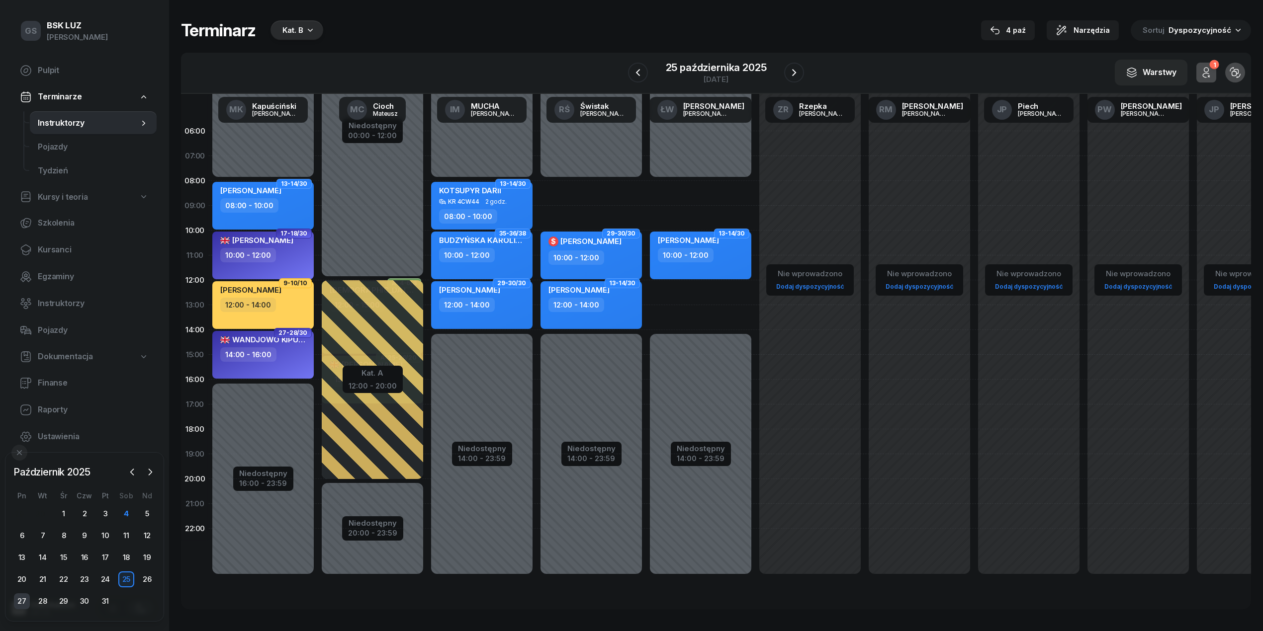
click at [23, 595] on div "27" at bounding box center [22, 602] width 16 height 16
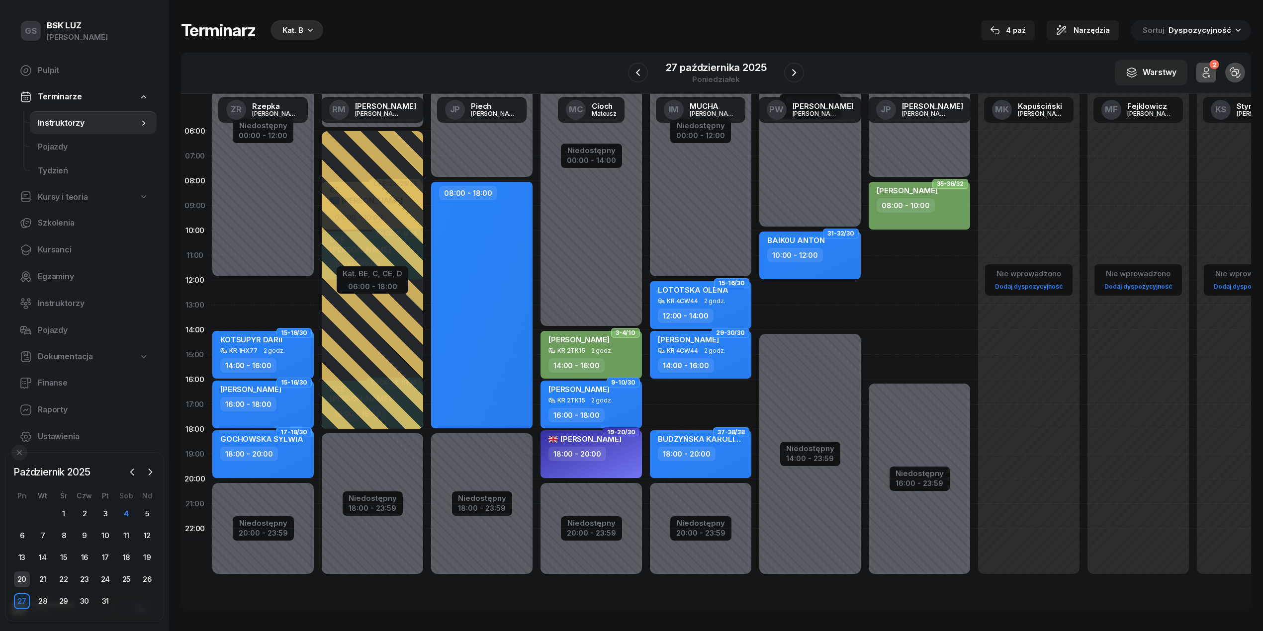
click at [26, 580] on div "20" at bounding box center [22, 580] width 16 height 16
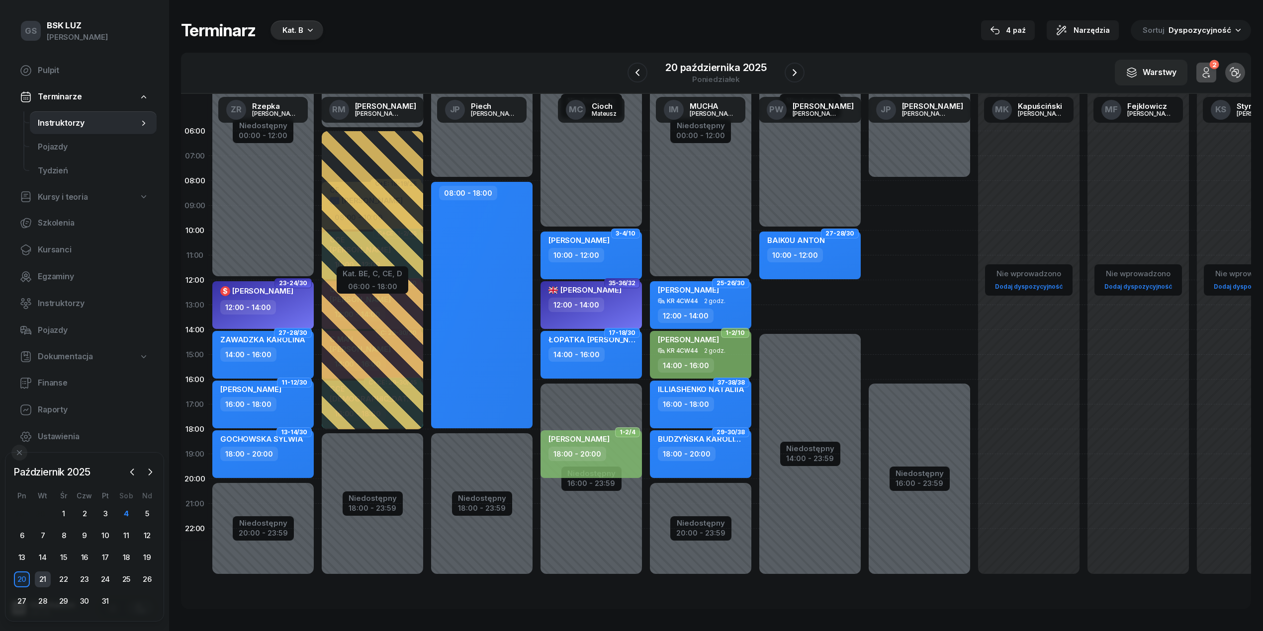
click at [38, 578] on div "21" at bounding box center [43, 580] width 16 height 16
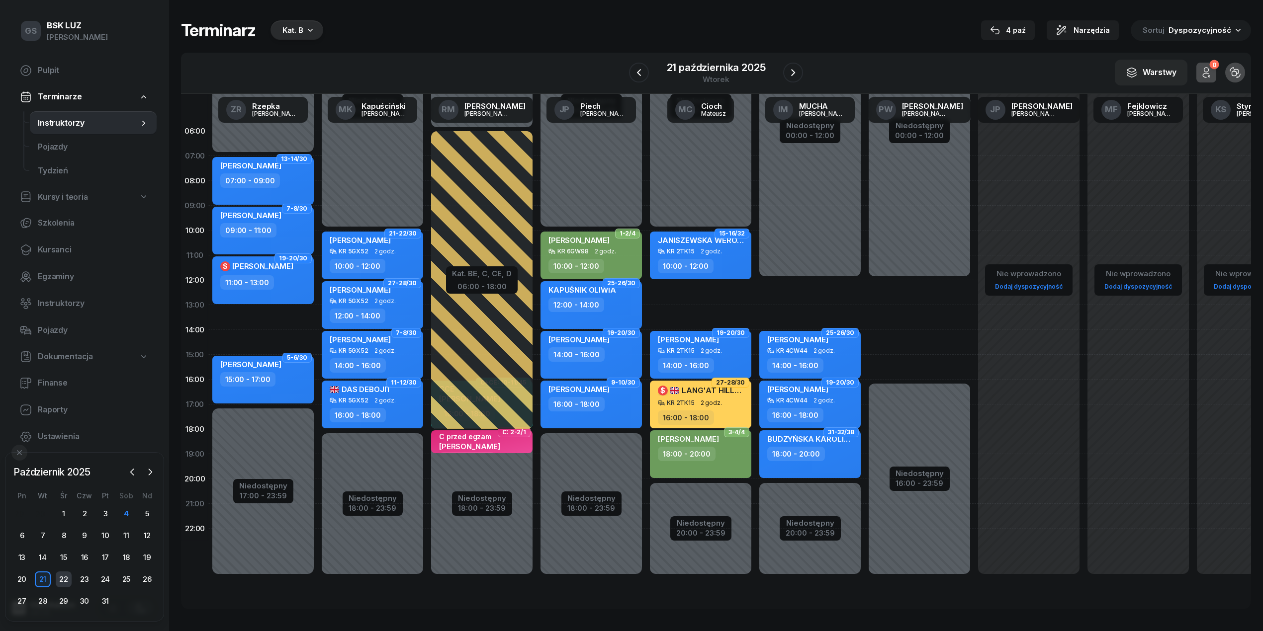
click at [69, 575] on div "22" at bounding box center [64, 580] width 16 height 16
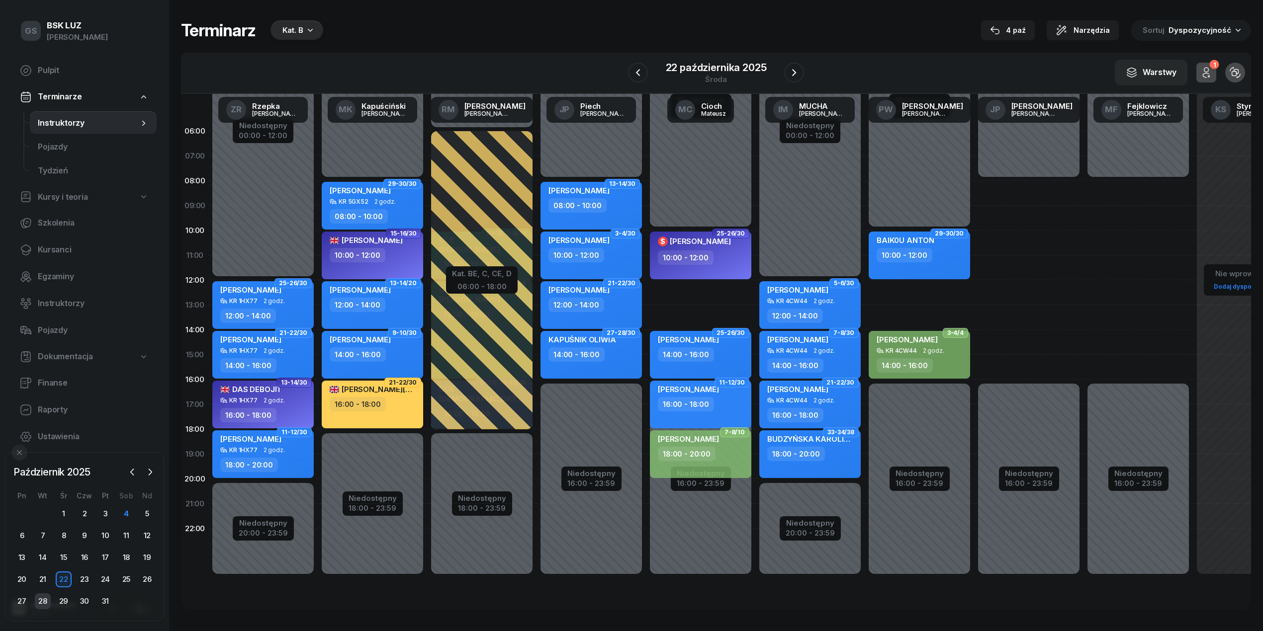
click at [46, 603] on div "28" at bounding box center [43, 602] width 16 height 16
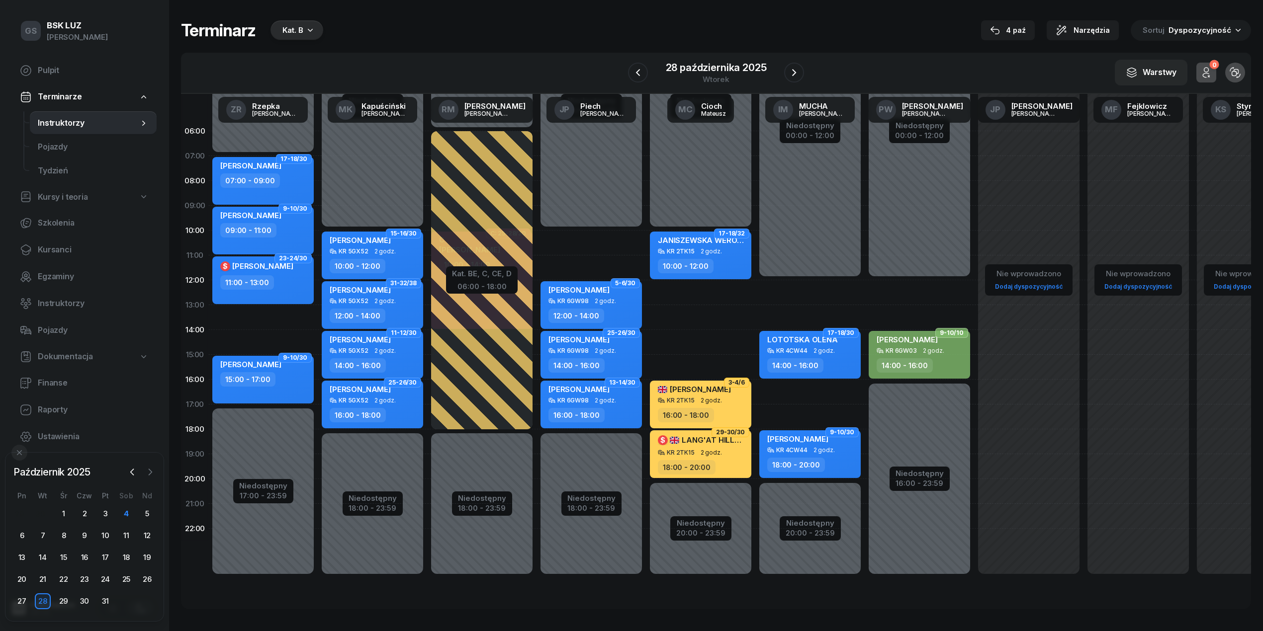
click at [154, 472] on icon "button" at bounding box center [150, 472] width 10 height 10
click at [3, 544] on div "GS BSK [PERSON_NAME] Pulpit Terminarze Instruktorzy Pojazdy Tydzień Kursy i teo…" at bounding box center [84, 315] width 169 height 631
click at [14, 537] on div "3" at bounding box center [22, 536] width 16 height 16
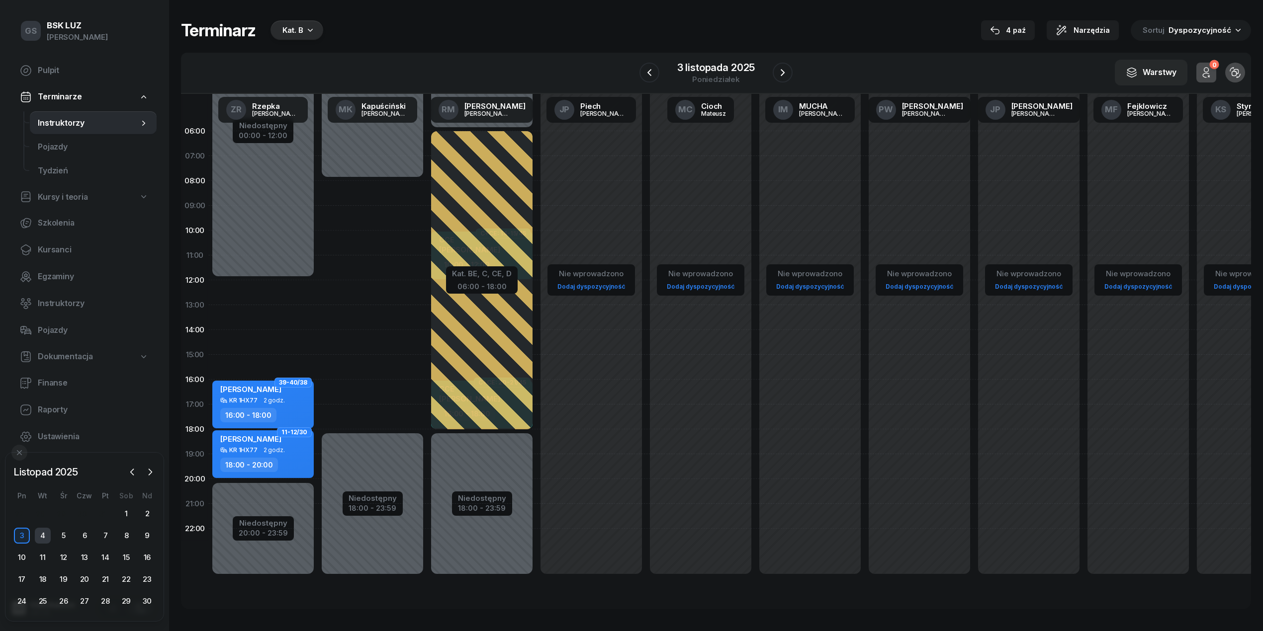
click at [40, 538] on div "4" at bounding box center [43, 536] width 16 height 16
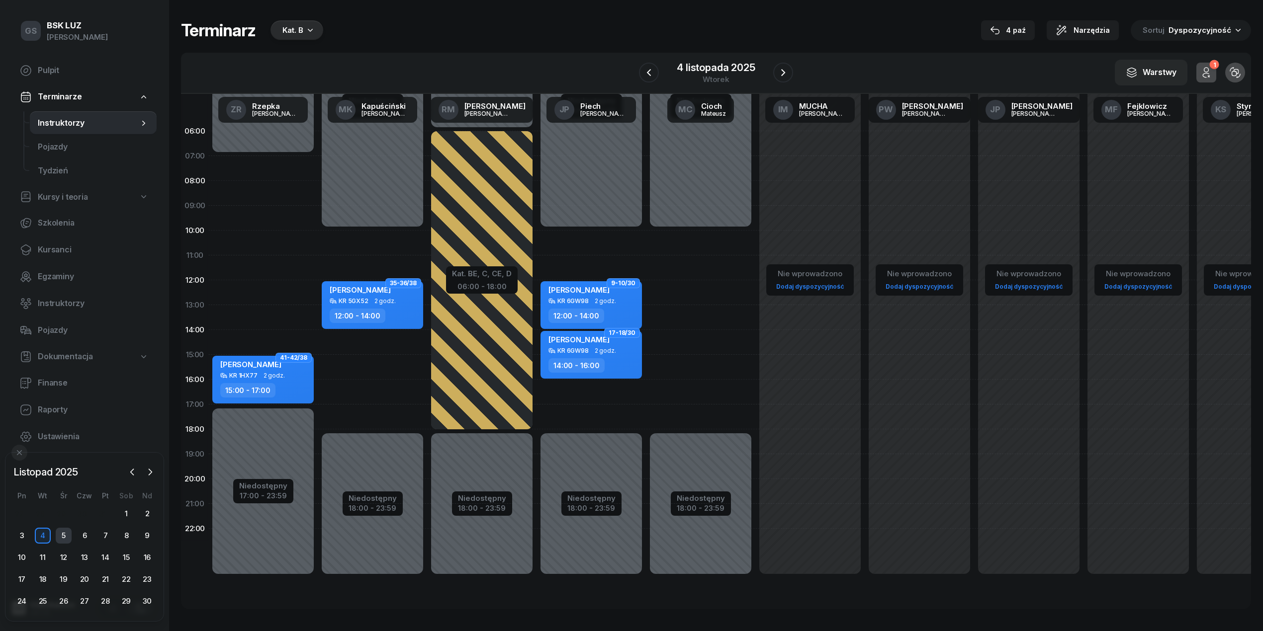
click at [62, 542] on div "5" at bounding box center [64, 536] width 16 height 16
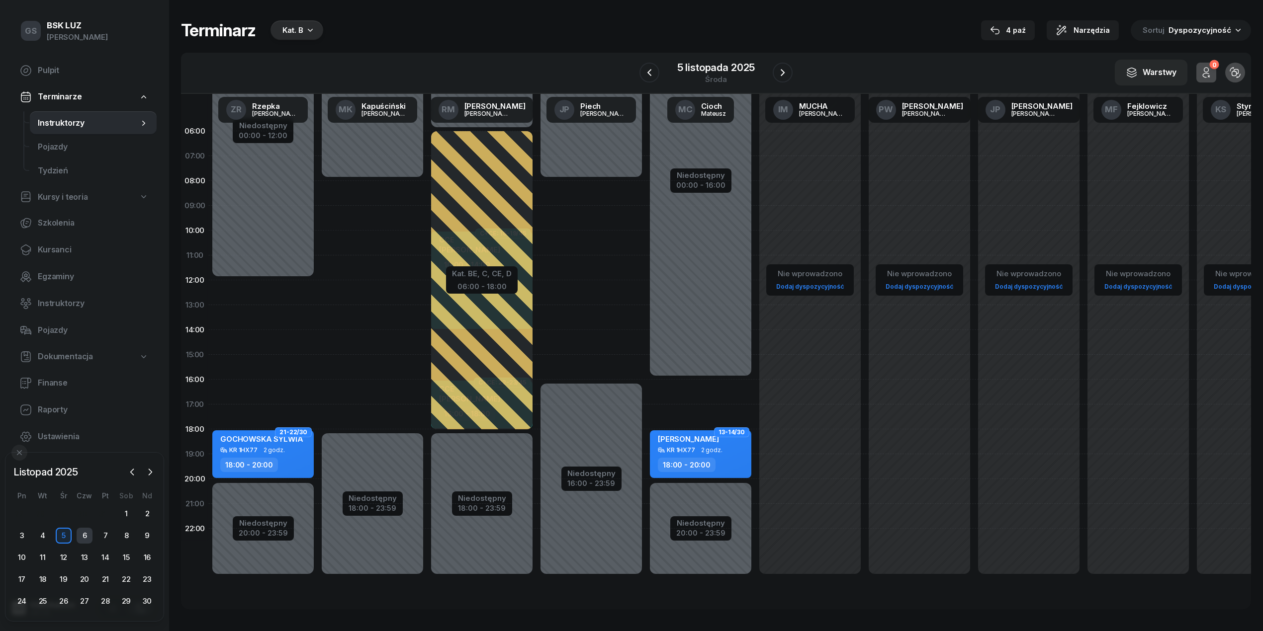
click at [82, 542] on div "6" at bounding box center [85, 536] width 16 height 16
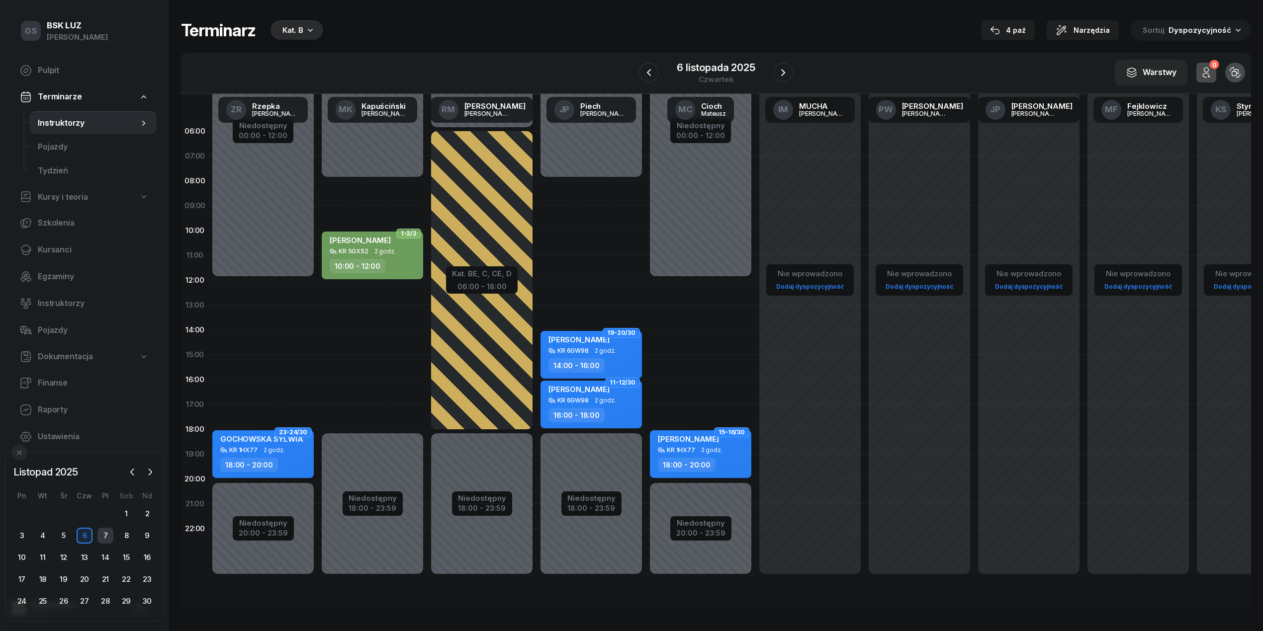
click at [104, 534] on div "7" at bounding box center [105, 536] width 16 height 16
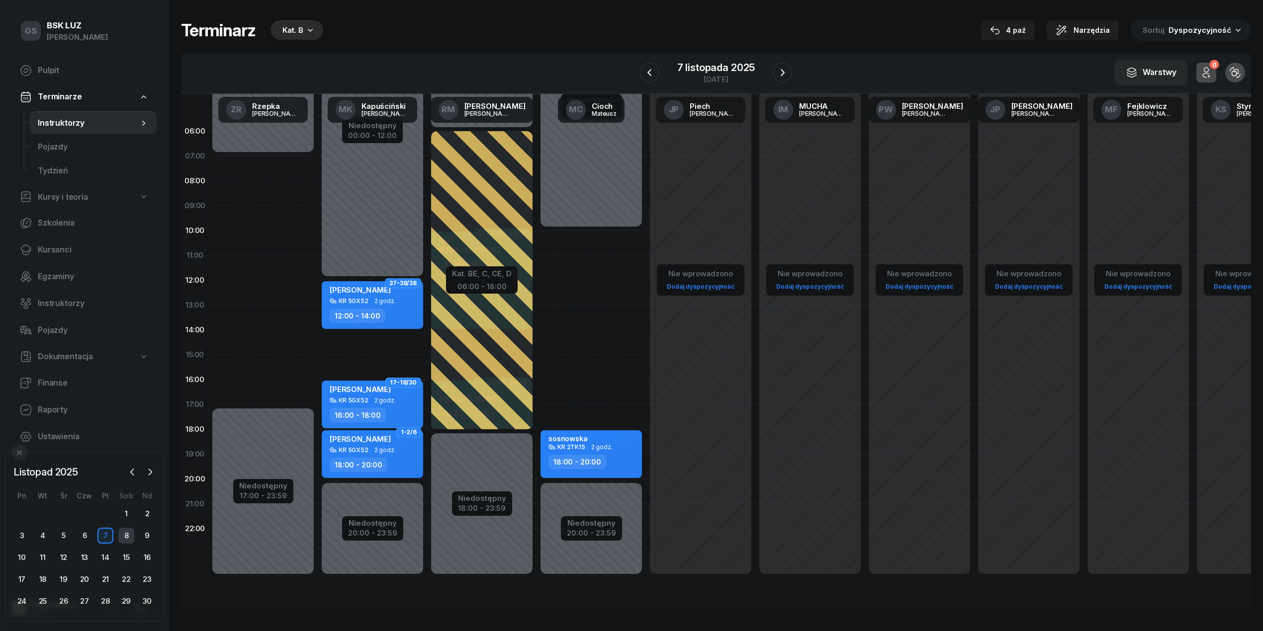
click at [124, 534] on div "8" at bounding box center [126, 536] width 16 height 16
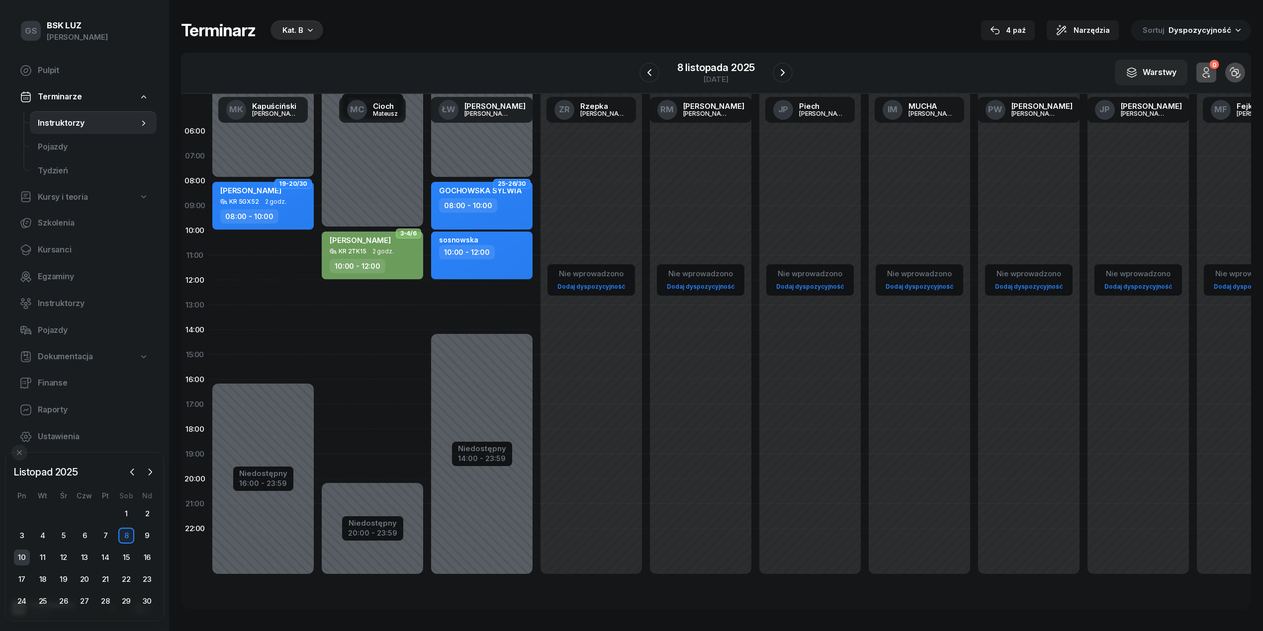
click at [22, 558] on div "10" at bounding box center [22, 558] width 16 height 16
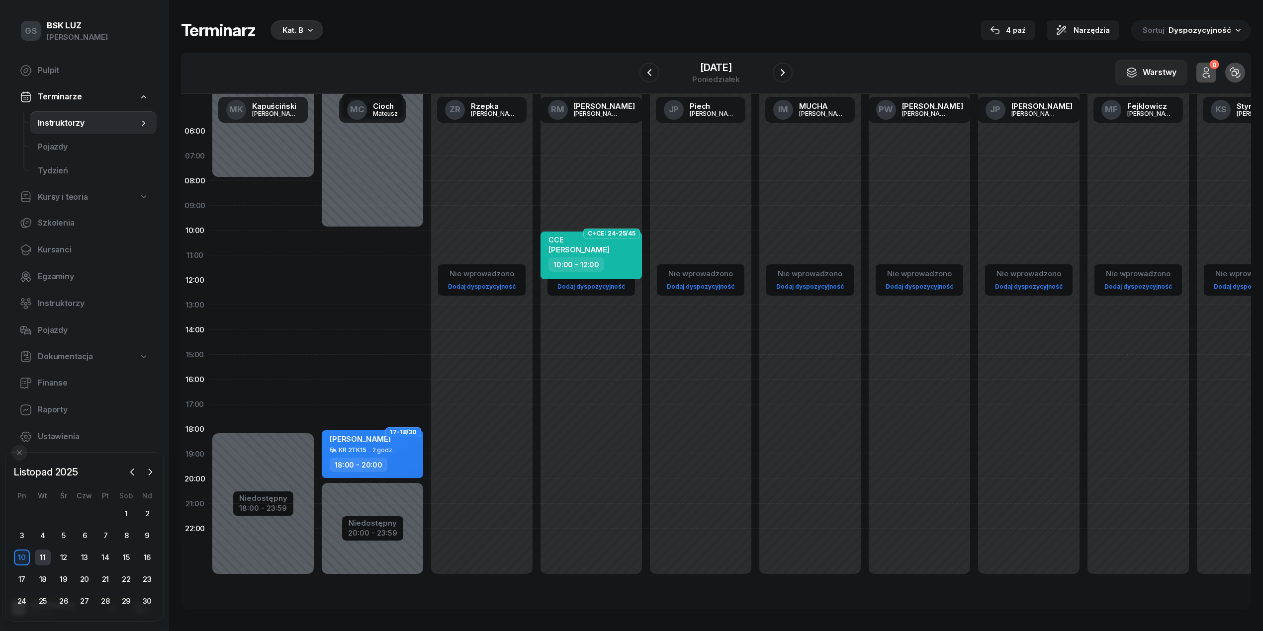
click at [43, 558] on div "11" at bounding box center [43, 558] width 16 height 16
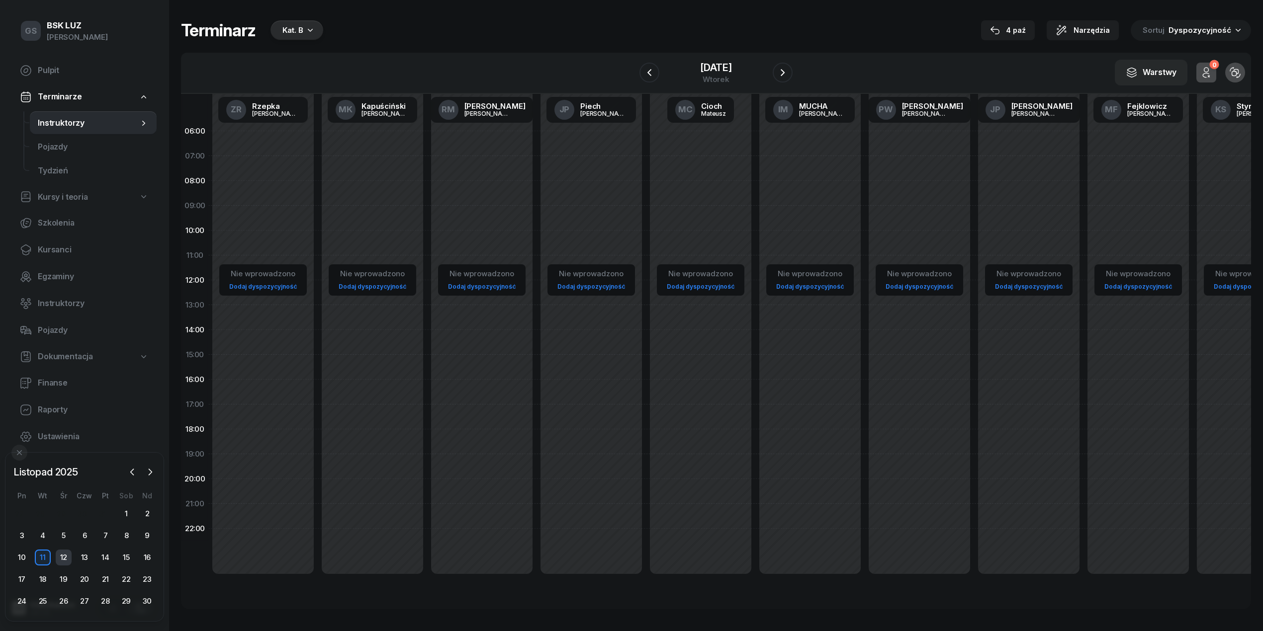
click at [62, 559] on div "12" at bounding box center [64, 558] width 16 height 16
